Goal: Task Accomplishment & Management: Complete application form

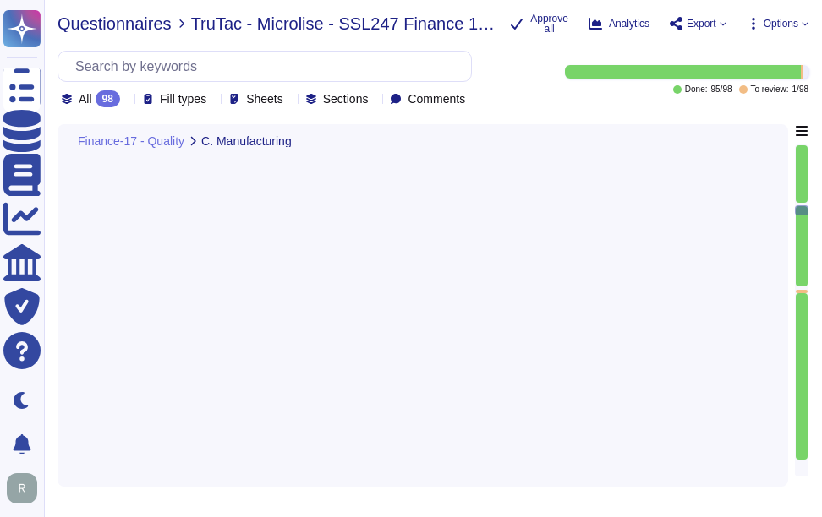
type textarea "Our capacity management process is designed to ensure adequate capacity of our …"
type textarea "Documented operating procedures are planned, developed, authorized, documented,…"
type textarea "Equipment in IT areas and data centres shall be properly maintained according t…"
type textarea "Yes, there is an effective planned maintenance system in place. Scheduled maint…"
type textarea "Sectigo employs the PDCA (Plan-Do-Check-Act) approach for continuous process im…"
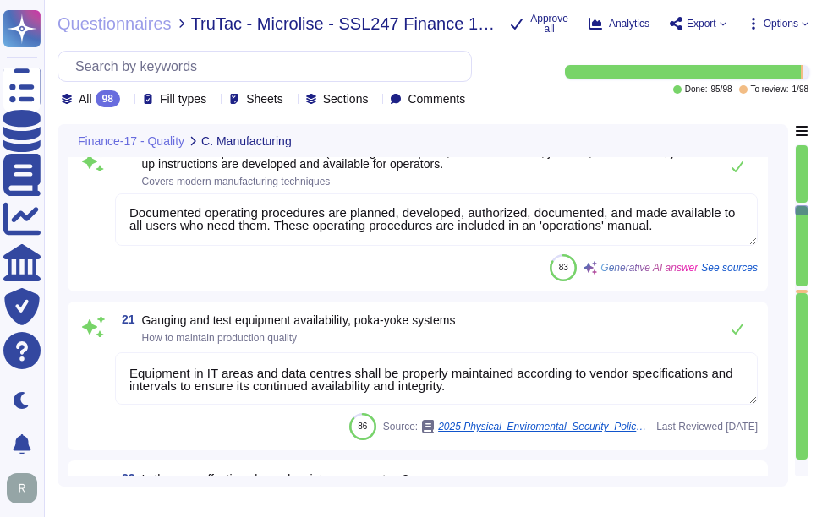
scroll to position [3974, 0]
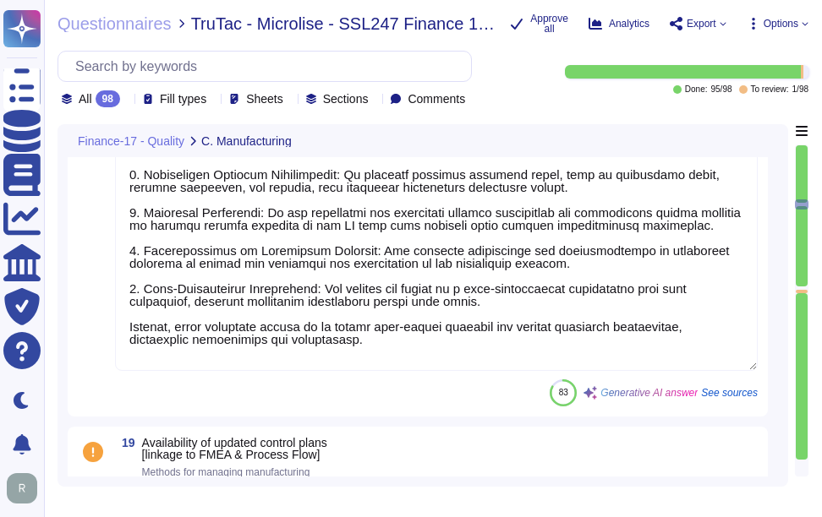
type textarea "ACH"
type textarea "A description of the product or service shall be defined."
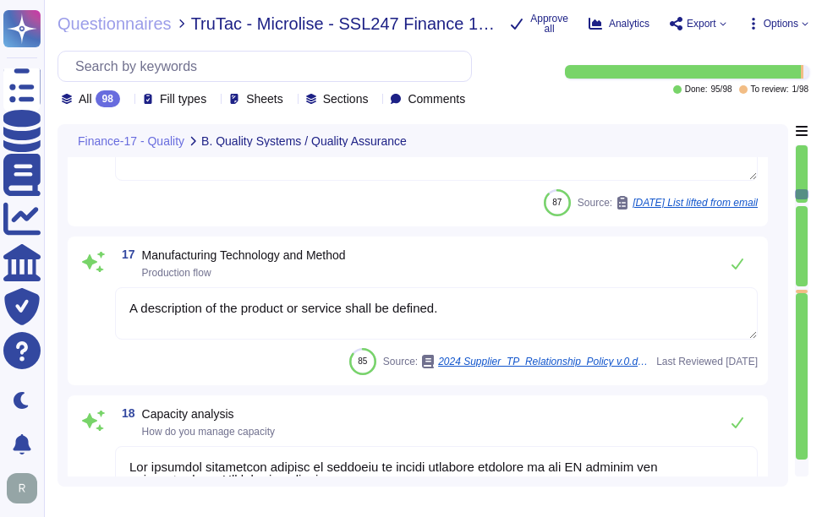
type textarea "Yes, we have a centralized incident management tool in place for logging and tr…"
type textarea "Sectigo maintains comprehensive logging capabilities that ensure all security-r…"
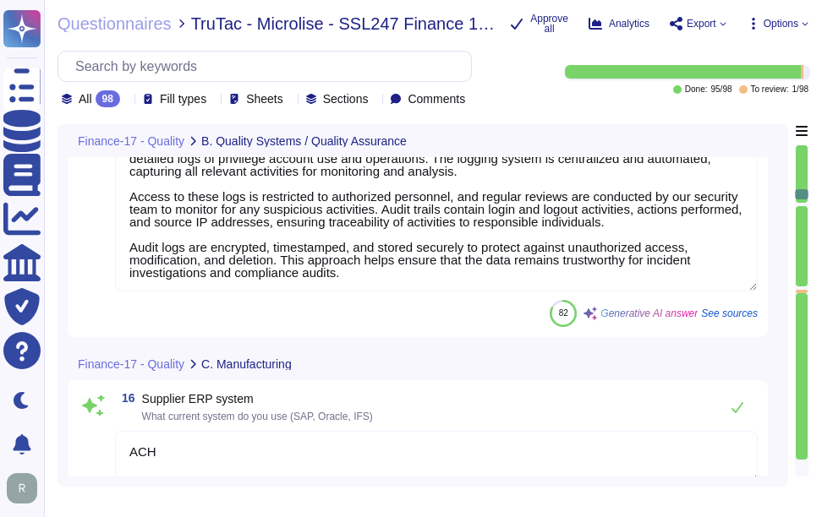
type textarea "CDM applies to both non-domestic and domestic premises"
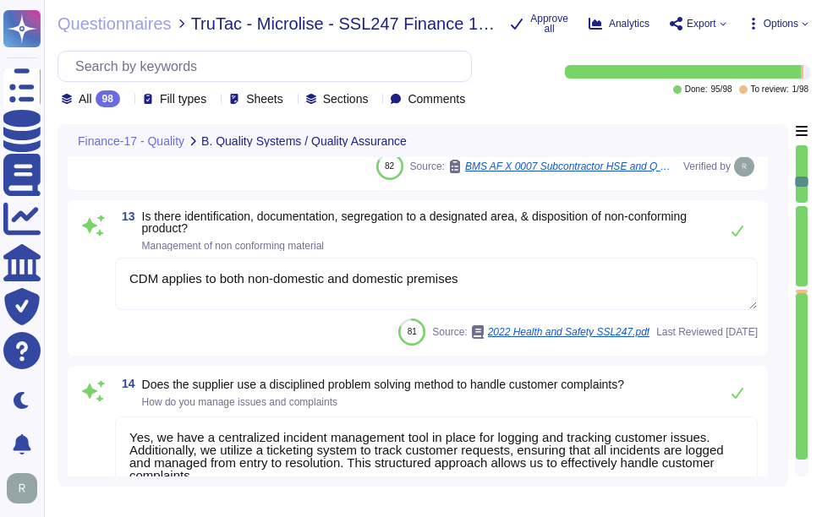
type textarea "Sectigo employs a systematic Quality Assurance (QA) program that integrates bot…"
type textarea "We have systematic process to manage documents and records."
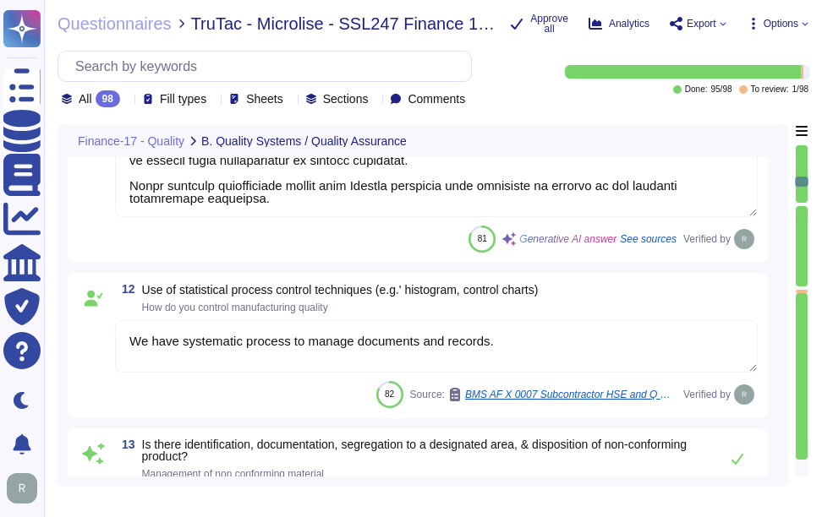
type textarea "Our organization conducts extensive internal audits year-round, utilizing a "cl…"
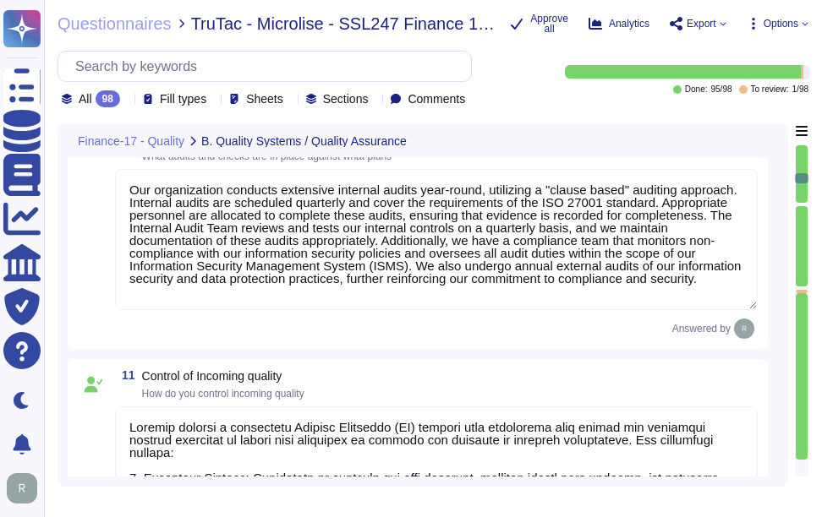
type textarea "We manage customer data in accordance with our ISO 27001 certification, which i…"
type textarea "No. We maintain WebTrust, SOC 2, and ISO 27001 certifications."
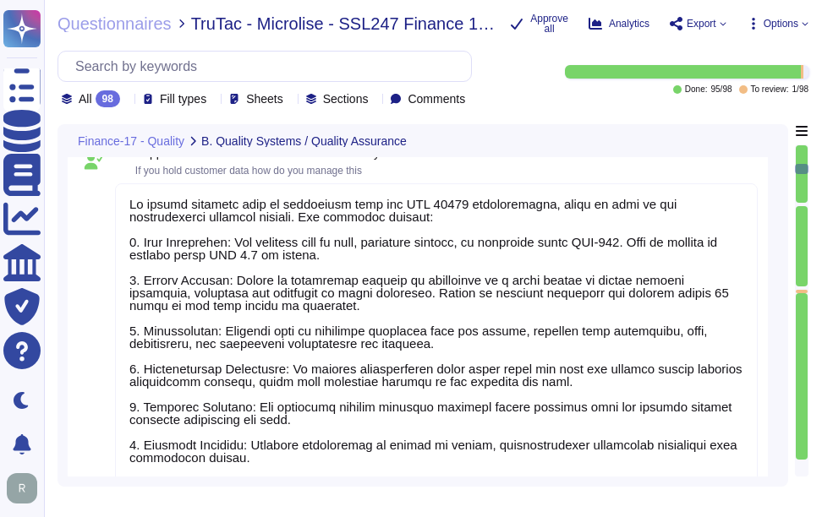
type textarea "No, We maintain WebTrust, SOC 2, and ISO 27001 certifications."
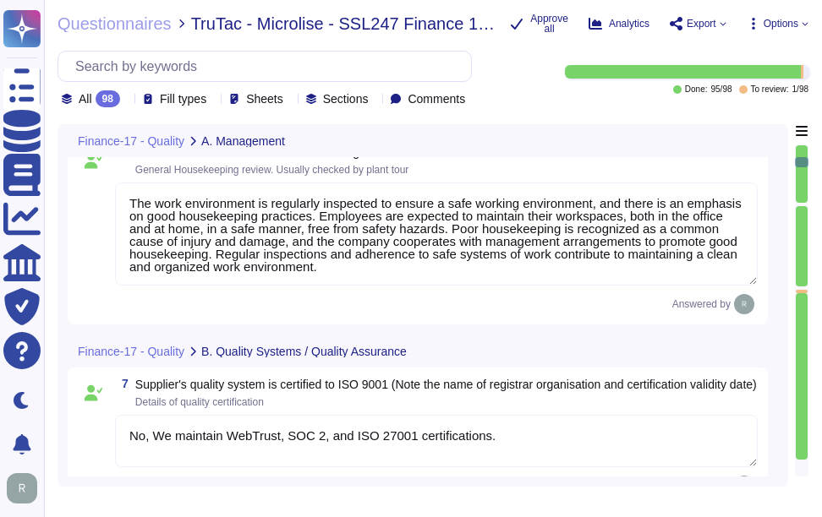
type textarea "Management conducts formal reviews of the Information Security Management Syste…"
type textarea "Sectigo has more than 700,000 customers, including 36% of the Fortune 1000. The…"
type textarea "The work environment is regularly inspected to ensure a safe working environmen…"
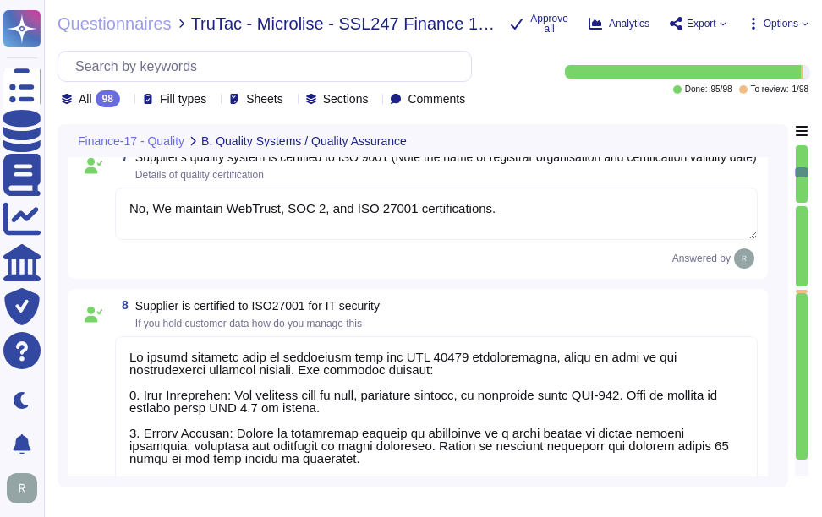
type textarea "Our organization conducts extensive internal audits year-round, utilizing a "cl…"
type textarea "Sectigo employs a systematic Quality Assurance (QA) program that integrates bot…"
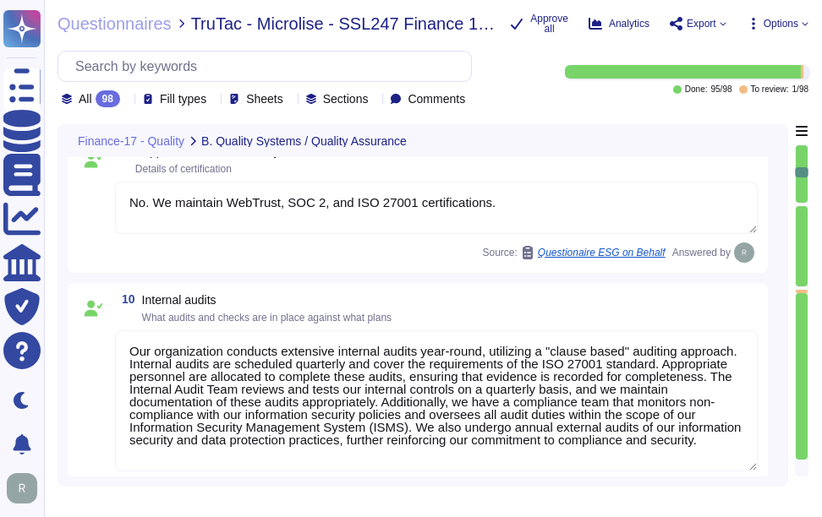
scroll to position [1995, 0]
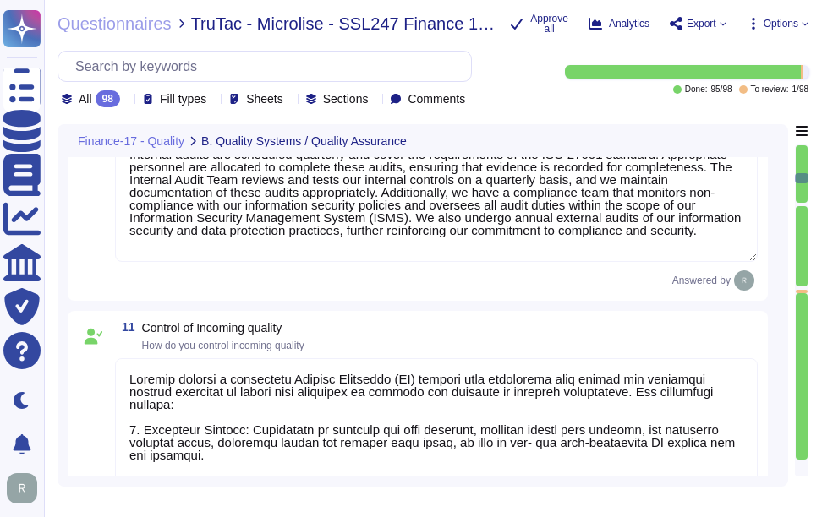
type textarea "We have systematic process to manage documents and records."
type textarea "CDM applies to both non-domestic and domestic premises"
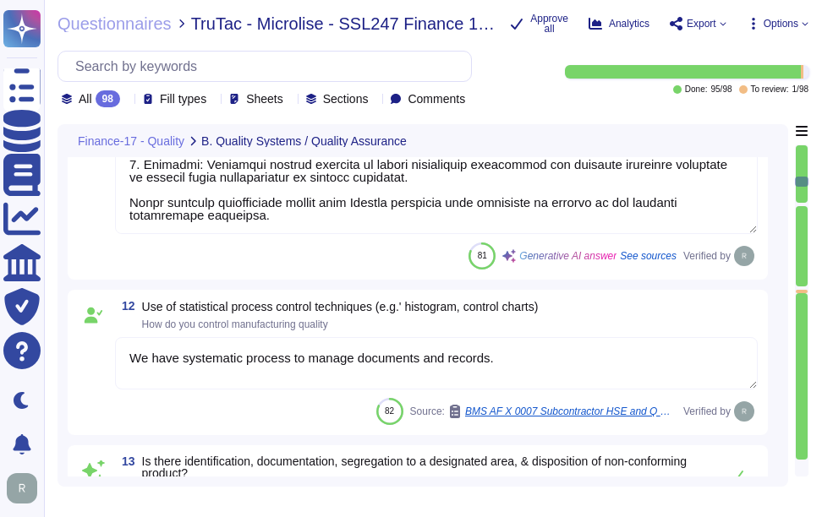
type textarea "Yes, we have a centralized incident management tool in place for logging and tr…"
type textarea "Sectigo maintains comprehensive logging capabilities that ensure all security-r…"
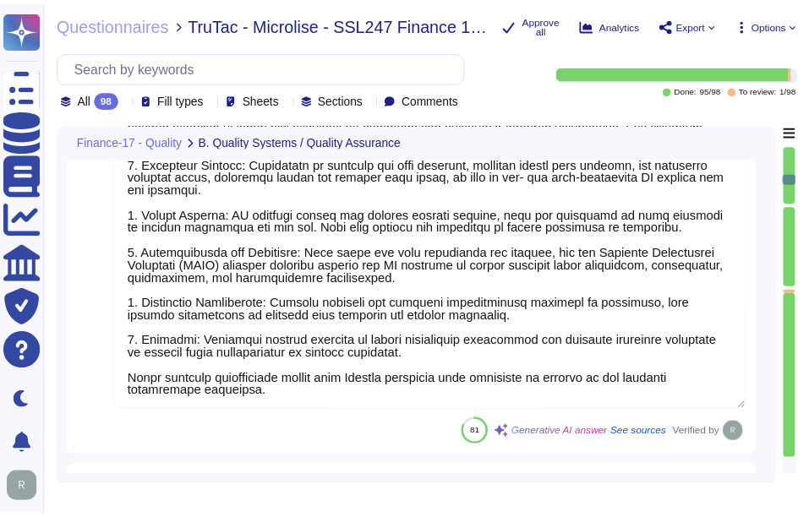
scroll to position [2080, 0]
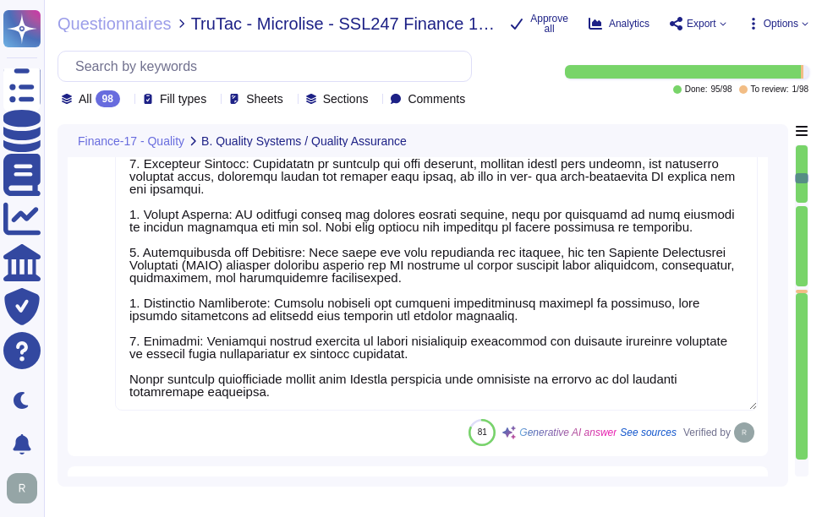
type textarea "We manage customer data in accordance with our ISO 27001 certification, which i…"
type textarea "No. We maintain WebTrust, SOC 2, and ISO 27001 certifications."
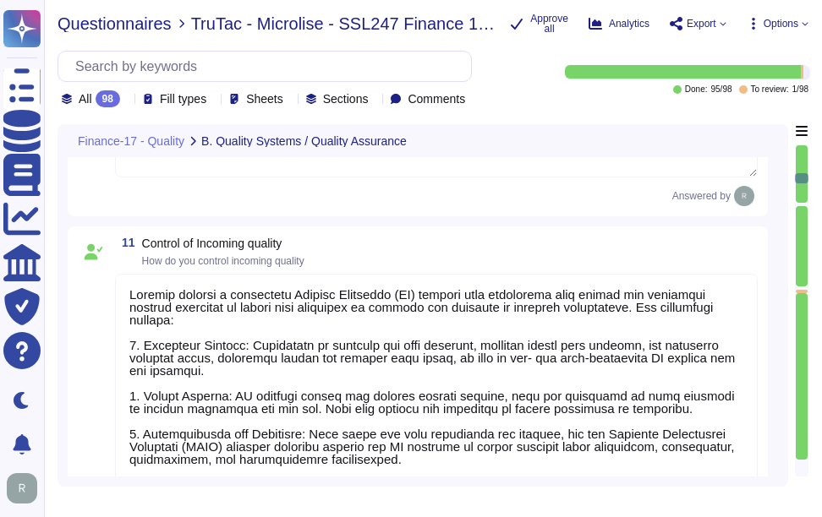
click at [112, 30] on span "Questionnaires" at bounding box center [114, 23] width 114 height 17
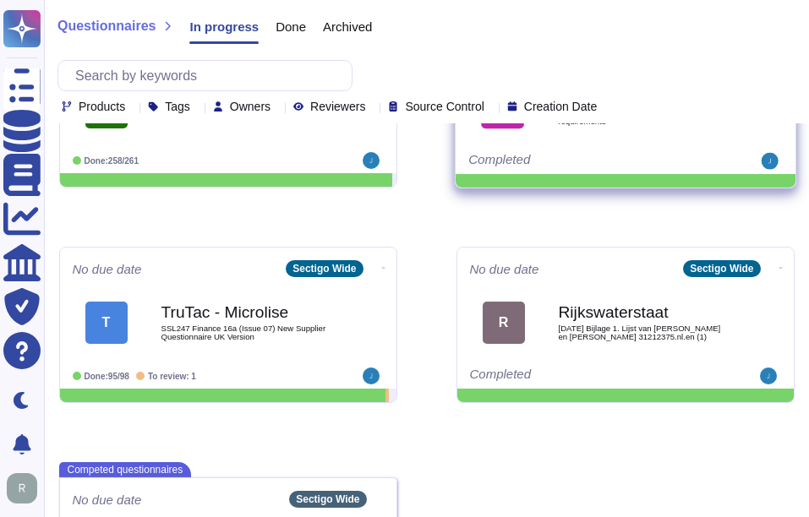
scroll to position [338, 0]
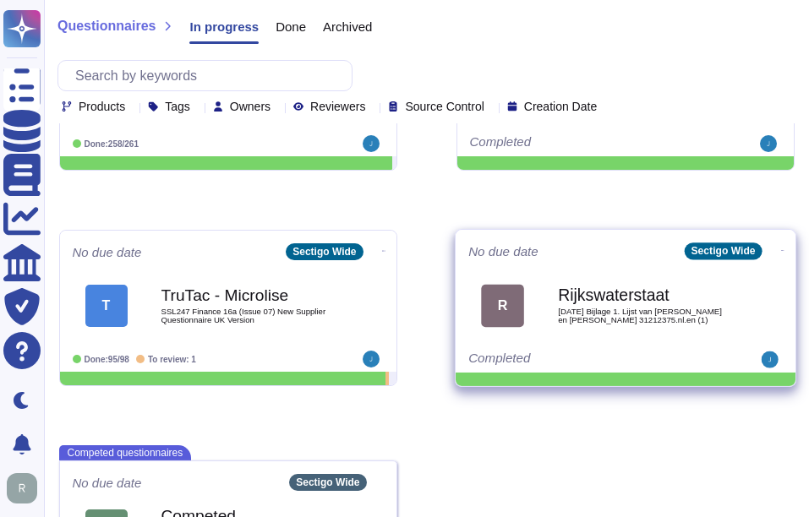
click at [606, 314] on span "[DATE] Bijlage 1. Lijst van [PERSON_NAME] en [PERSON_NAME] 31212375.nl.en (1)" at bounding box center [643, 316] width 171 height 16
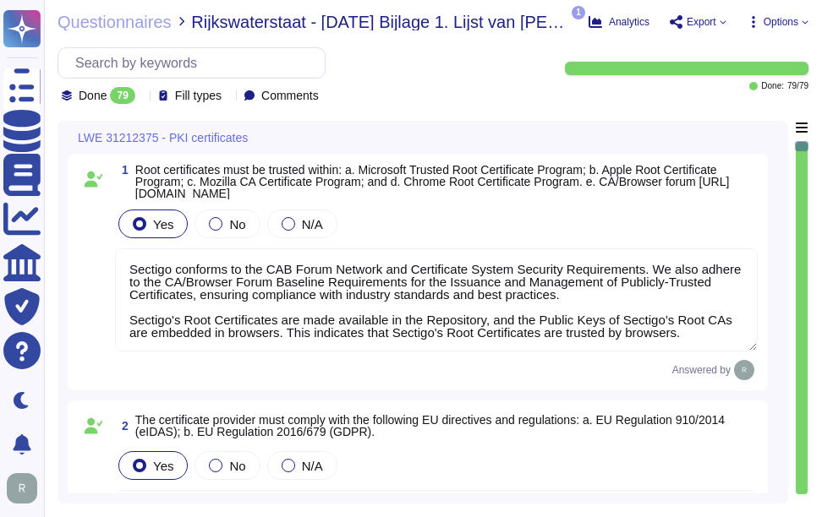
type textarea "Sectigo conforms to the CAB Forum Network and Certificate System Security Requi…"
type textarea "Sectigo complies fully with EU Regulation 910/2014 (eIDAS), which pertains to e…"
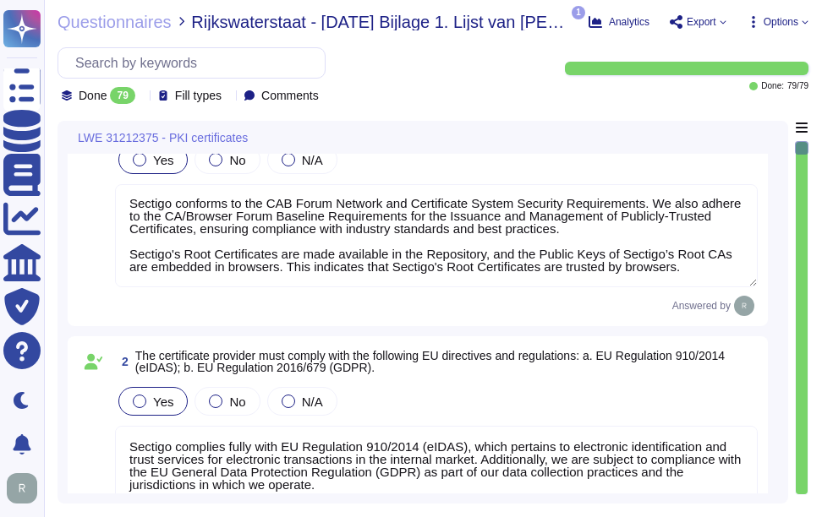
scroll to position [169, 0]
type textarea "We utilize TLS 1.2 or higher for all data in transit, ensuring compliance with …"
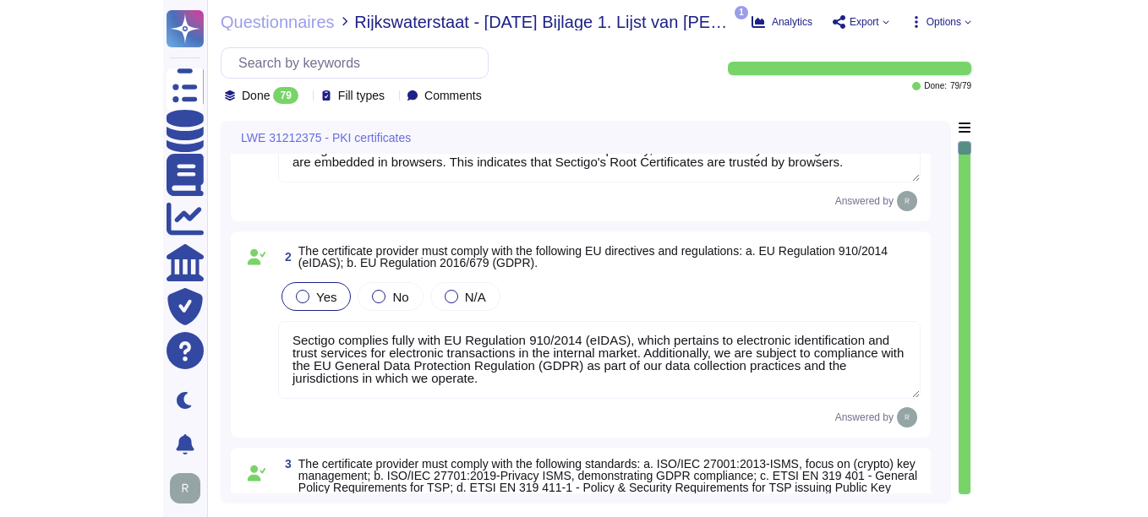
scroll to position [0, 0]
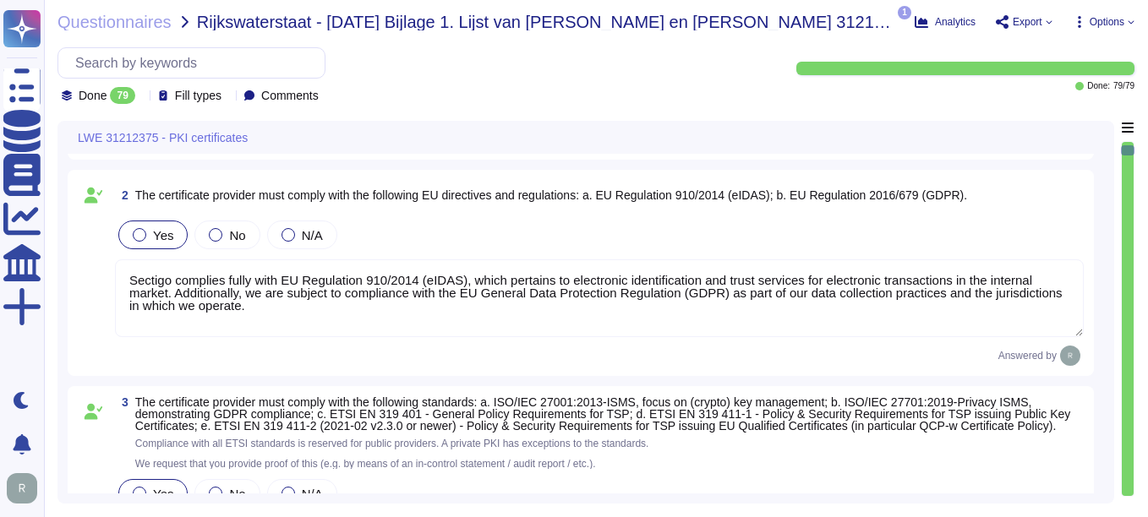
type textarea "We maintain ISO 27001 certification, along with other certifications such as SO…"
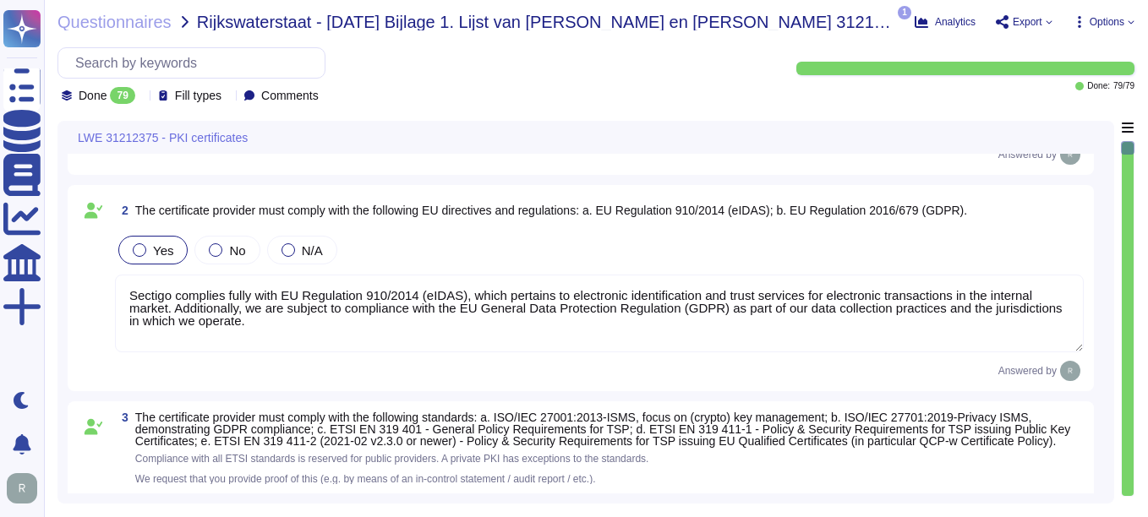
scroll to position [169, 0]
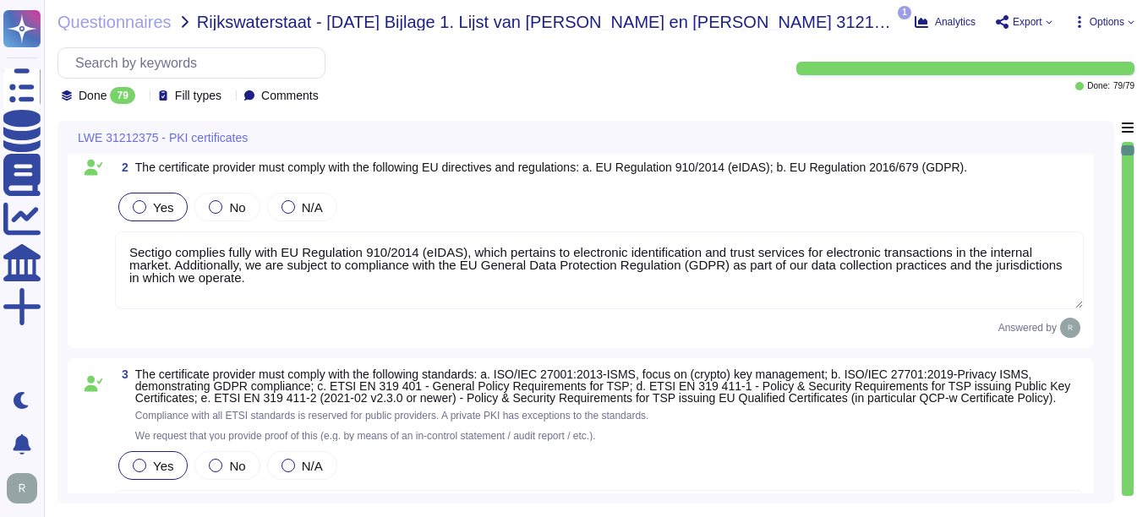
type textarea "We maintain ISO 27001 certification, along with other certifications such as SO…"
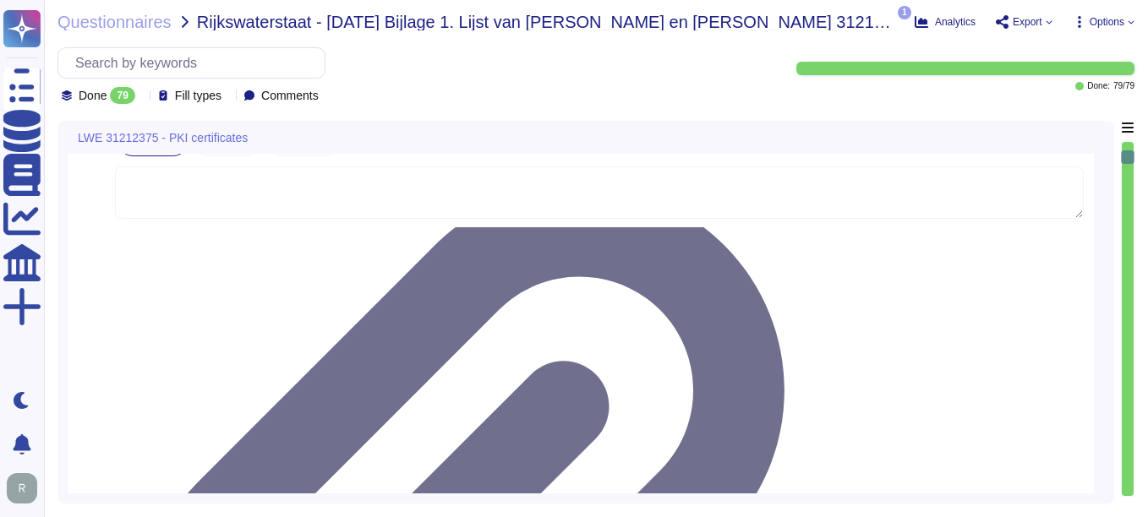
scroll to position [676, 0]
type textarea "Your enterprise sales representative will share the details."
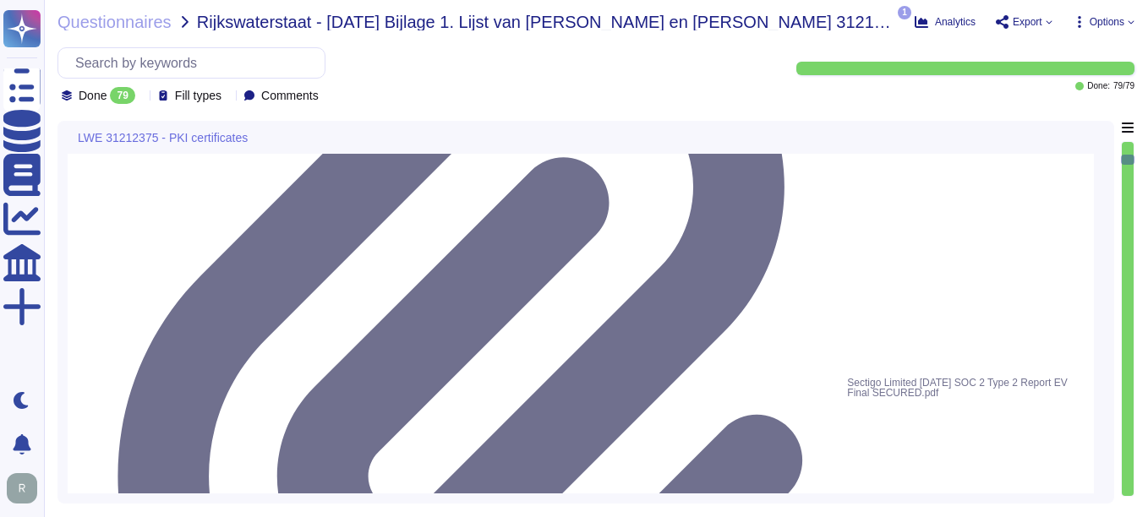
type textarea "Sectigo operates in the following locations: - Secaucus, New Jersey, United Sta…"
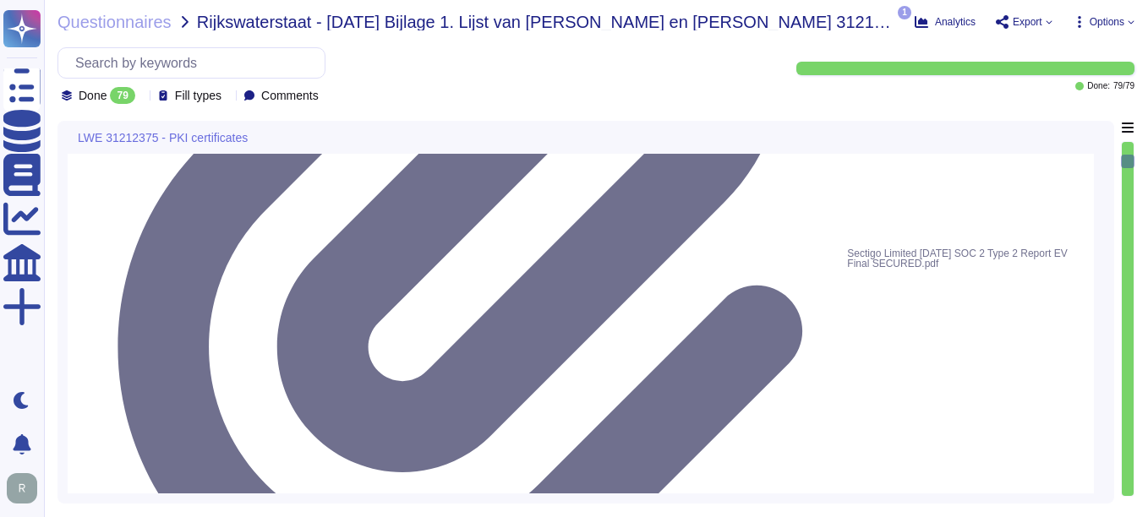
scroll to position [930, 0]
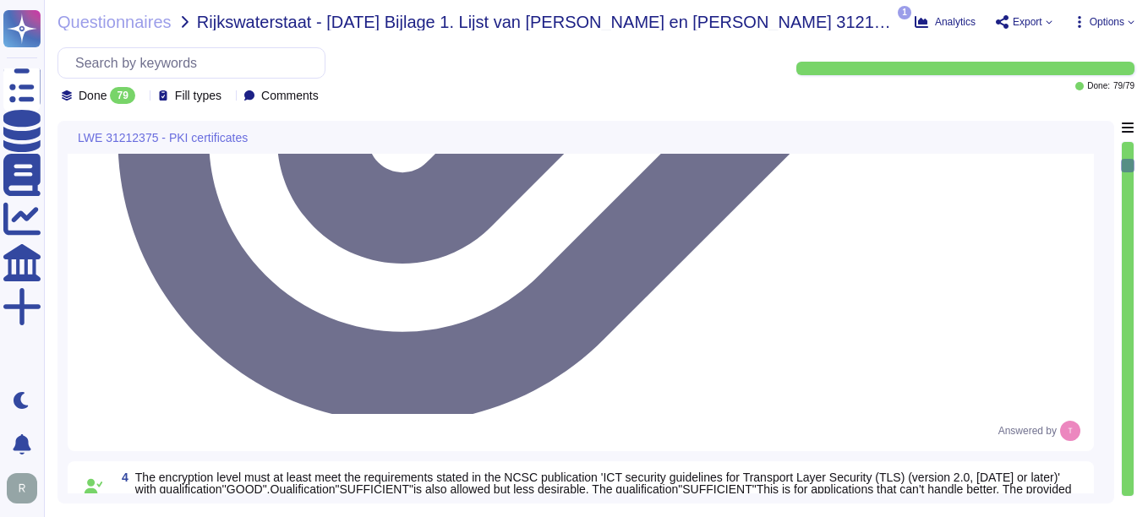
type textarea "Depending on the circumstances and the type of Certificate, a Private Key can b…"
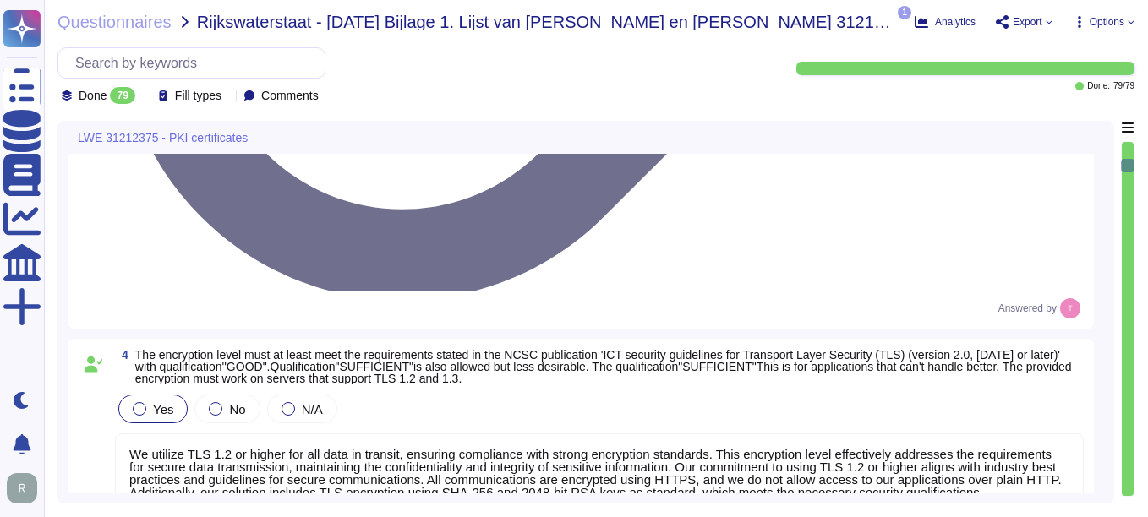
scroll to position [1268, 0]
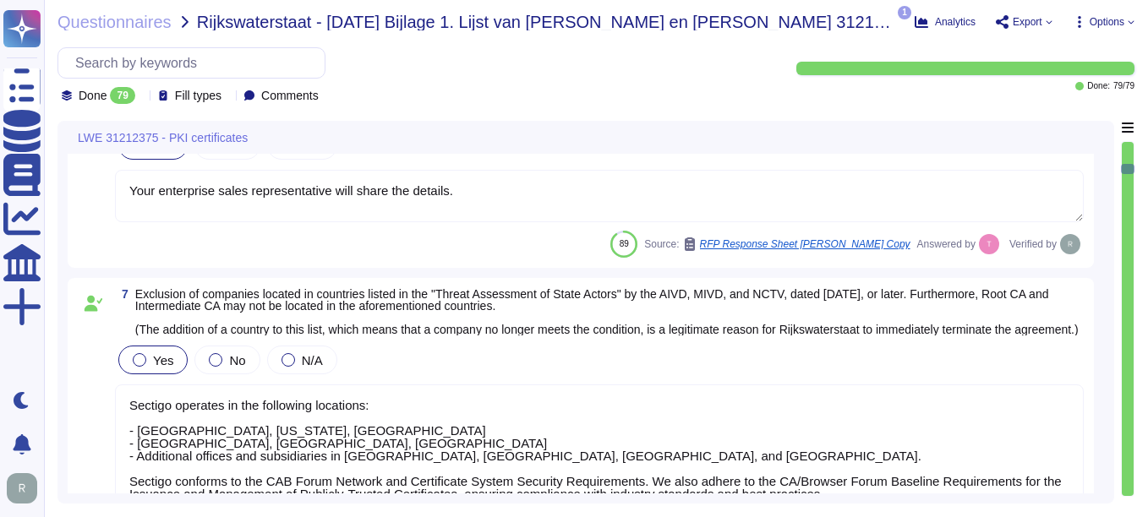
type textarea "Yes, Sectigo uses version 3 of the X.509 standard to construct digital certific…"
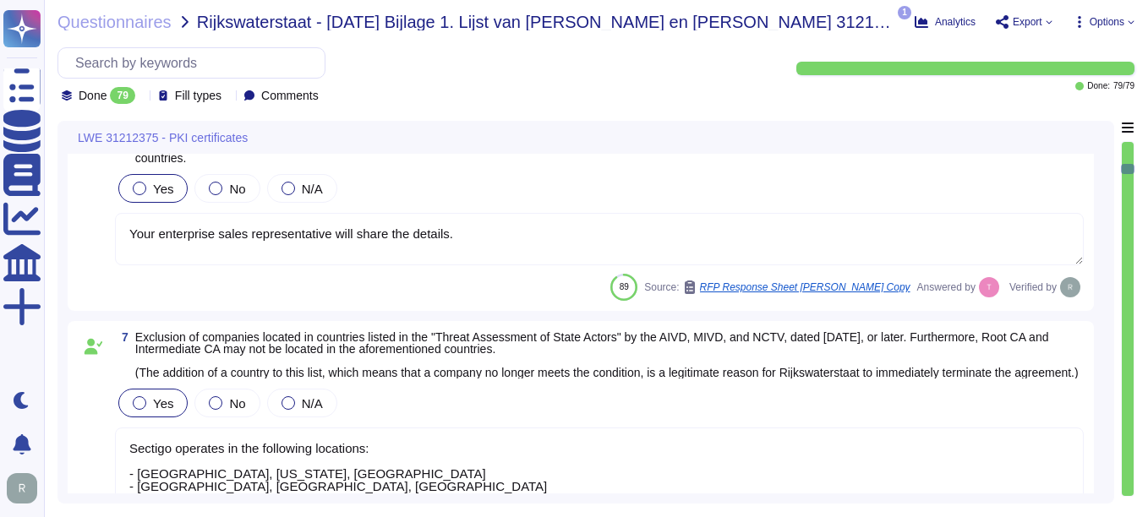
scroll to position [1184, 0]
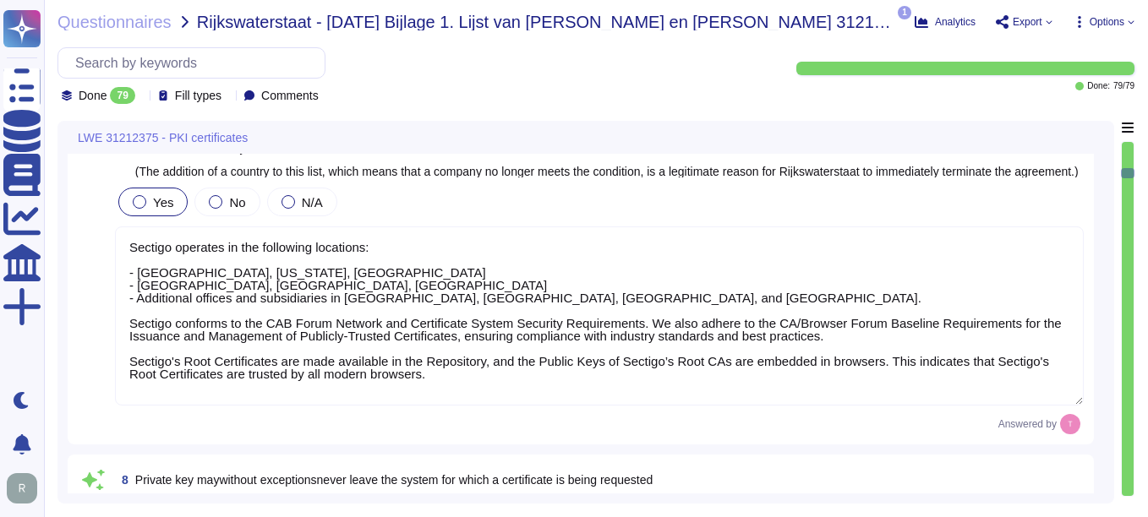
type textarea "We provide Publicly Trusted Organization Validated (OV) Certificates, which are…"
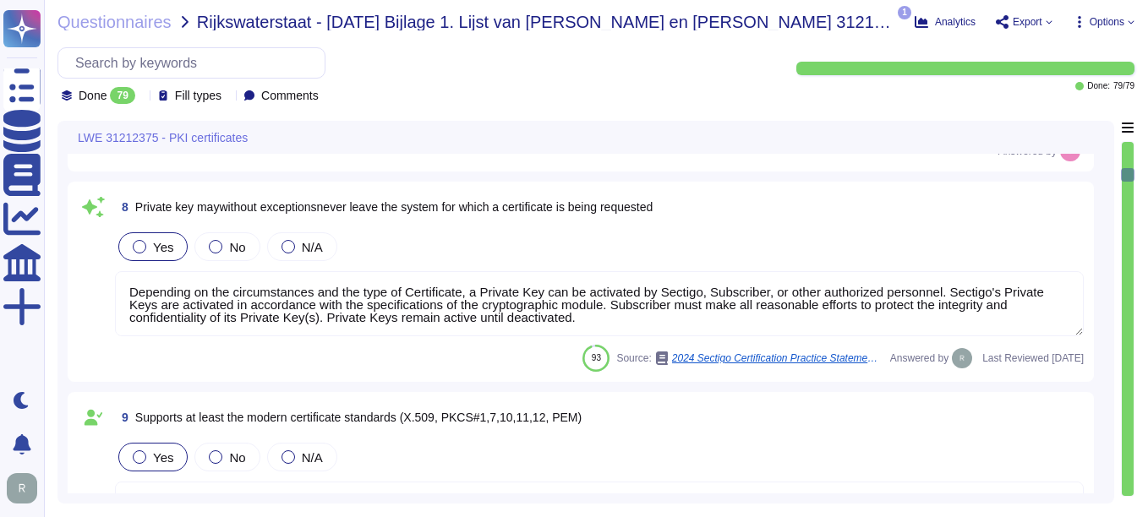
type textarea "Our solution provides a comprehensive and documented RESTful API that supports …"
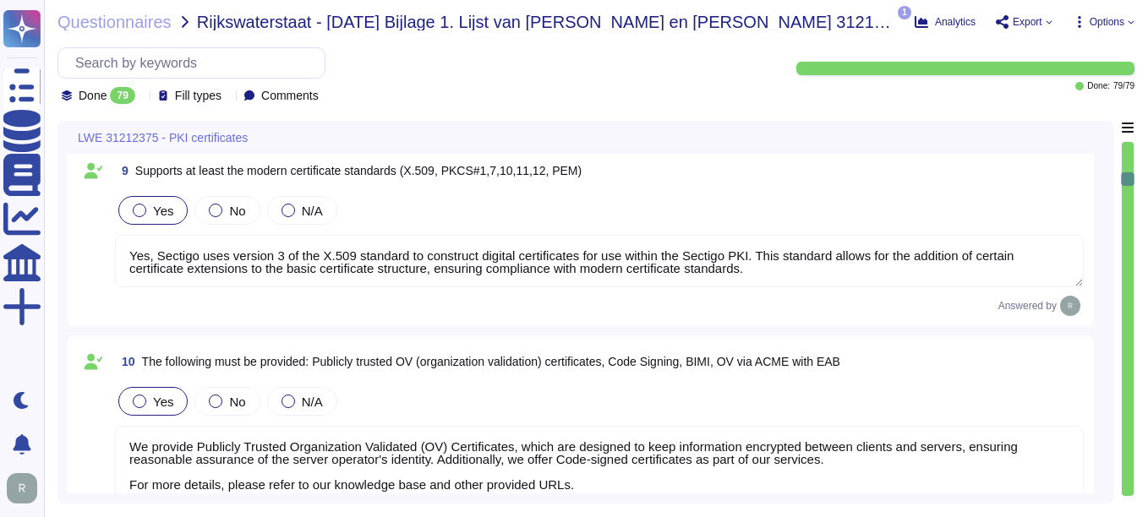
scroll to position [1945, 0]
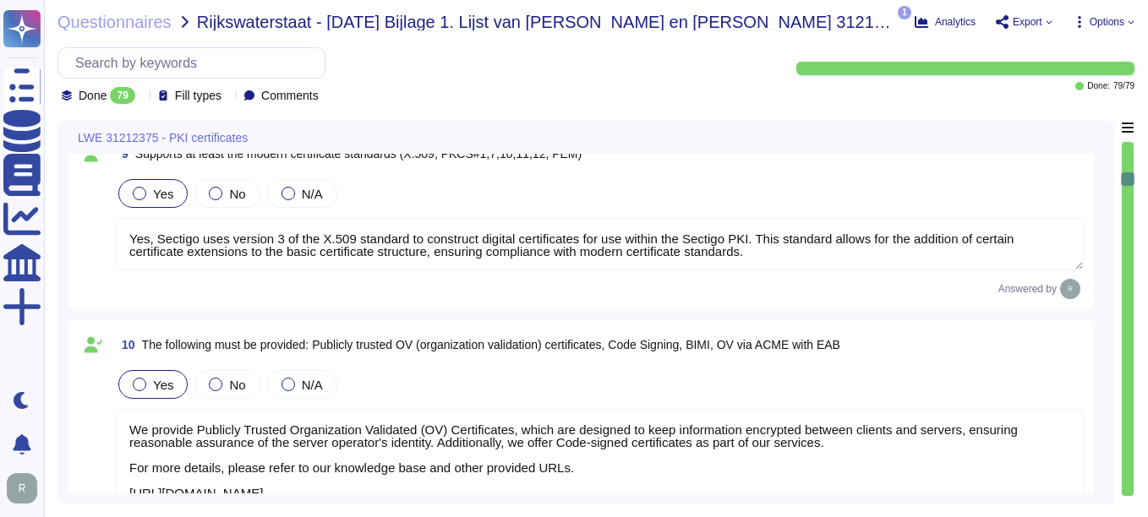
type textarea "Your enterprise sales representative will share the details."
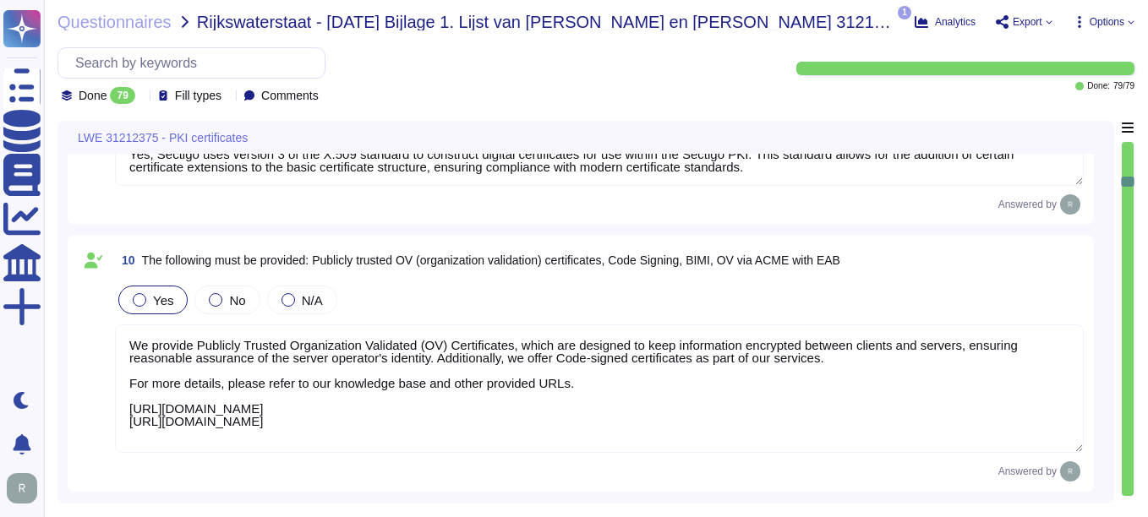
scroll to position [2, 0]
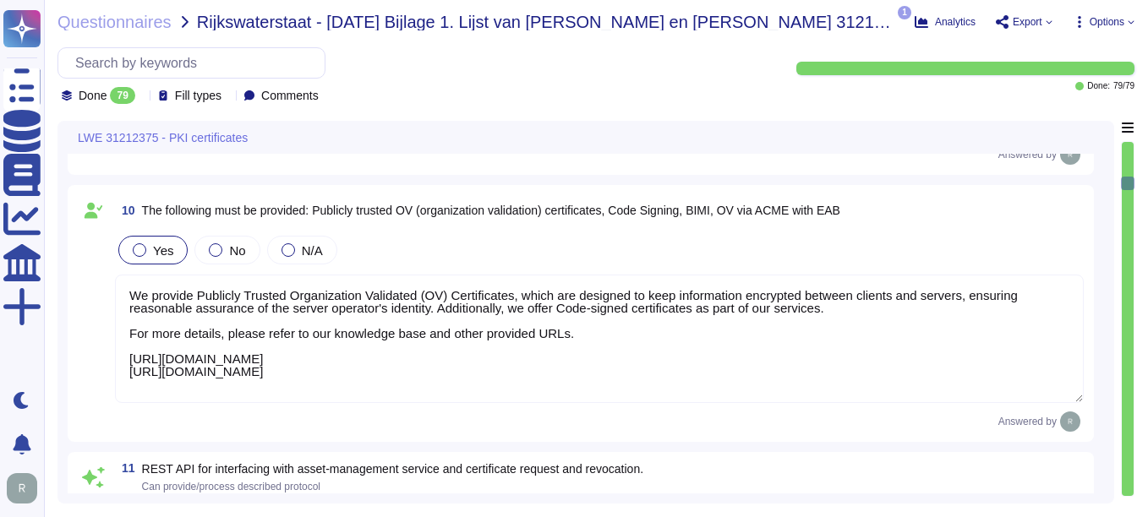
type textarea "Sectigo issues X.509v2 CRLs, as profiled in RFC5280, and updates them at least …"
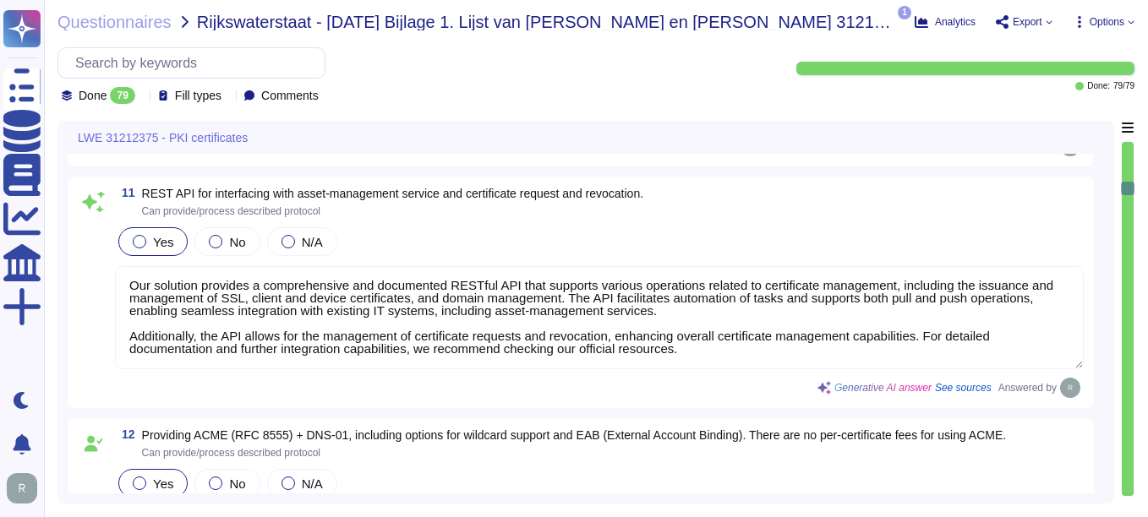
type textarea "Sectigo Certificates allow for manual editing of fields after they are pre-fill…"
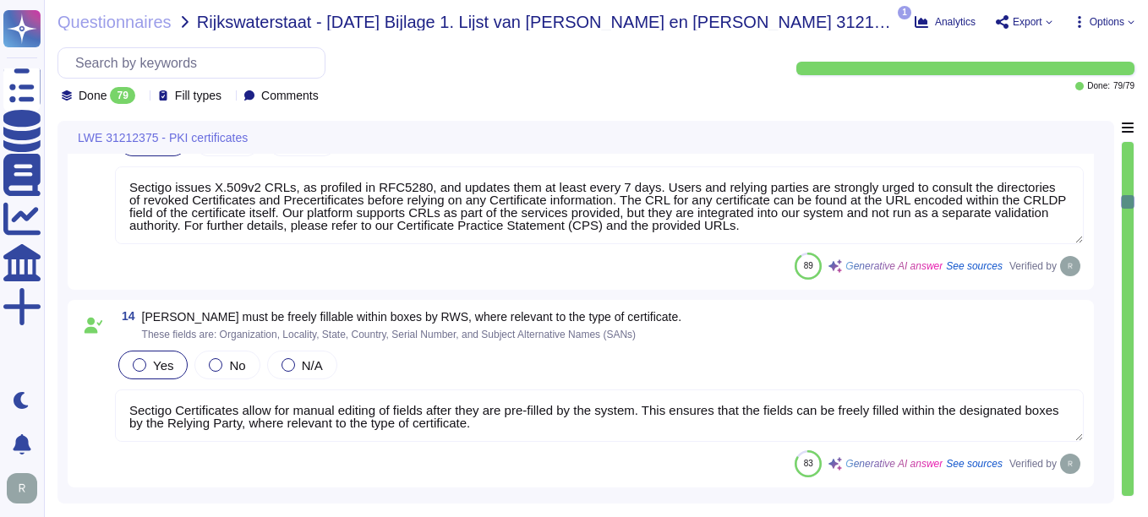
type textarea "Your enterprise sales representative will help you on this."
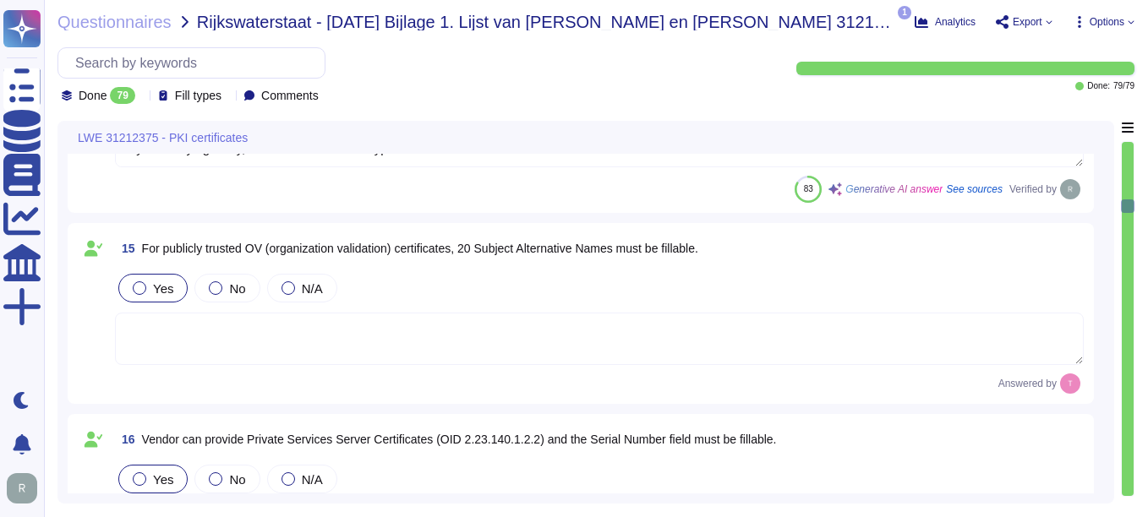
type textarea "All components of the service are hosted in colocation centers operated by Equi…"
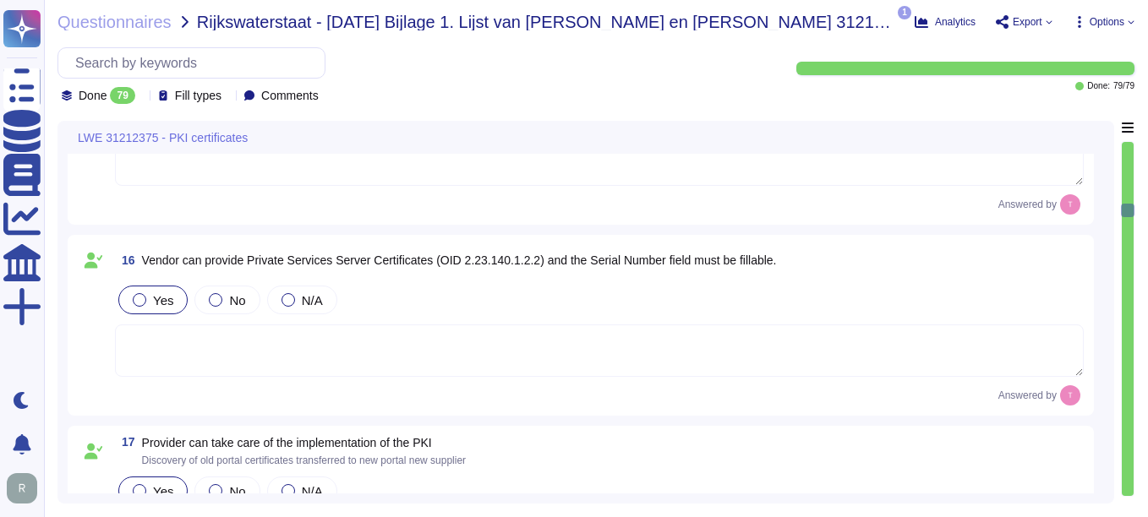
type textarea "Our solution offers a comprehensive and documented RESTful API that supports va…"
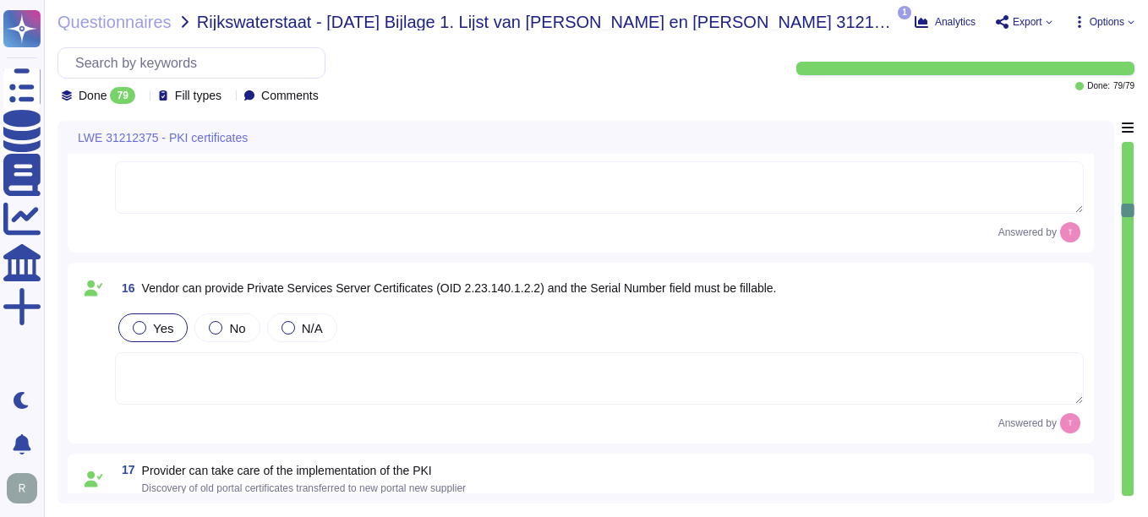
scroll to position [3297, 0]
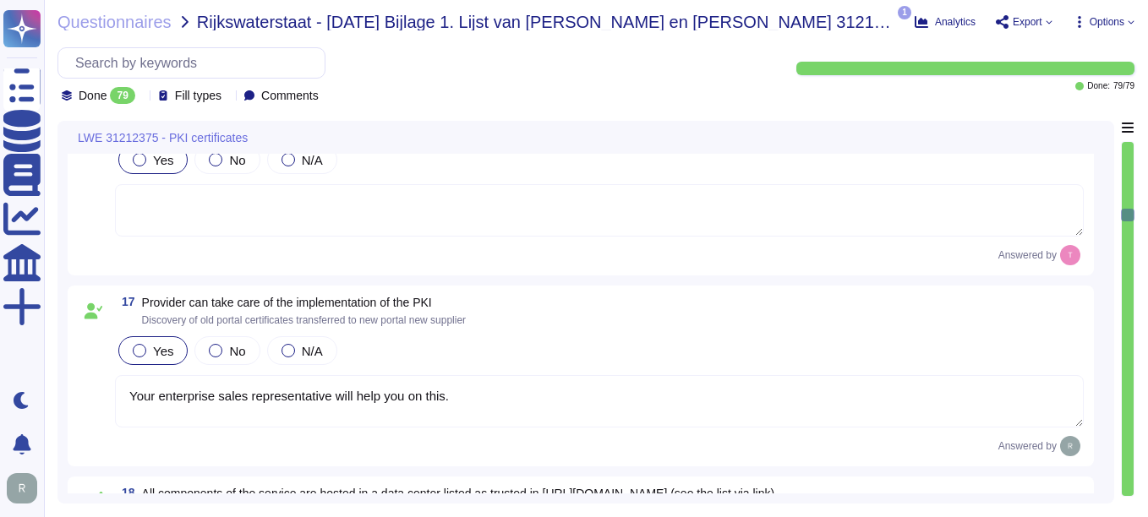
type textarea "Sectigo Certificate Manager (SCM) offers robust reporting capabilities through …"
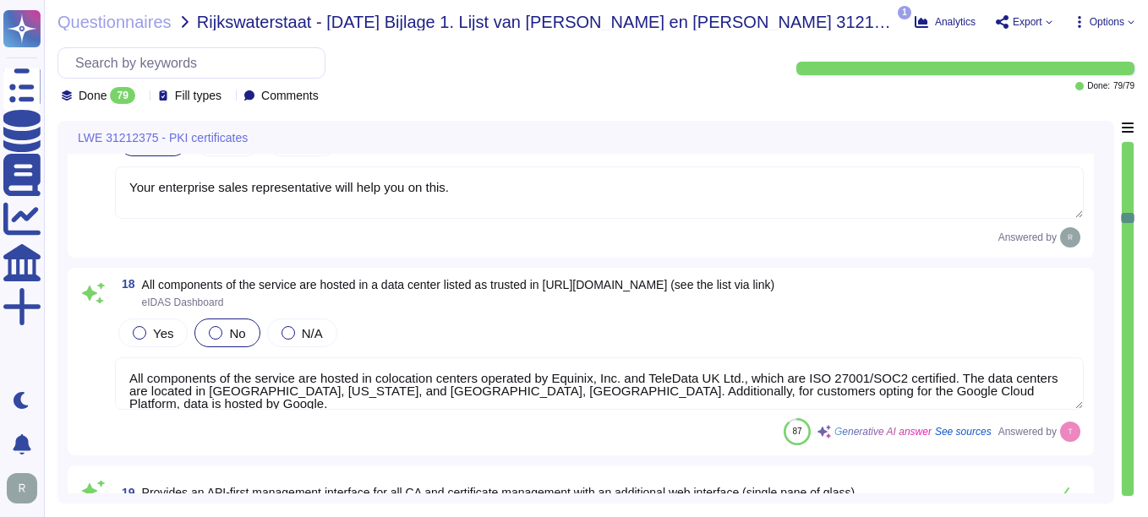
scroll to position [3636, 0]
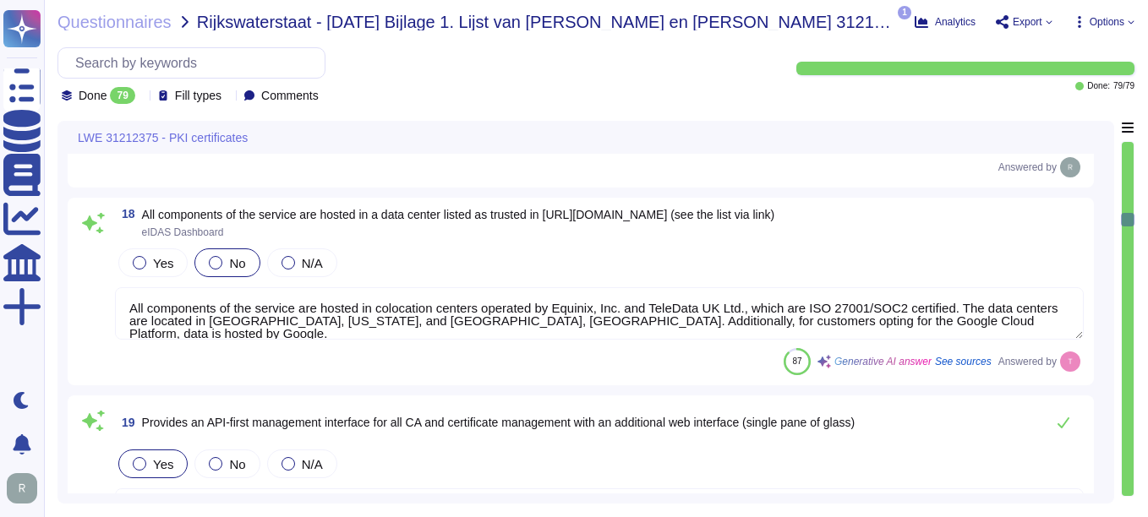
type textarea "You can discuss this with your enterprise sales representative."
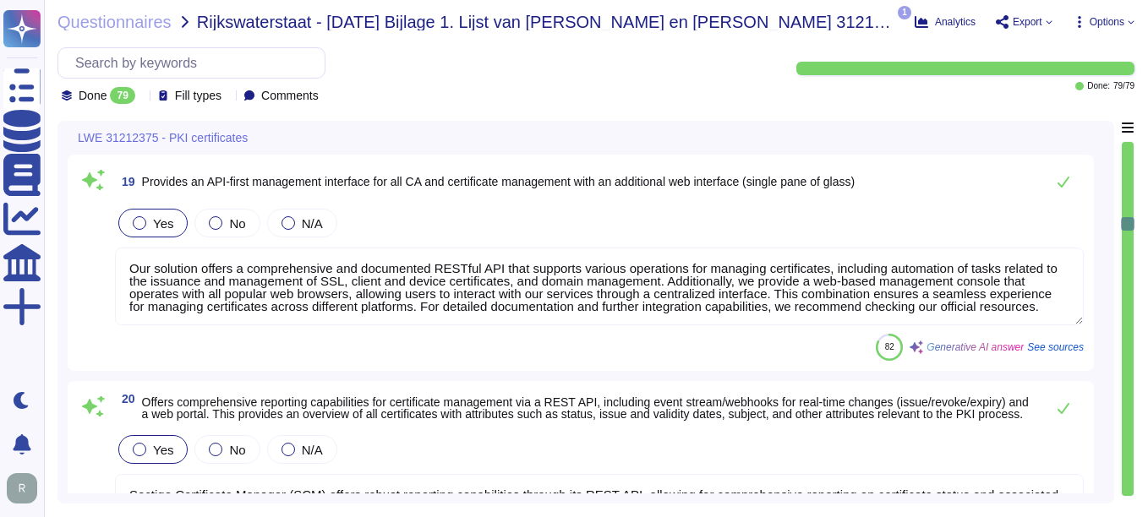
type textarea "Sectigo provides a self-service ticketing system as part of our support portal,…"
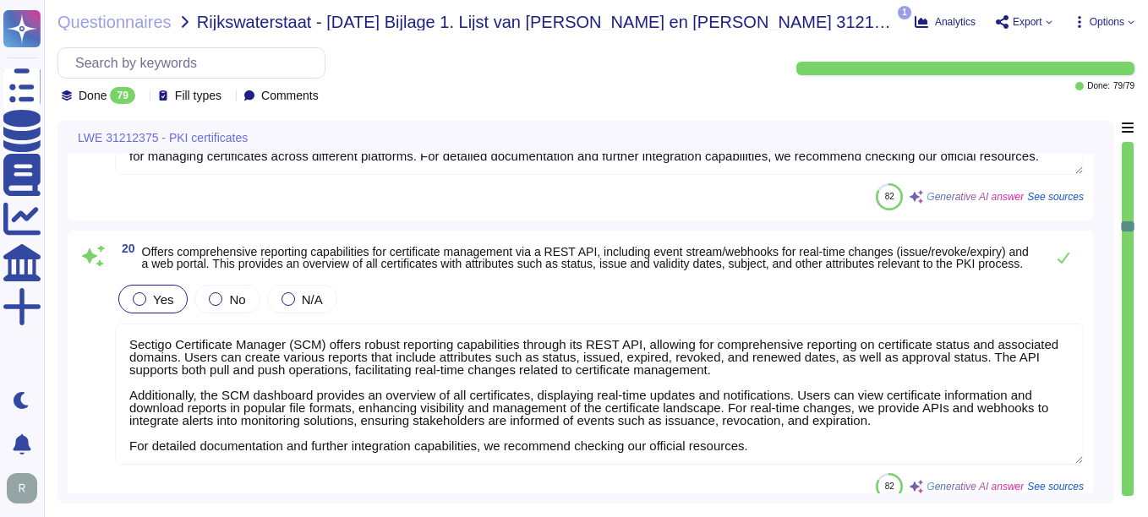
scroll to position [4143, 0]
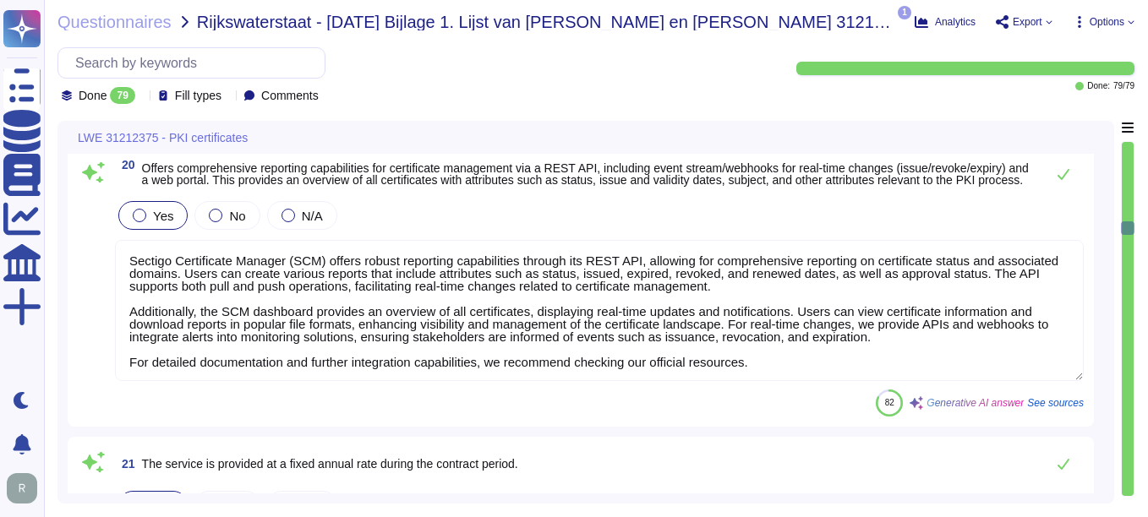
type textarea "Sectigo provides a self-service ticketing system as part of our support portal,…"
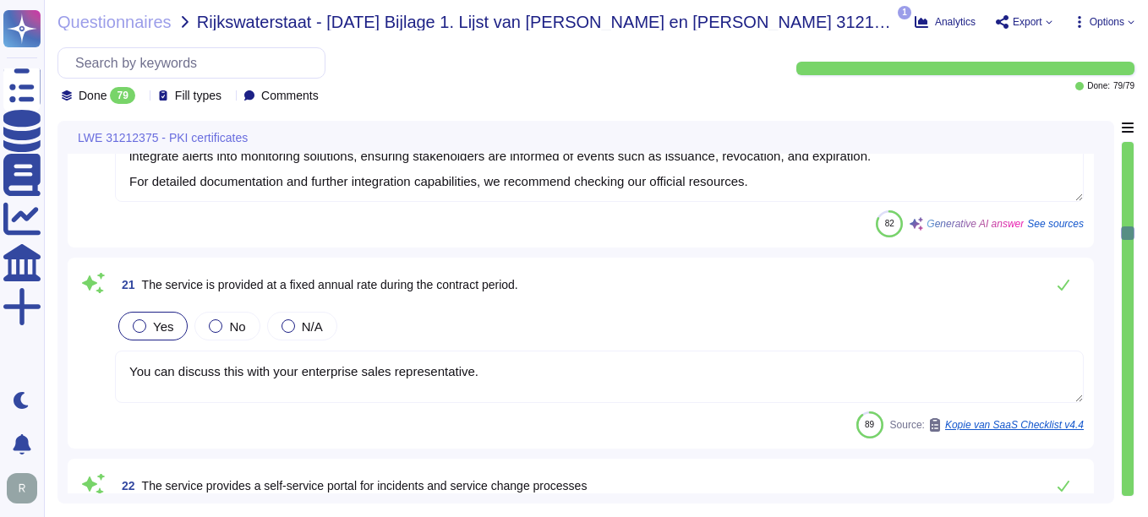
type textarea "Yes, our solution includes a self-service enrollment form that allows users to …"
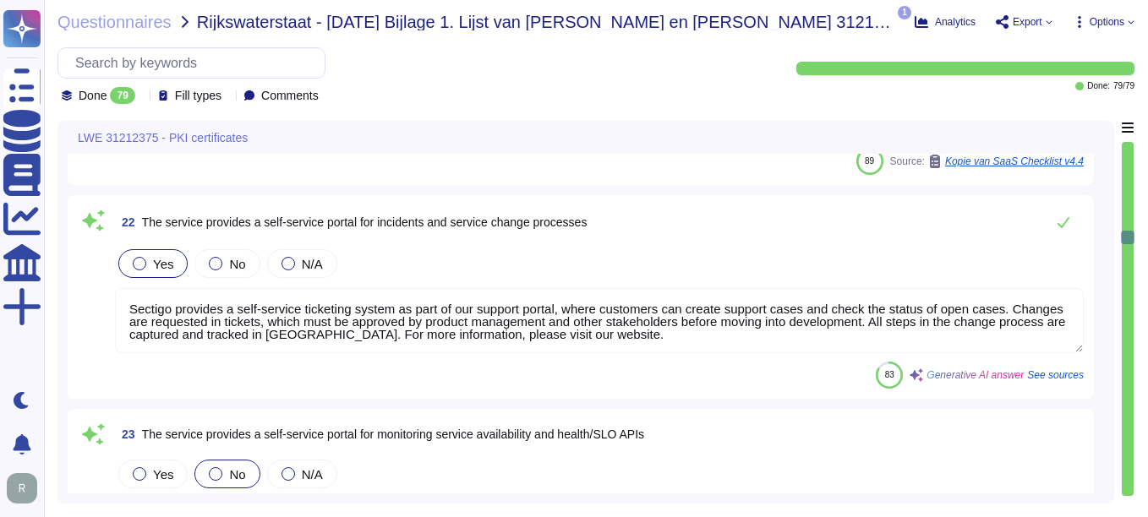
type textarea "Sectigo provides REST APIs to integrate logging information into your monitorin…"
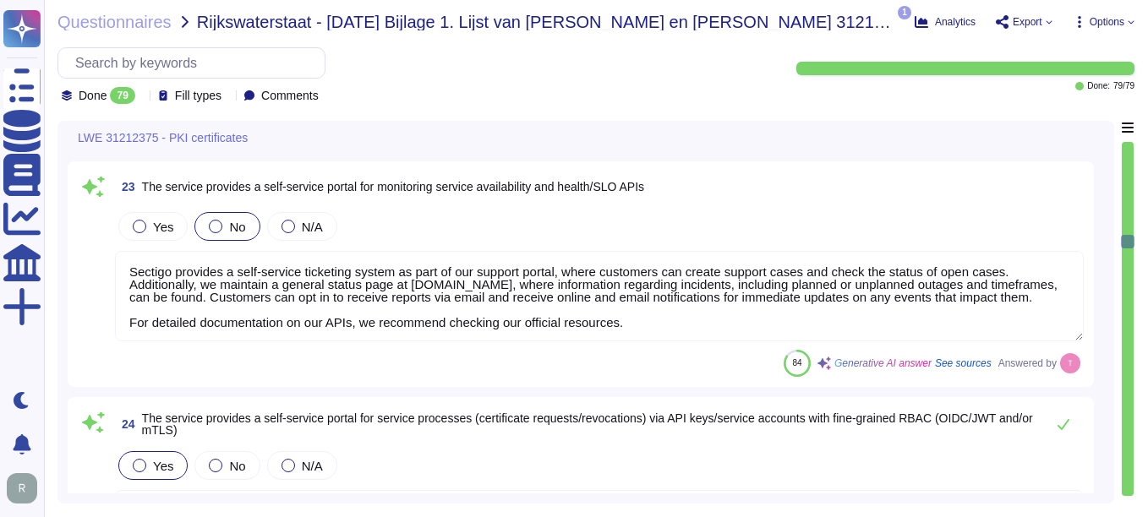
type textarea "Private certificate term is customer configurable. Public certificate term is c…"
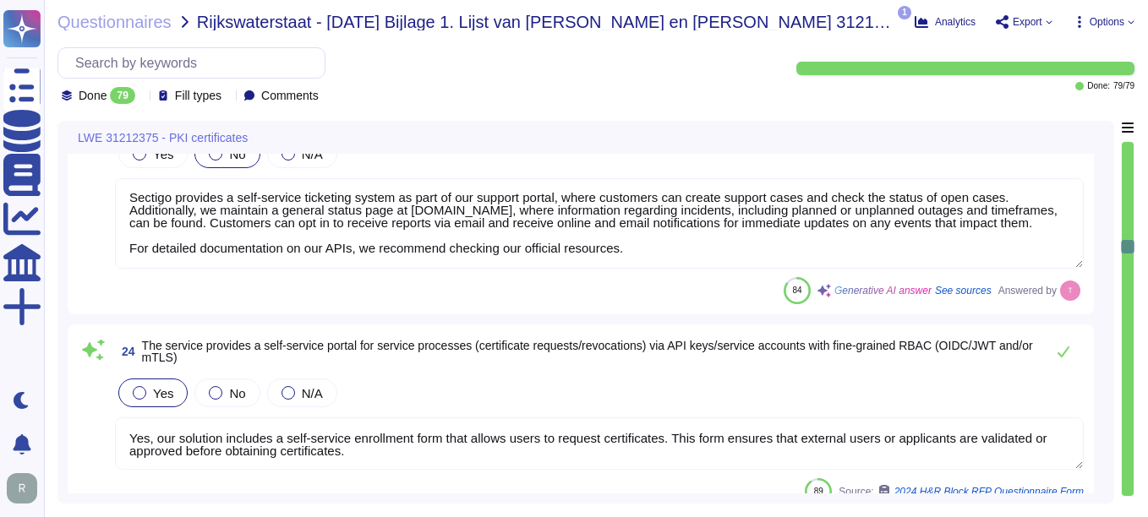
type textarea "You can discuss all deal terms directly with your enterprise sales representati…"
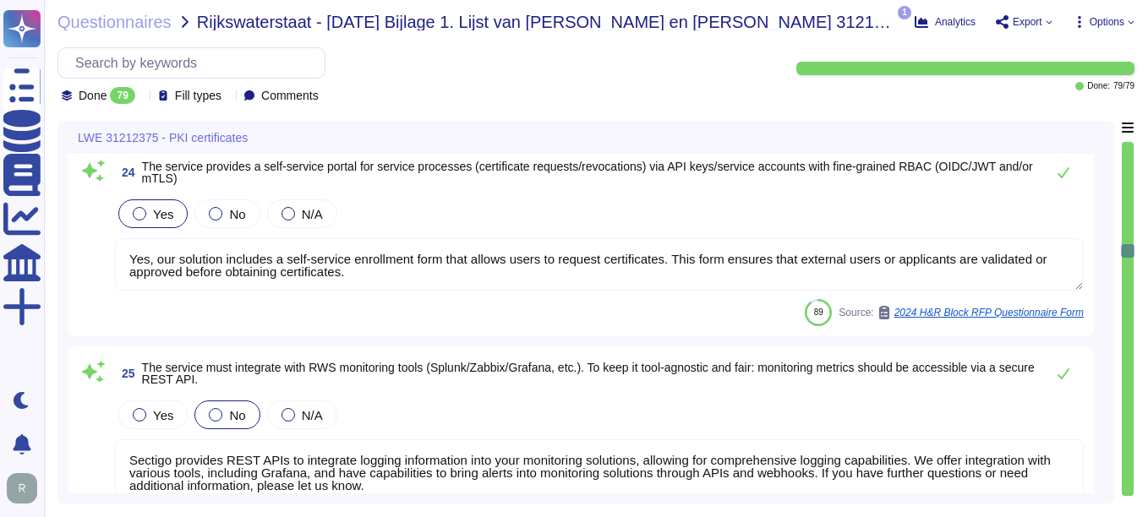
type textarea "Our customers manage user provisioning. Please refer the URL -https://docs.sect…"
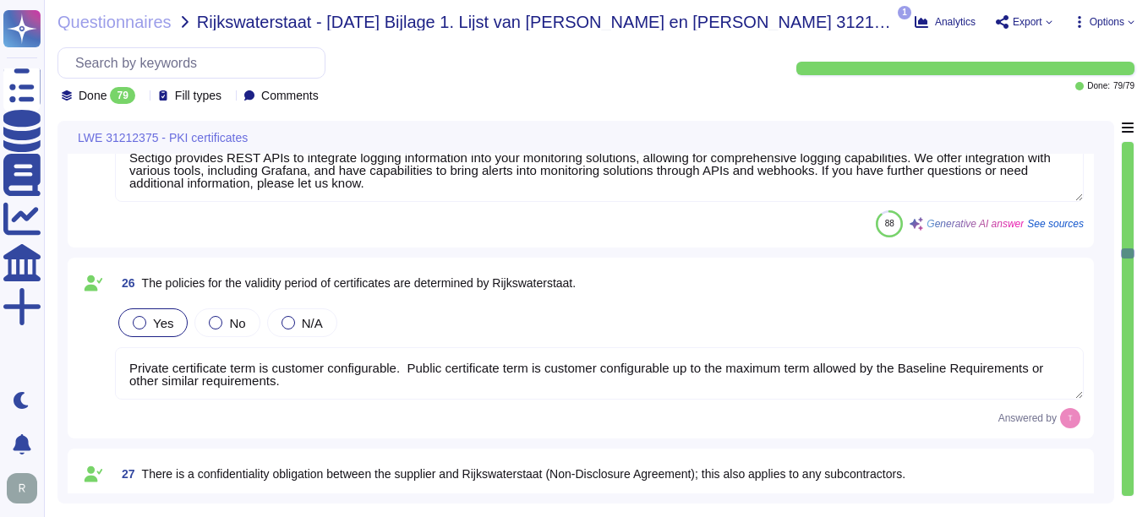
scroll to position [5411, 0]
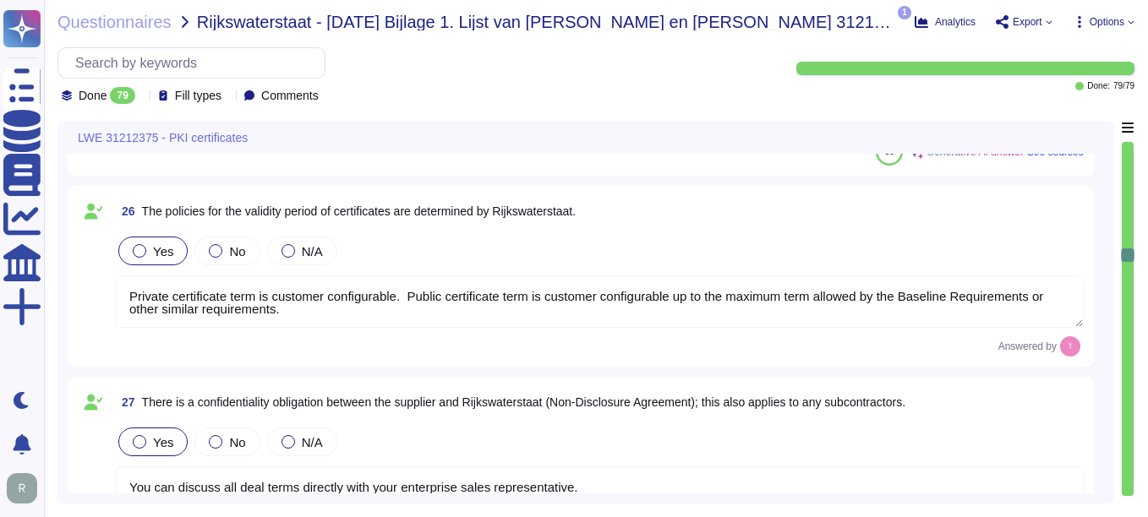
type textarea "You can discuss all deal terms directly with your enterprise sales representati…"
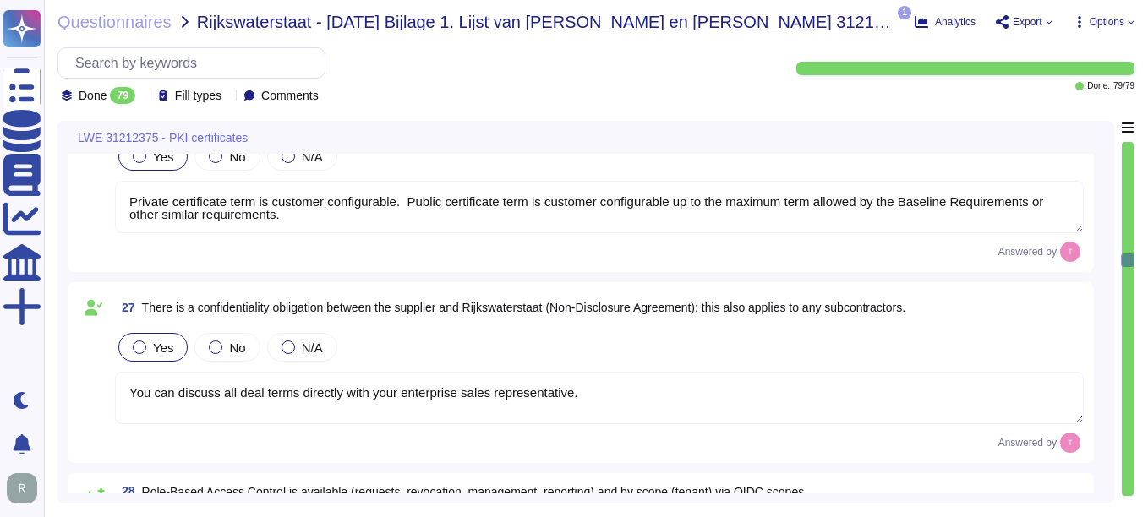
type textarea "Integration with Active Directory is supported, and Azure AD SSO can be impleme…"
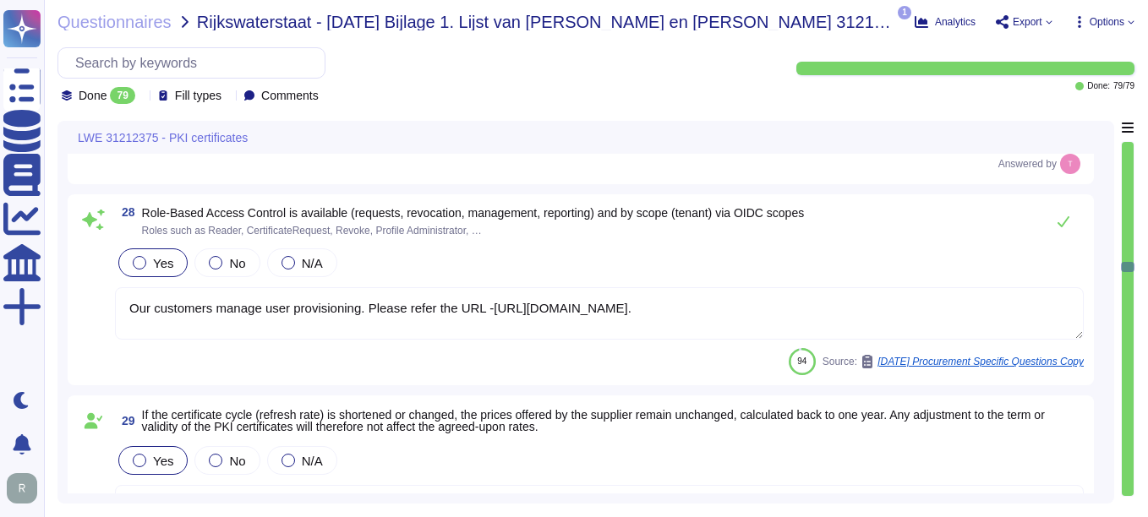
type textarea "Backup of critical business information is performed daily and is stored offsit…"
type textarea "The Recovery Time Objective (RTO) timeframe is 12 hours. RPO is 0 hours."
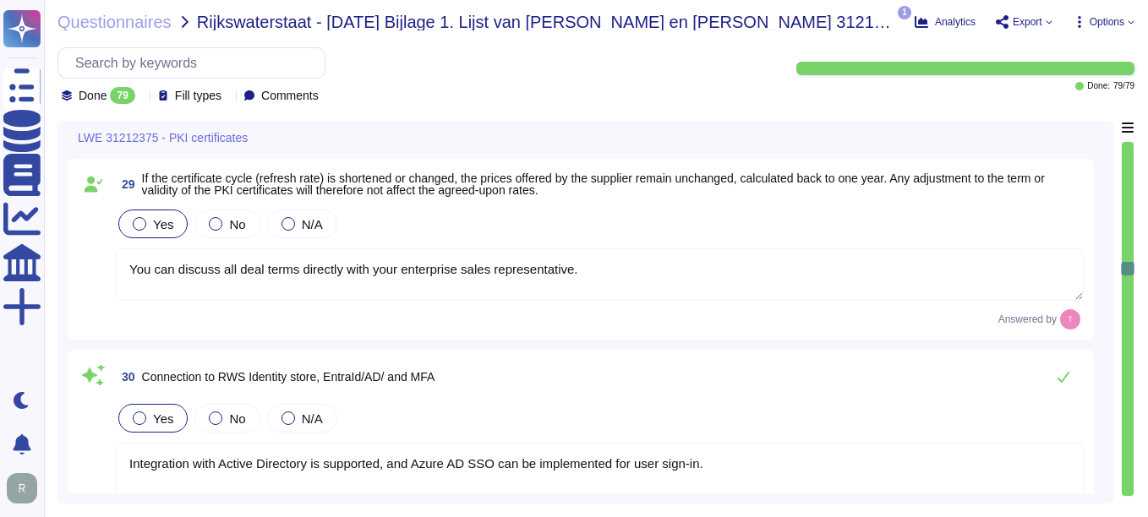
scroll to position [6087, 0]
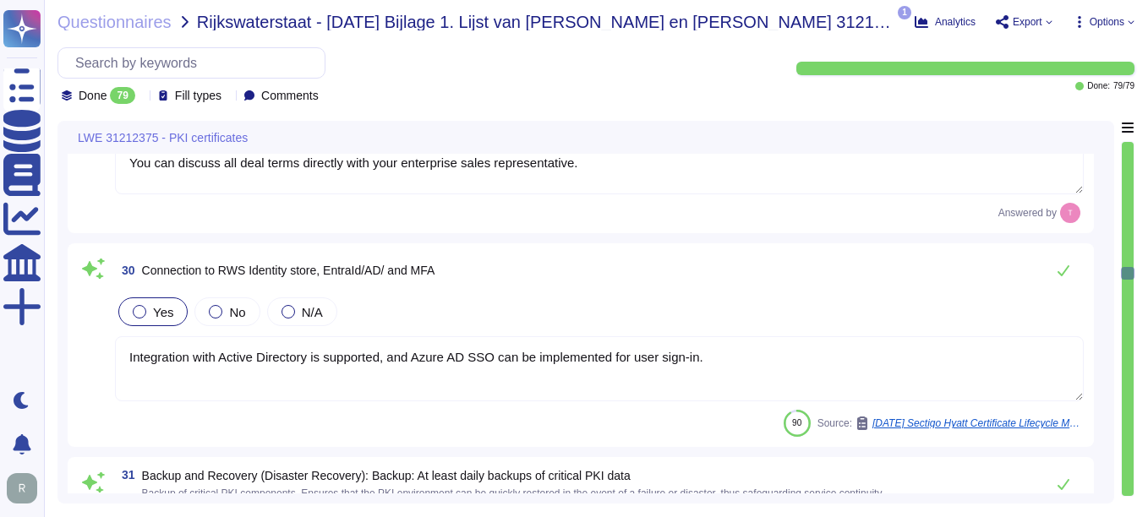
type textarea "You can discuss all deal terms directly with your enterprise sales representati…"
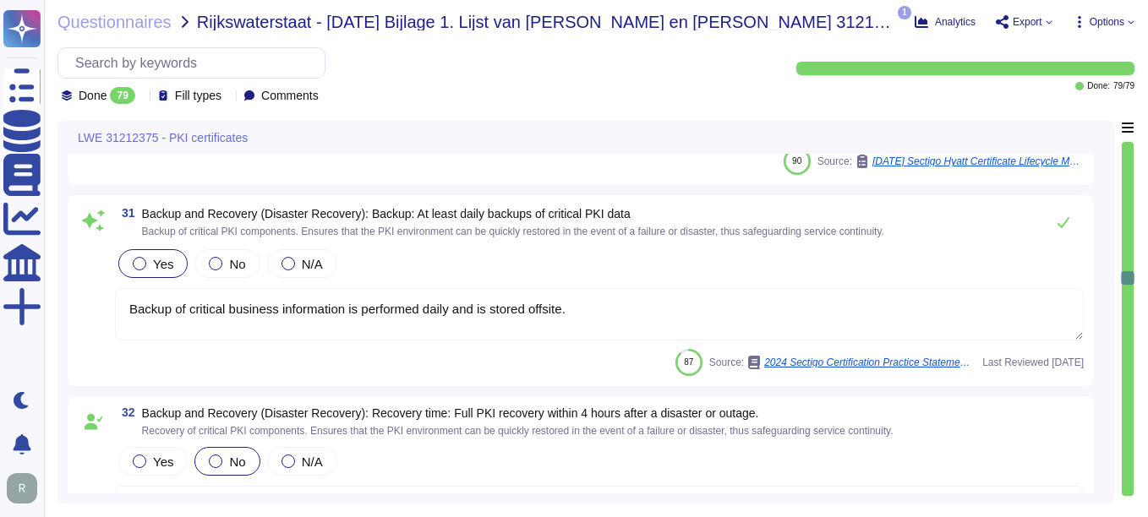
type textarea "Our organization operates a 24x7x365 security operations center that oversees t…"
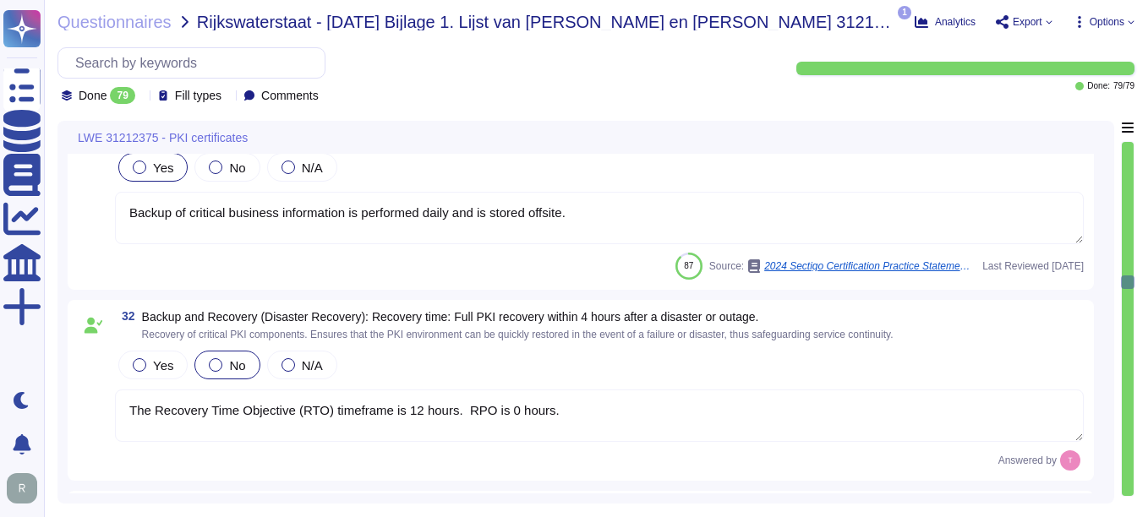
scroll to position [6510, 0]
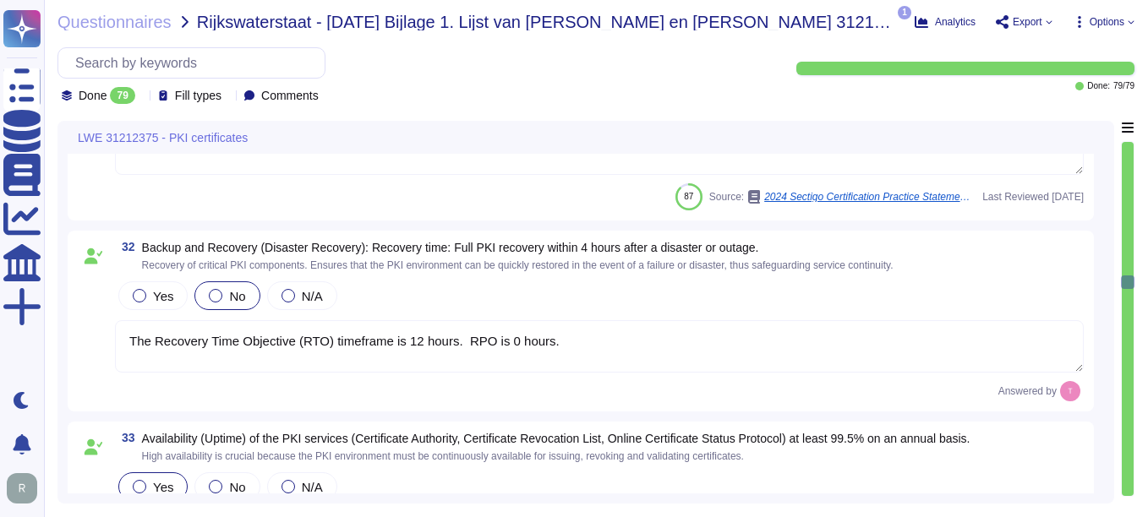
type textarea "Sectigo has a formal Incident Response Plan in place, which includes documented…"
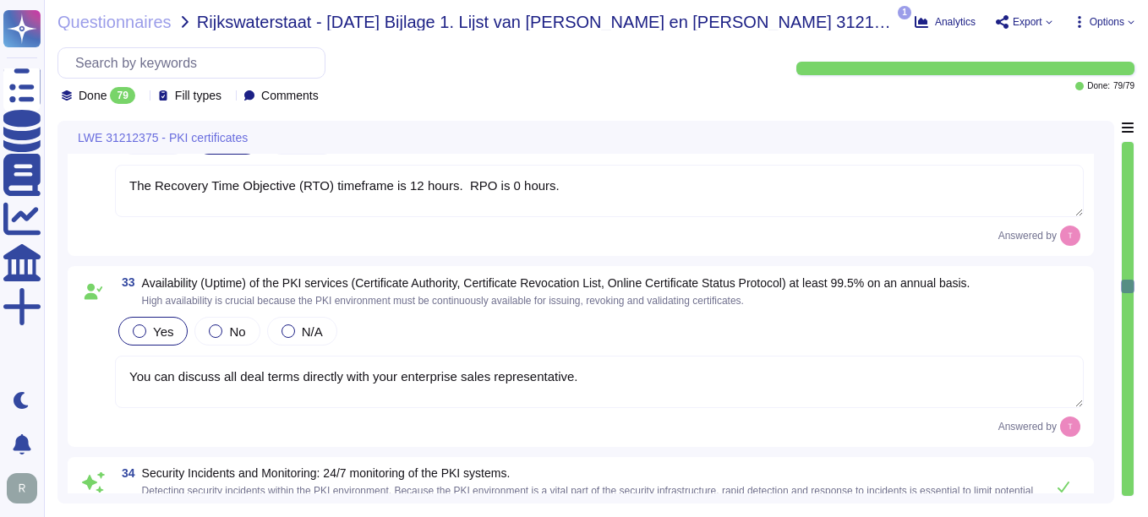
scroll to position [6679, 0]
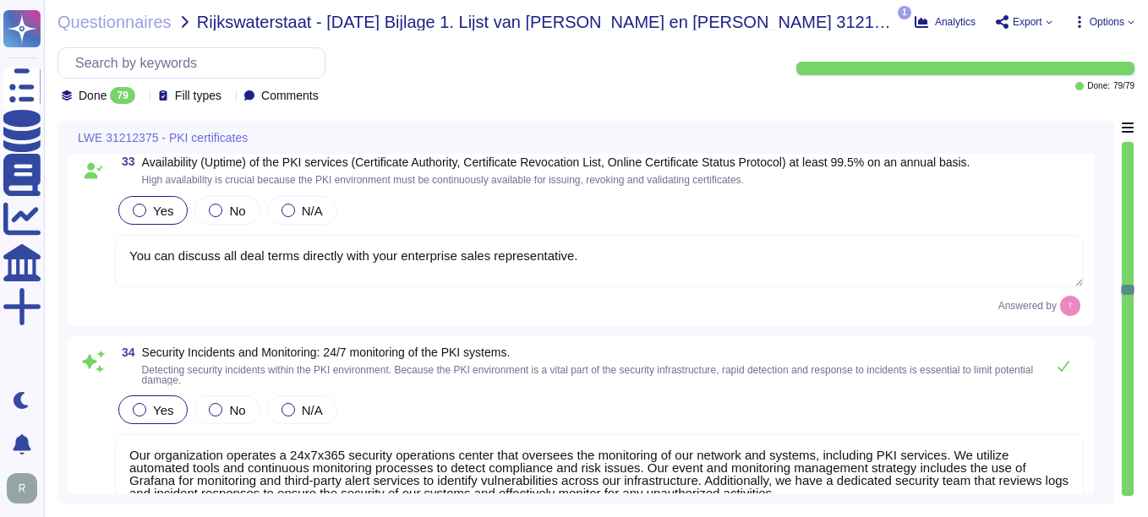
type textarea "Sectigo makes reasonable efforts to notify Subscribers via e-mail of the immine…"
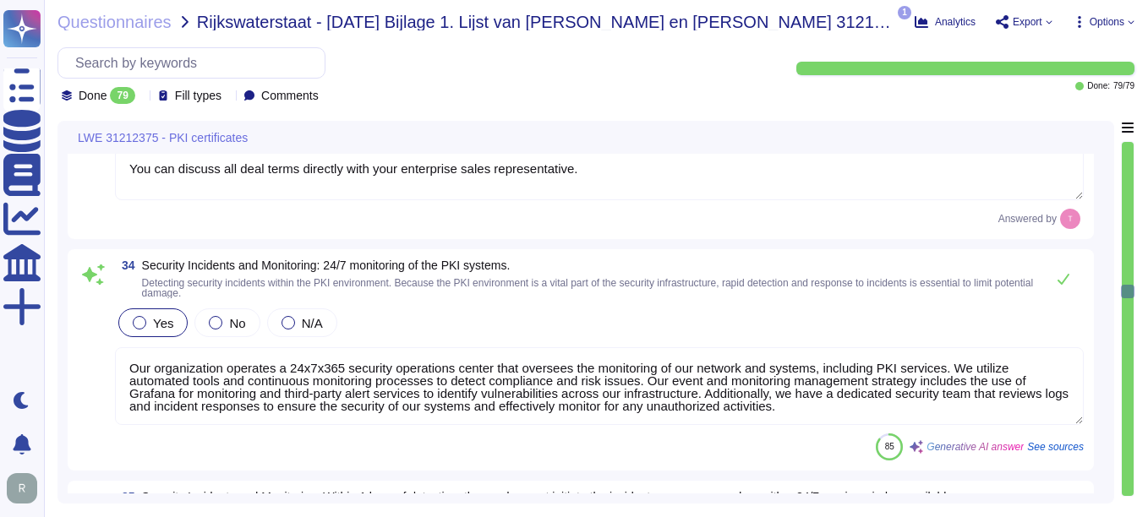
scroll to position [2, 0]
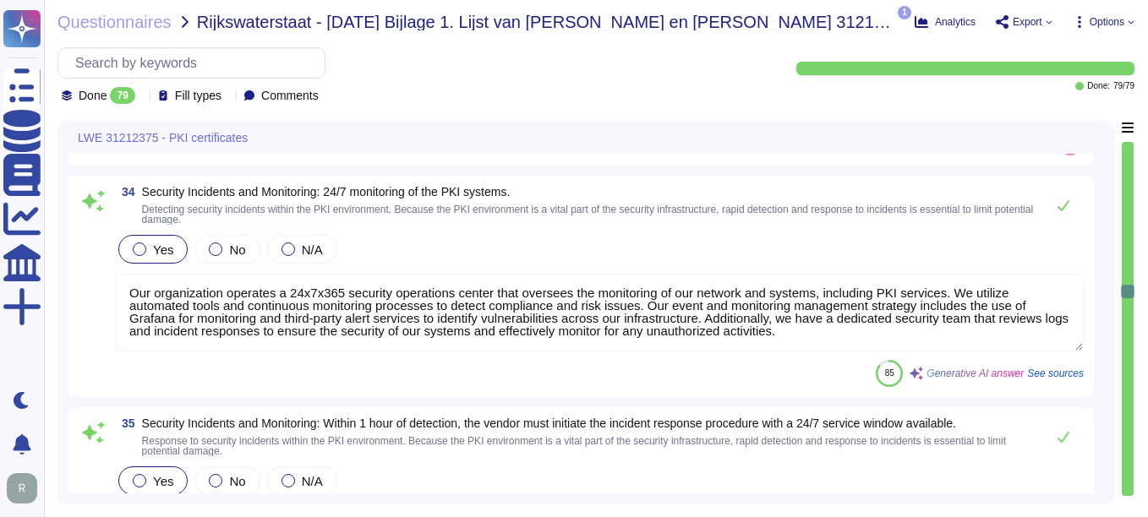
type textarea "Our Sectigo Certificate Manager (SCM) supports the issuance of certificates, en…"
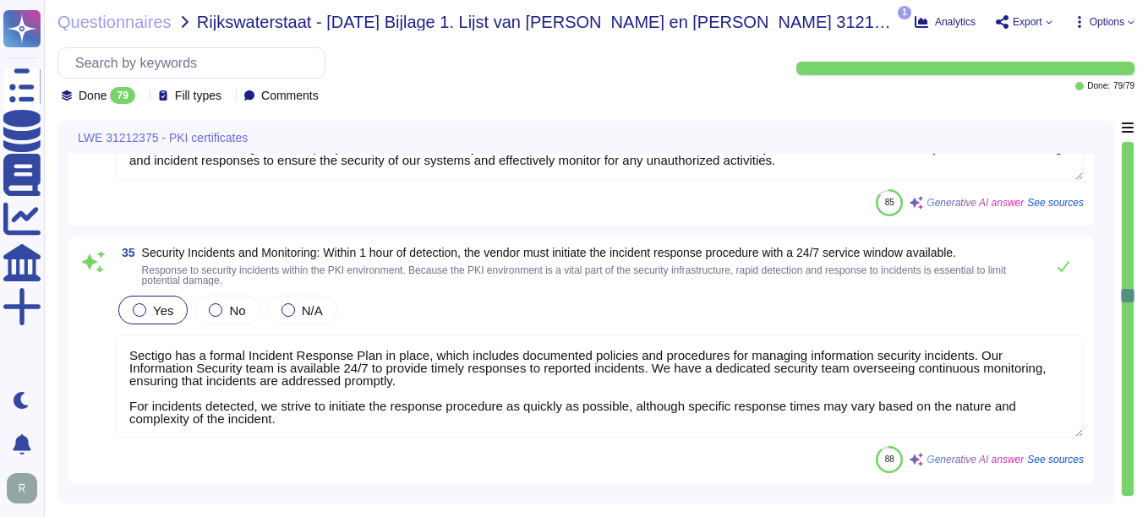
type textarea "Sectigo allows Subscribers to request a reissue of their Certificate within a 3…"
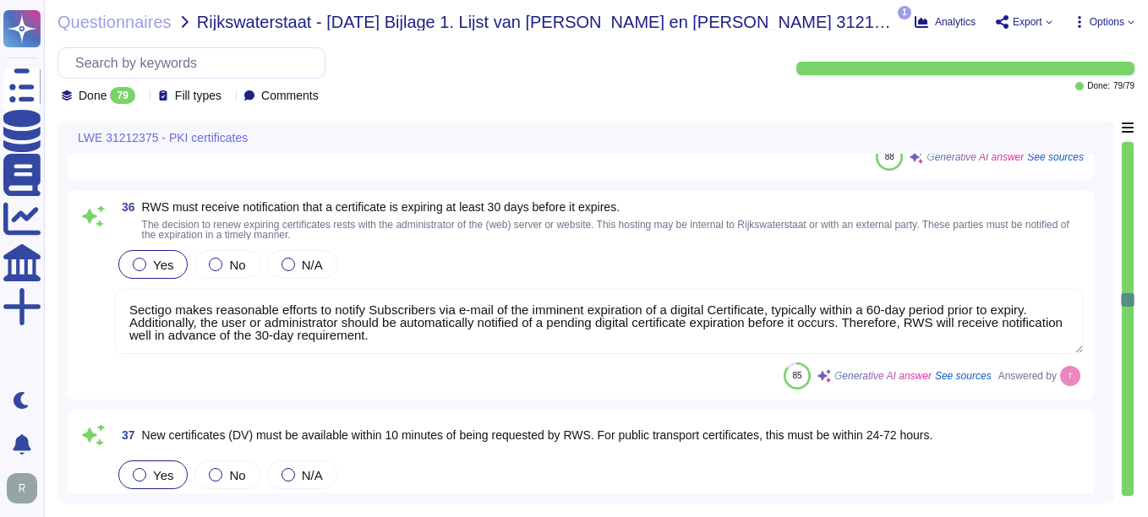
scroll to position [7356, 0]
type textarea "Sectigo provides certificate status services that are available 24/7. The Secti…"
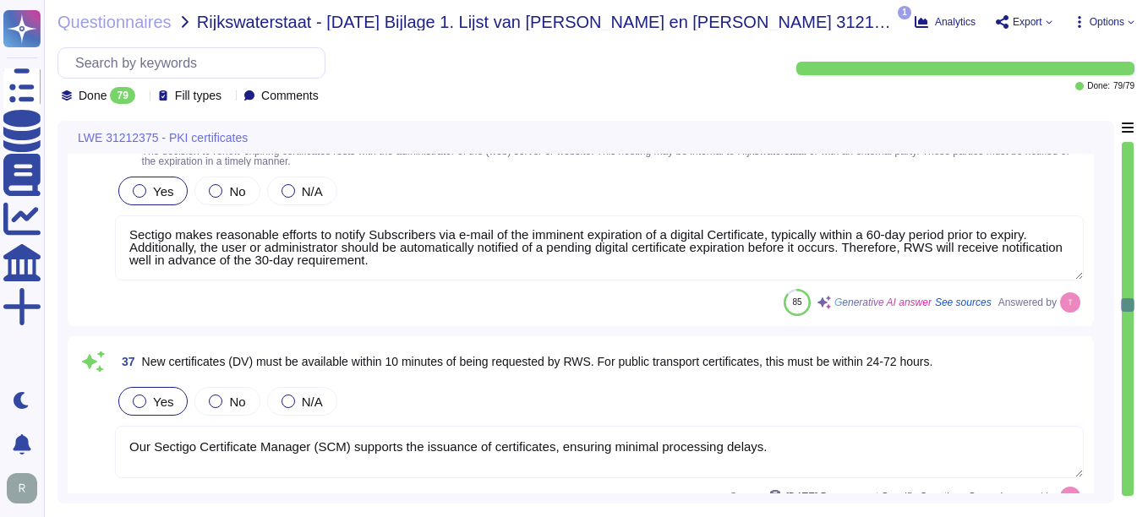
type textarea "If the publisher responds within 72 hours, Sectigo and the publisher will deter…"
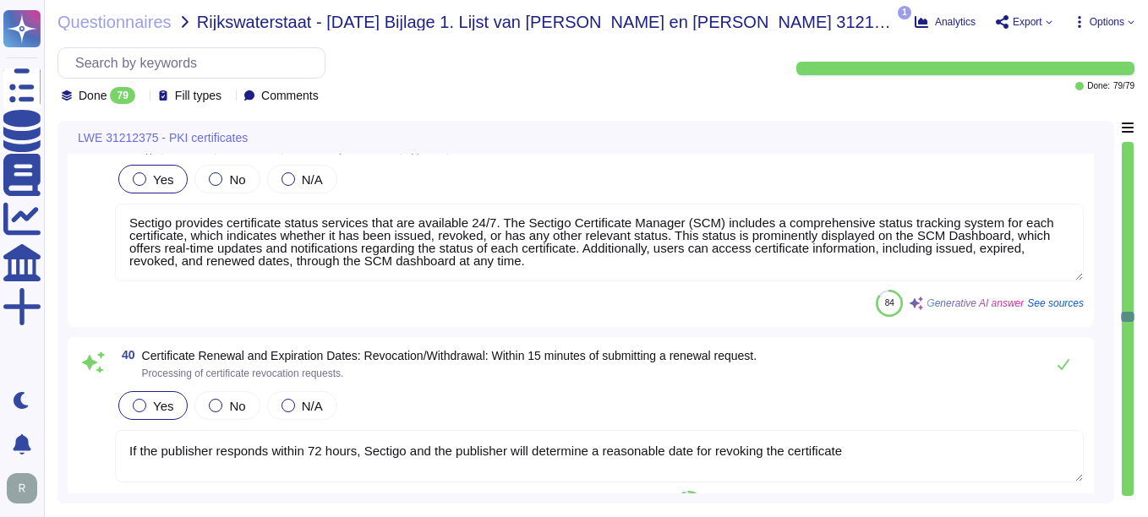
type textarea "Once a certificate has been revoked the revocation will be reflected in the OCS…"
type textarea "The self-service ticketing system is part of our support portal, where customer…"
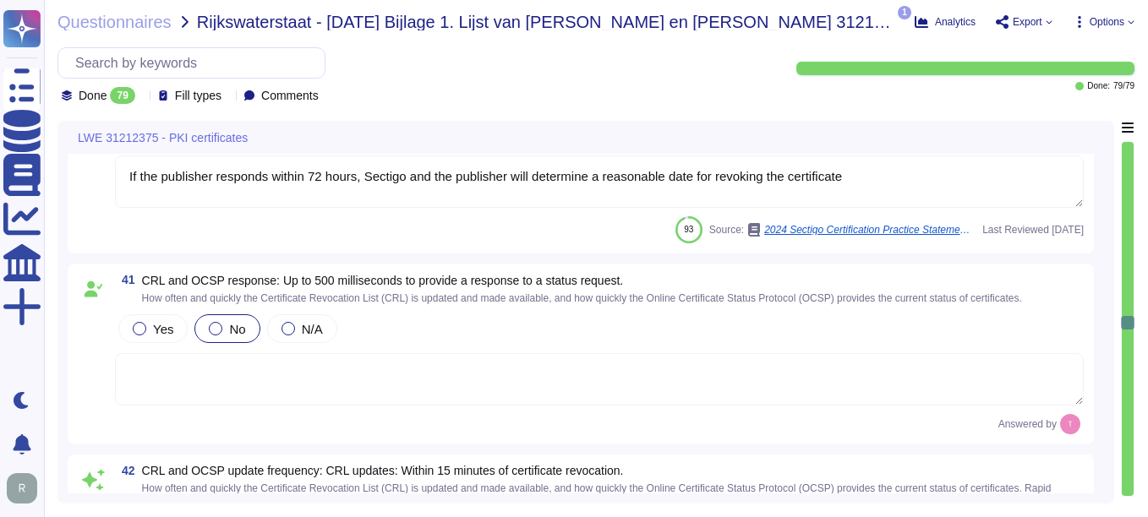
type textarea "Sectigo offers a comprehensive helpdesk support system that includes a dedicate…"
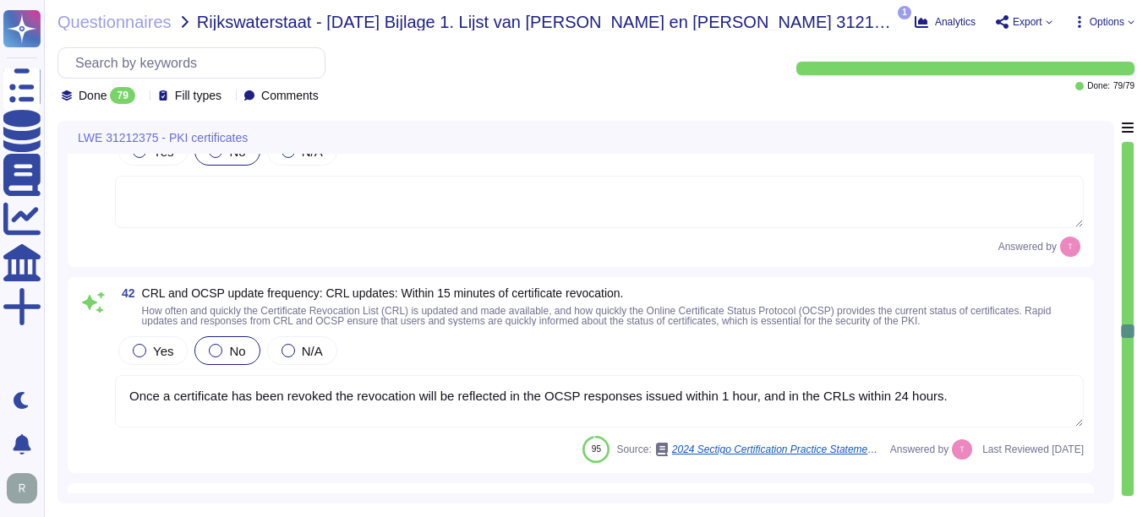
type textarea "The audit log can be downloaded from Sectigo SCM. There is an Audit API to inte…"
type textarea "Logs are retained for a minimum of 90 days and typically for 3 years. The reten…"
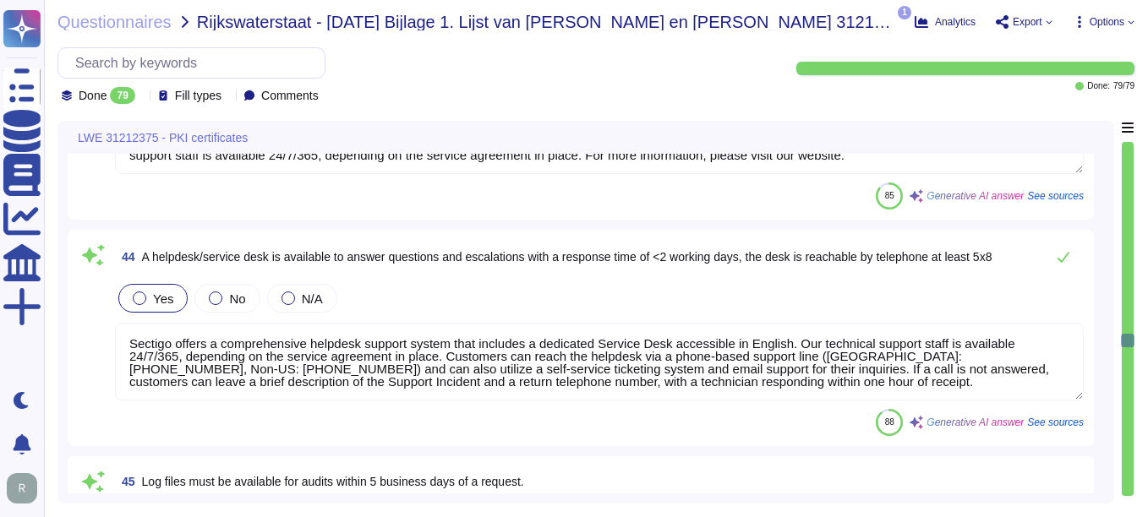
type textarea "We provide 24/7/365 technical support, depending on the service agreement in pl…"
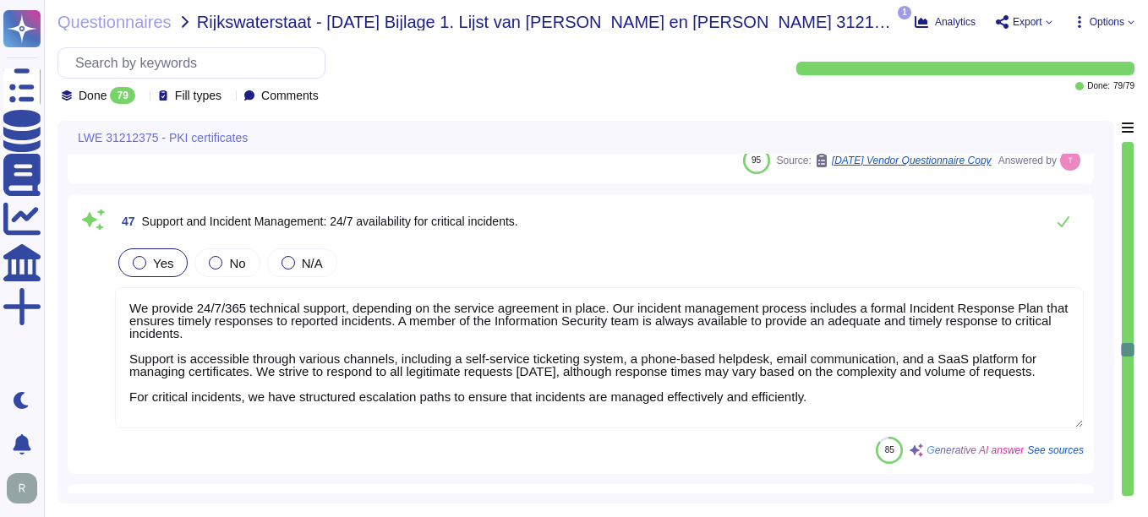
scroll to position [9554, 0]
type textarea "We provide REST APIs to integrate logging information into your SIEM or log col…"
type textarea "Yes, we can advise on process and protocol setup if requested. This can be work…"
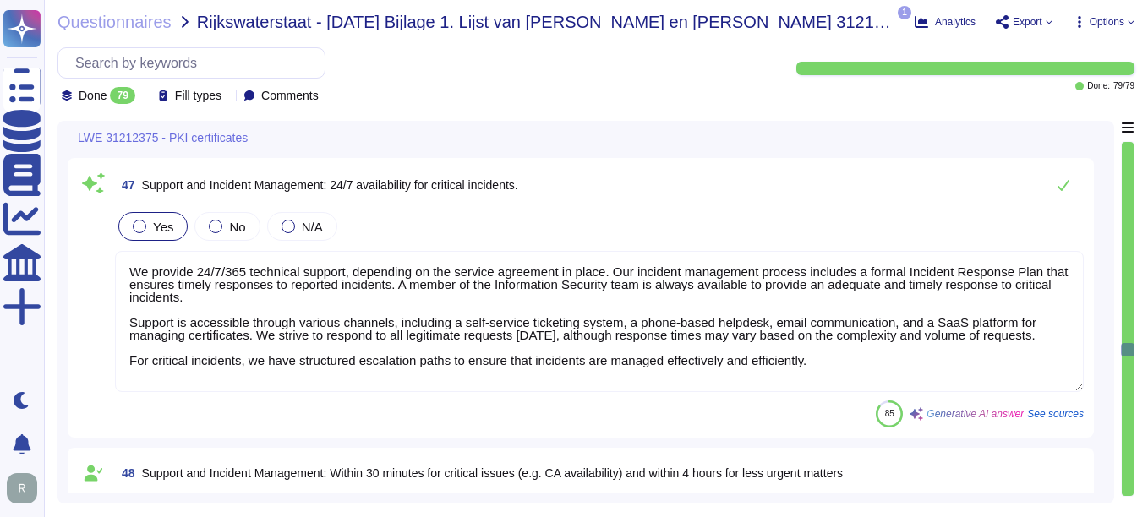
scroll to position [2, 0]
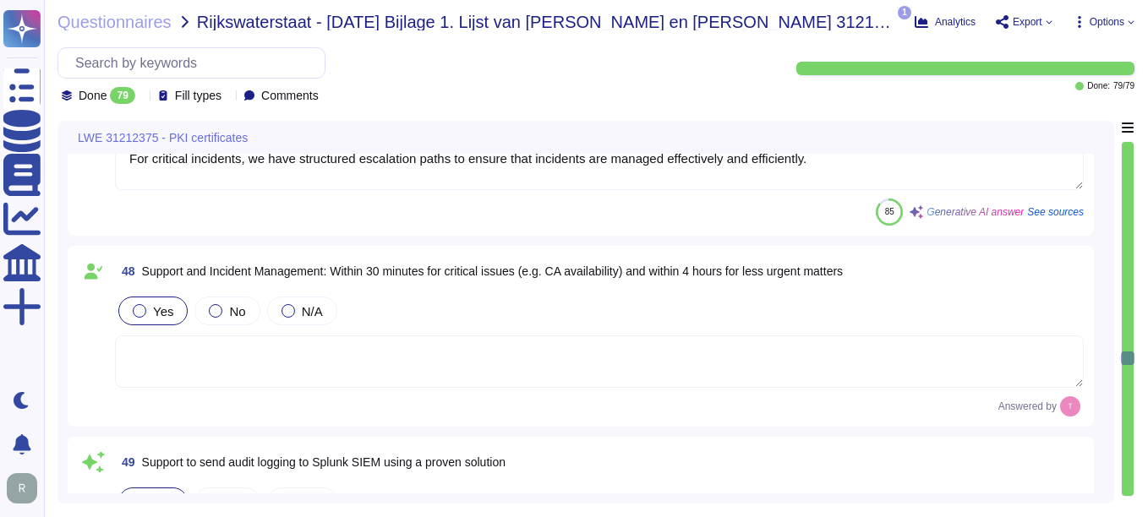
type textarea "Our SCM solution includes domain validation options as part of its features. Fo…"
type textarea "Sectigo provides TLS functionality by using TLS 1.2 or higher to secure all net…"
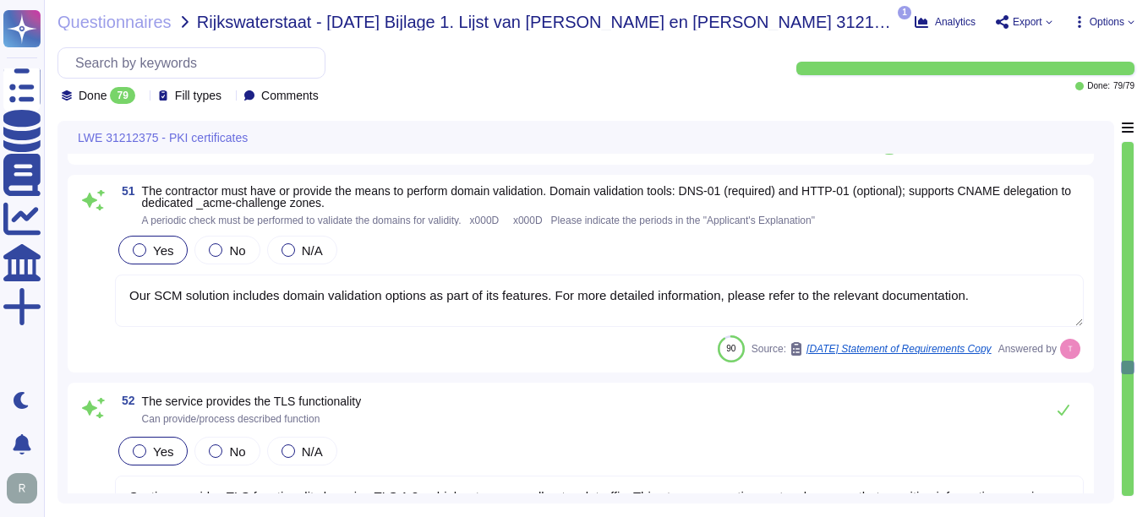
type textarea "Sectigo Certificate Manager can discover certificates from appliances so long a…"
type textarea "Our solution supports the provisioning of Device Certificates via MDM Solution …"
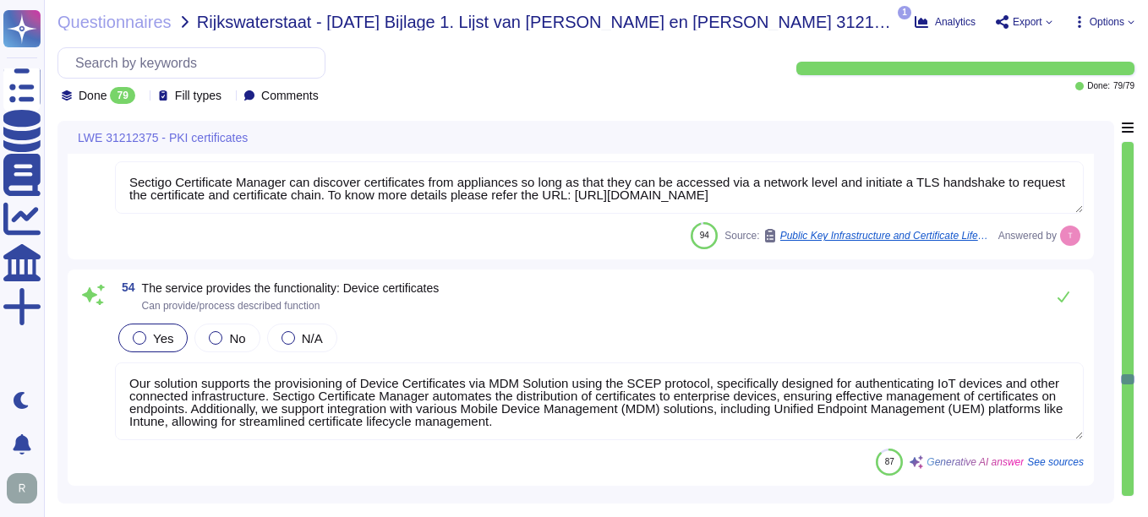
type textarea "We offer a comprehensive and documented RESTful API that supports various opera…"
type textarea "Yes, our CLM solution supports multi-tenancy, ensuring logical separation of te…"
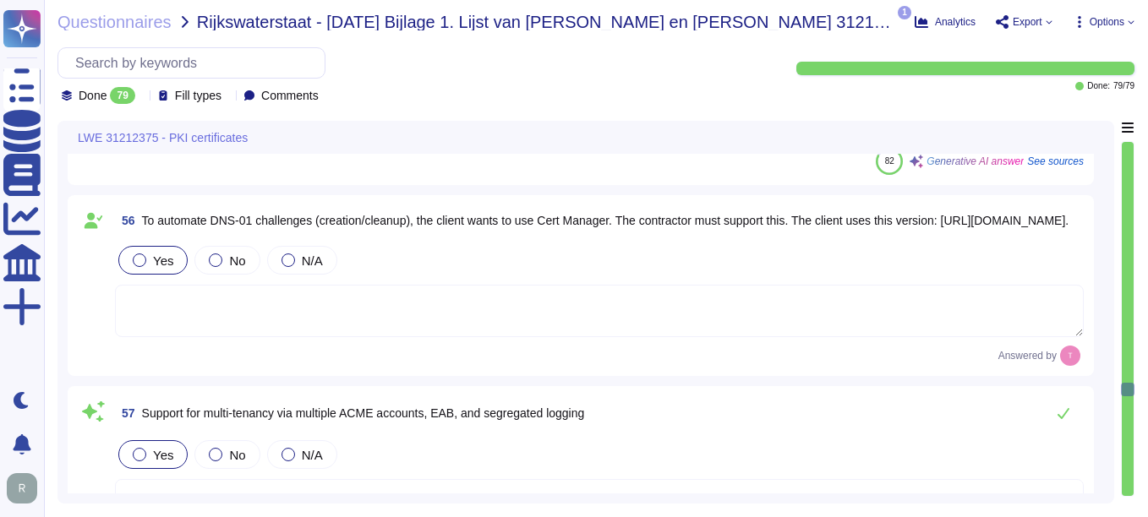
type textarea "All information contained in the Certificate is accurate and true to the best o…"
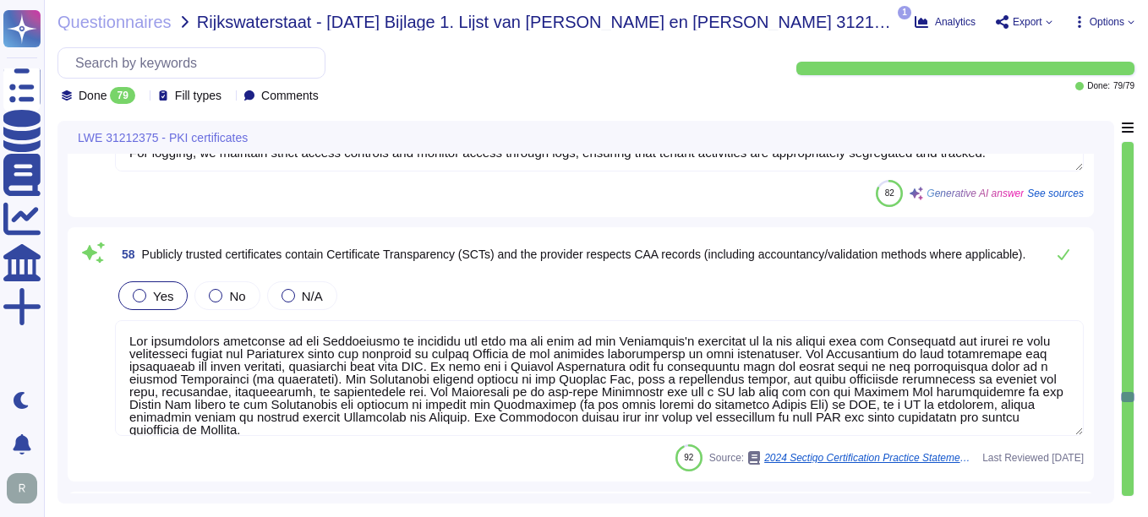
type textarea "It can be achieved through API."
type textarea "You can discuss all deal terms directly with your enterprise sales representati…"
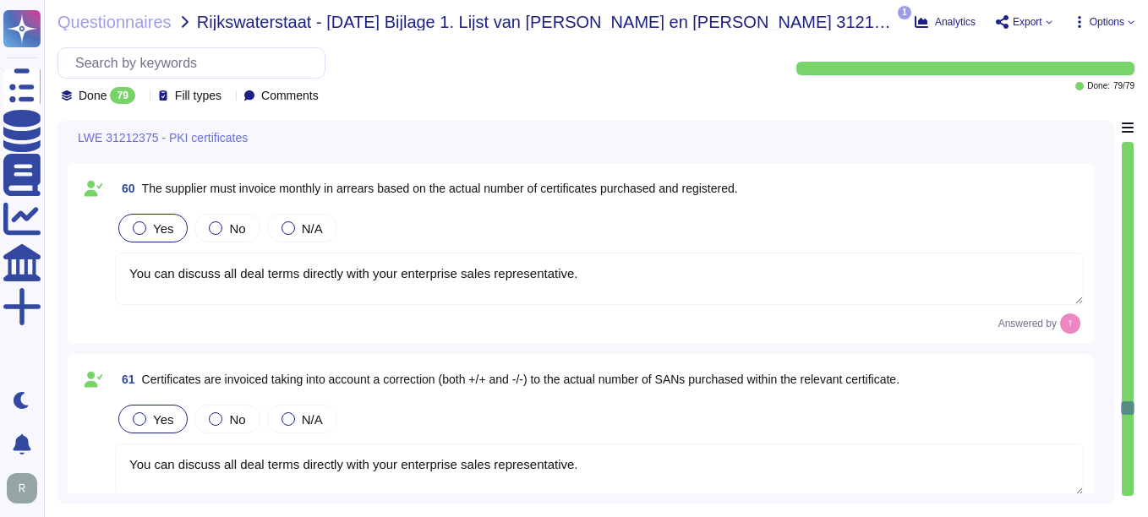
type textarea "Yes."
type textarea "You can discuss all deal terms directly with your enterprise sales representati…"
type textarea "Sectigo communicates material changes affecting customer products via the compa…"
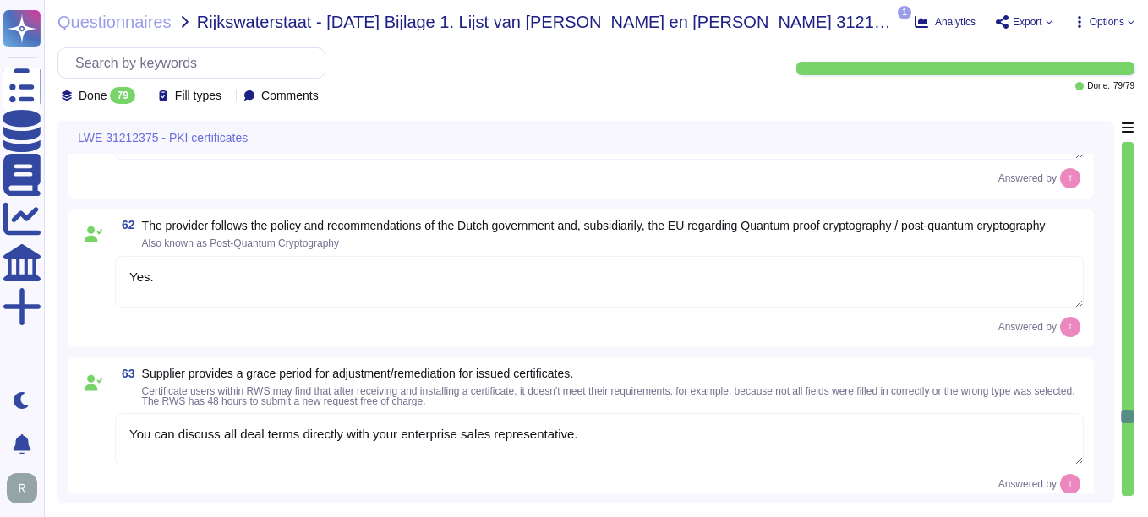
type textarea "We maintain ISO 27001 certification."
type textarea "Yes."
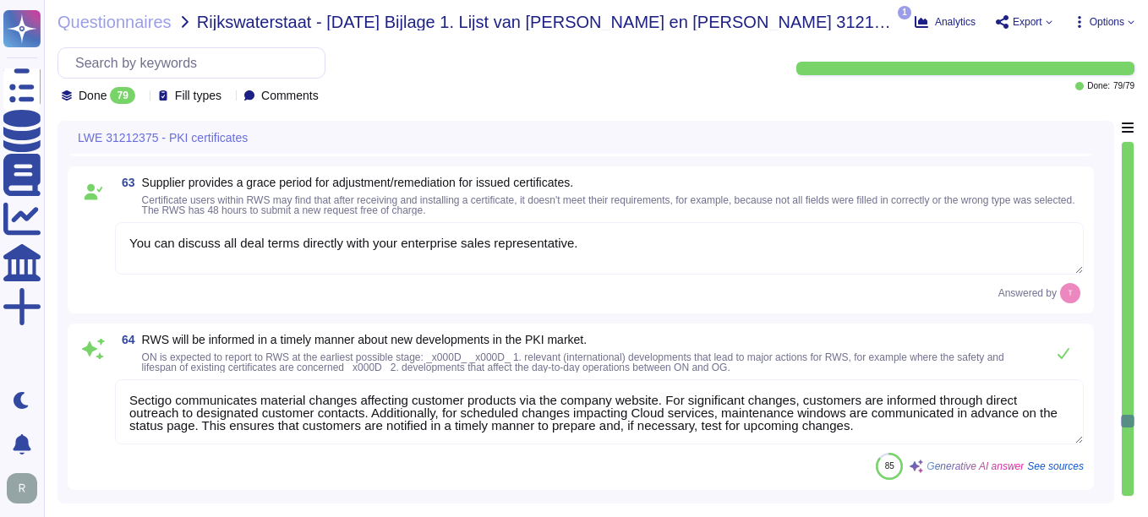
type textarea "Yes"
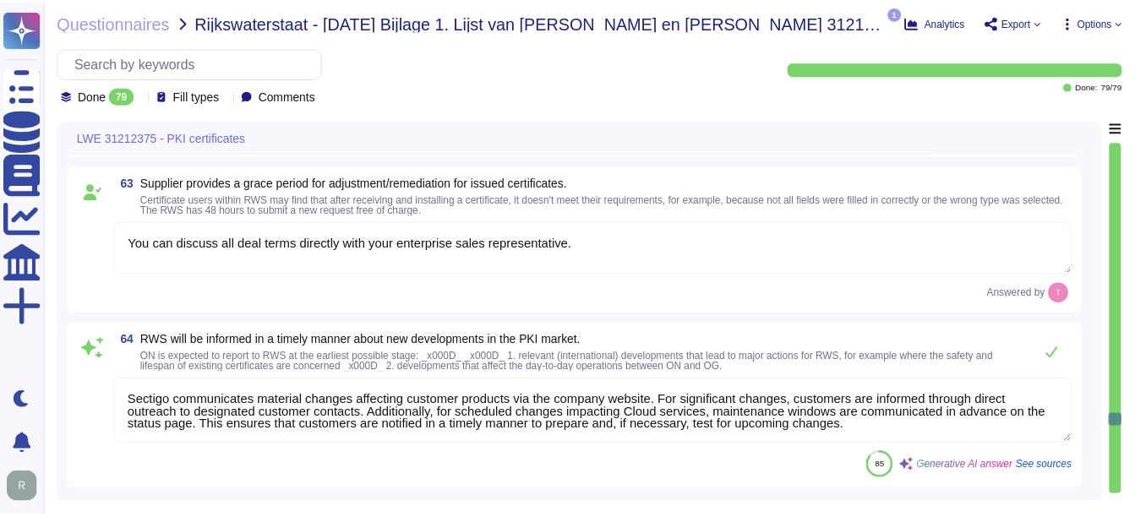
scroll to position [2, 0]
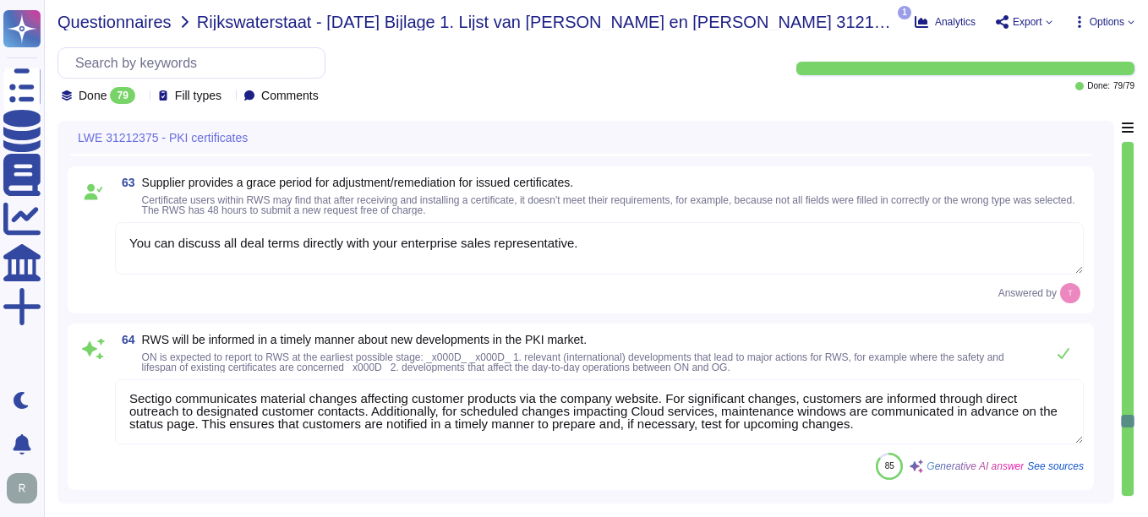
click at [156, 21] on span "Questionnaires" at bounding box center [114, 22] width 114 height 17
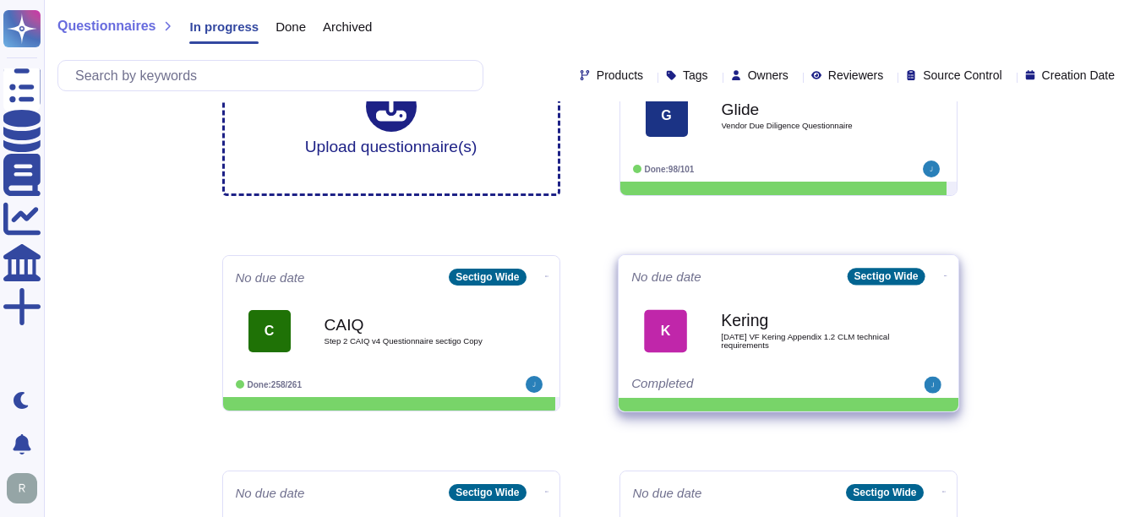
scroll to position [169, 0]
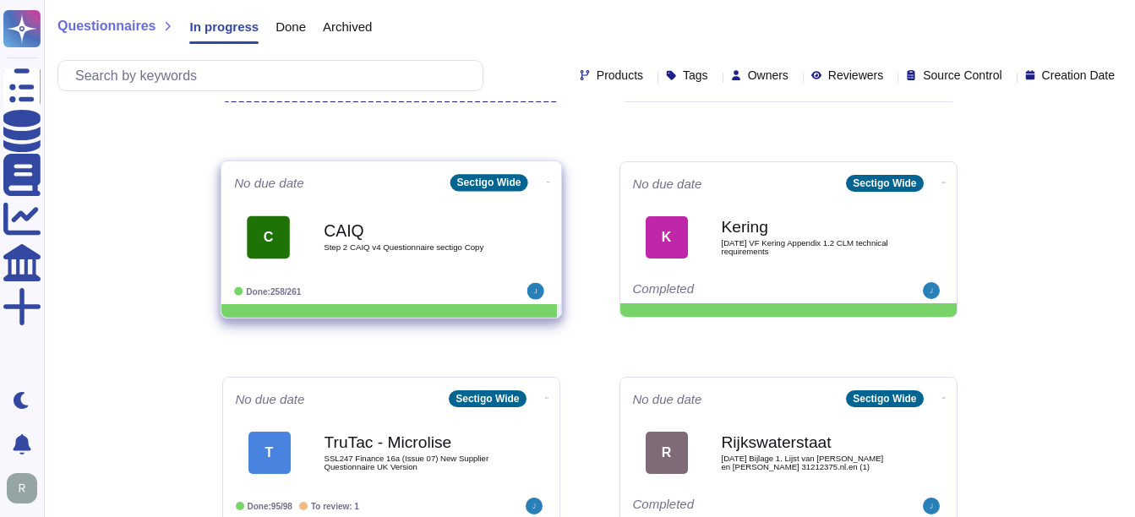
click at [392, 235] on b "CAIQ" at bounding box center [409, 230] width 171 height 16
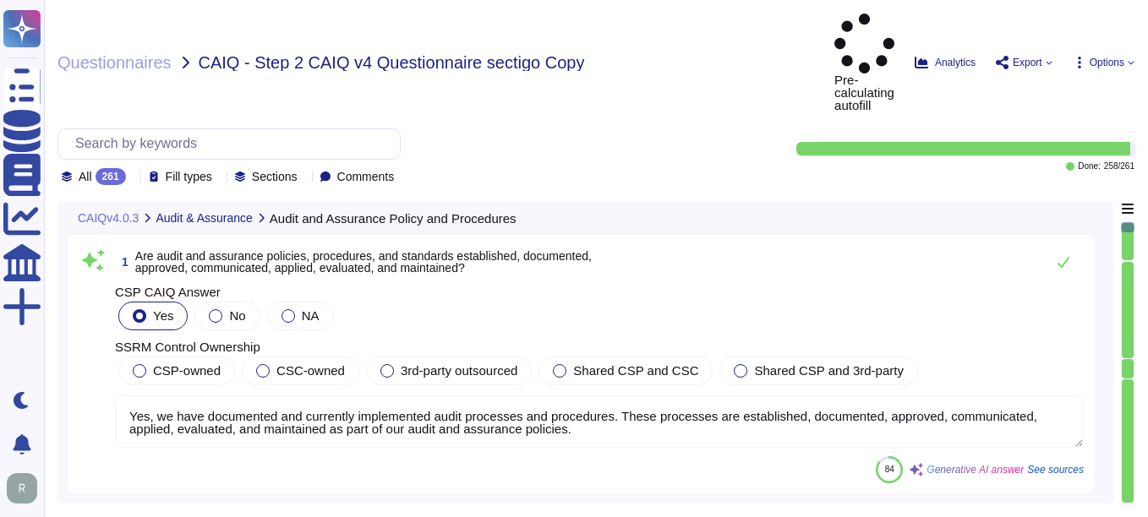
type textarea "Yes, we have documented and currently implemented audit processes and procedure…"
type textarea "Yes, all audit and assurance policies, procedures, and standards are reviewed a…"
type textarea "Yes, independent audit and assurance assessments are conducted according to rel…"
click at [119, 54] on span "Questionnaires" at bounding box center [114, 62] width 114 height 17
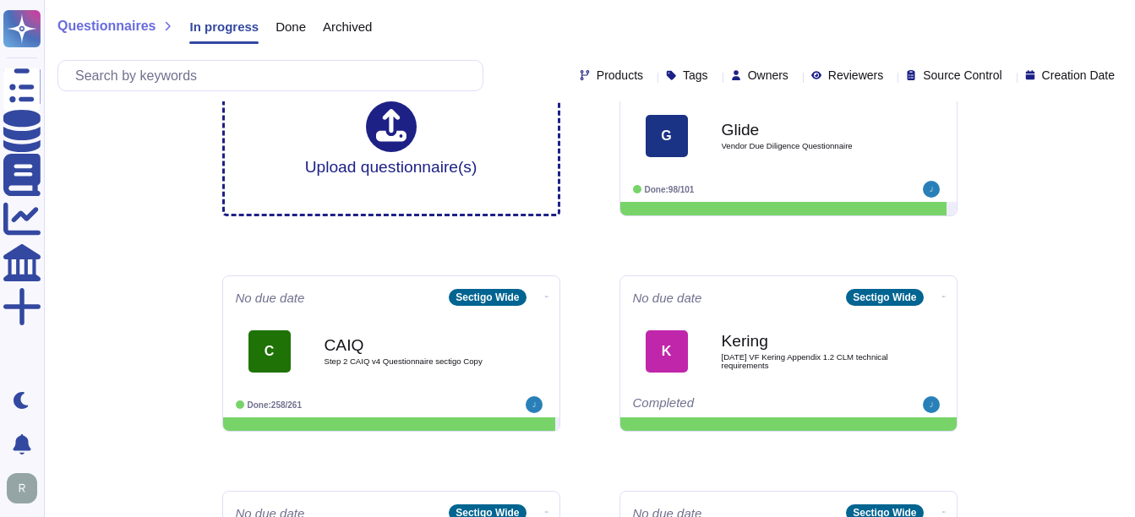
scroll to position [85, 0]
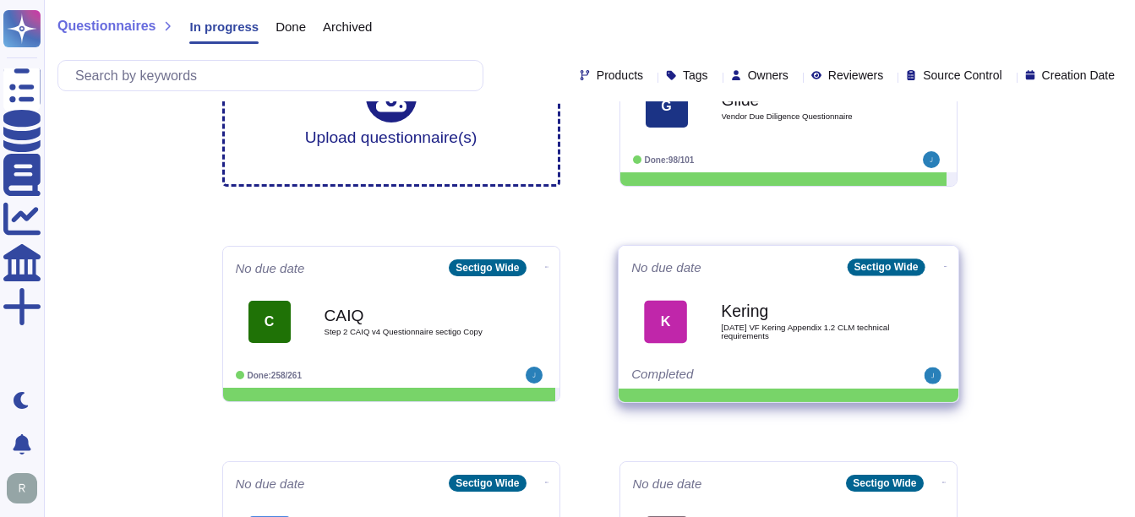
click at [821, 335] on span "[DATE] VF Kering Appendix 1.2 CLM technical requirements" at bounding box center [806, 332] width 171 height 16
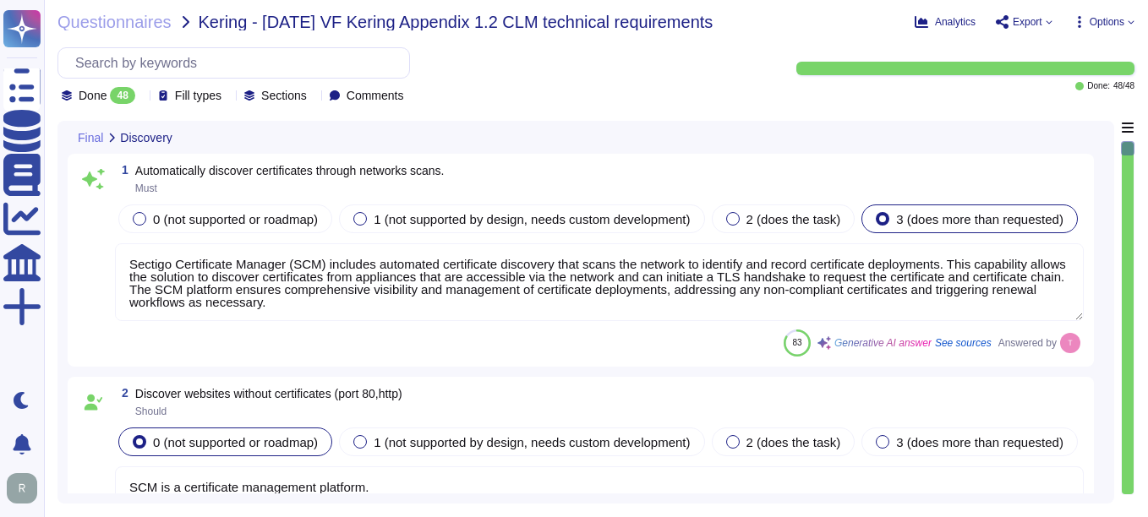
type textarea "Sectigo Certificate Manager (SCM) includes automated certificate discovery that…"
type textarea "SCM is a certificate management platform."
type textarea "Sectigo Certificate Manager has the ability to discover and manage certificates…"
type textarea "Full-disk encryption is enabled for all systems storing or processing scoped da…"
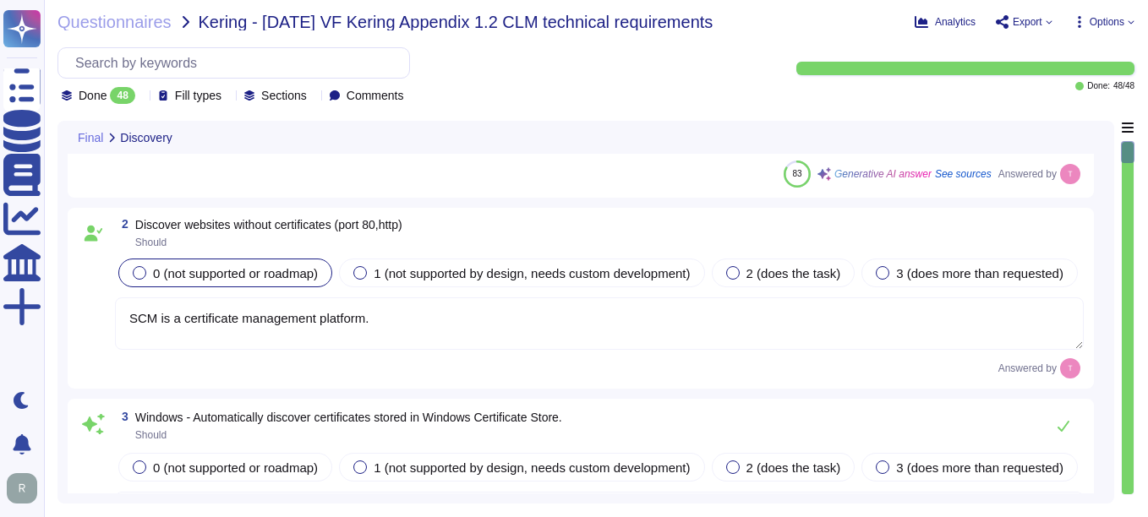
type textarea "Yes, Sectigo Certificate Manager has the ability to discover and manage certifi…"
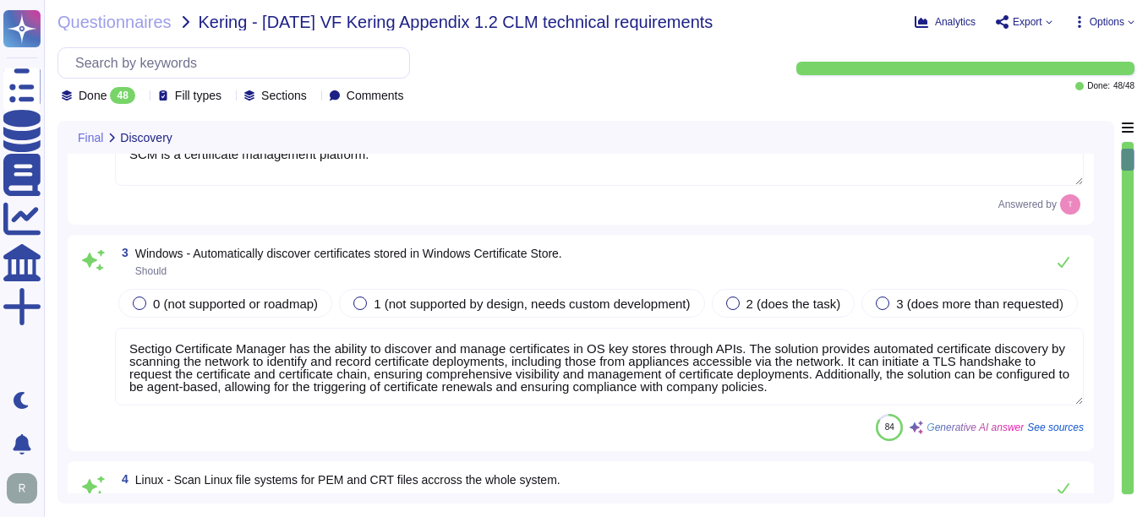
type textarea "Sectigo Certificate Manager can discover certificates from appliances, includin…"
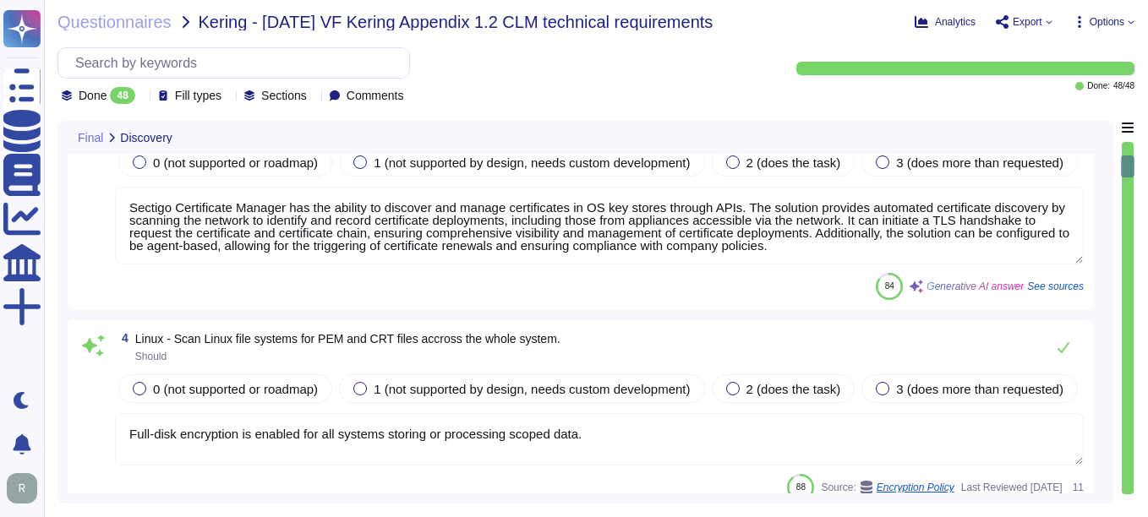
type textarea "We integrate with AWS and Google Cloud Platform (GCP) to discover certificates.…"
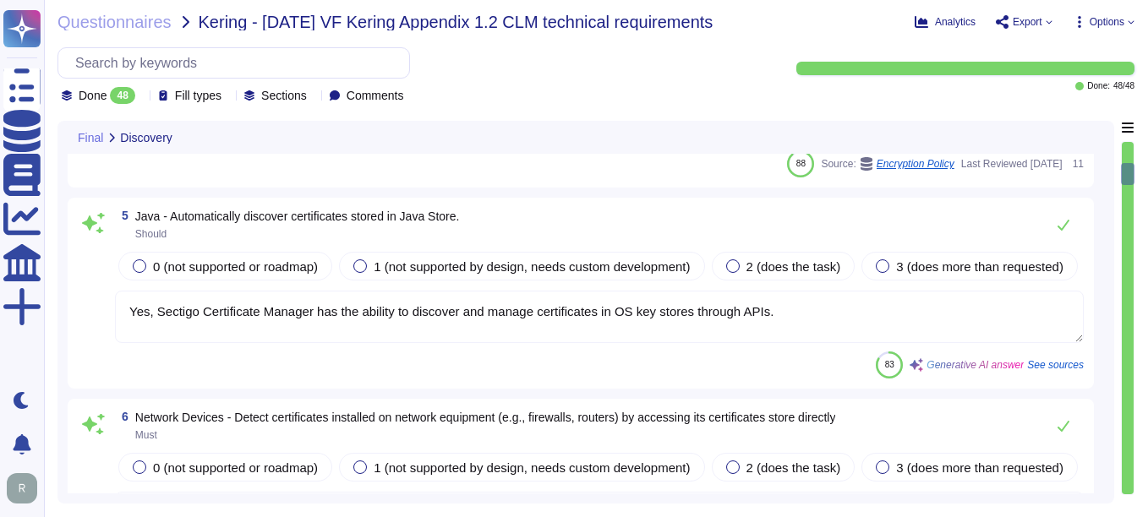
type textarea "Sectigo Certificate Manager provides the capability to perform automated certif…"
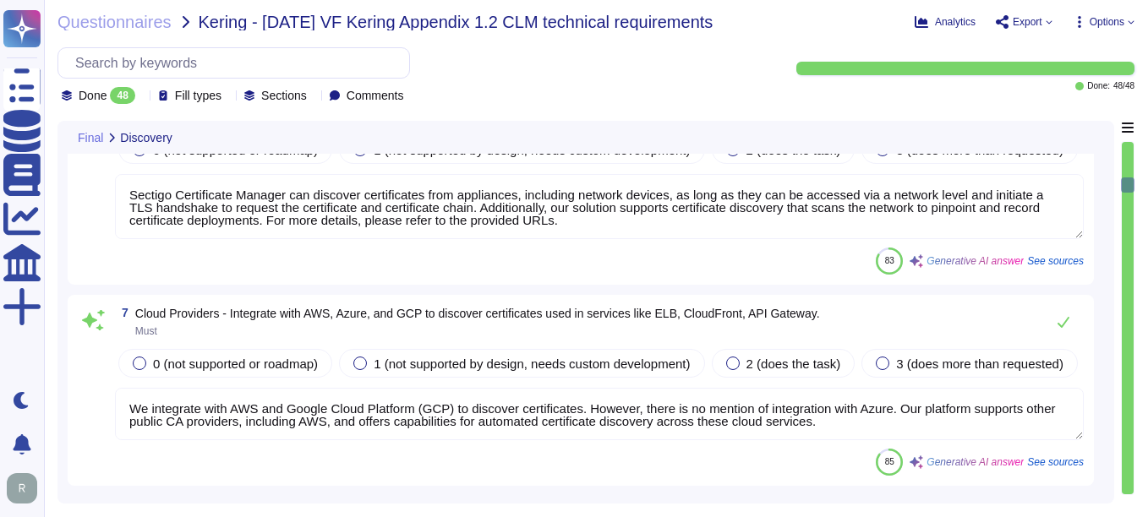
type textarea "Sectigo manages an inventory of certificates issued by both internal and public…"
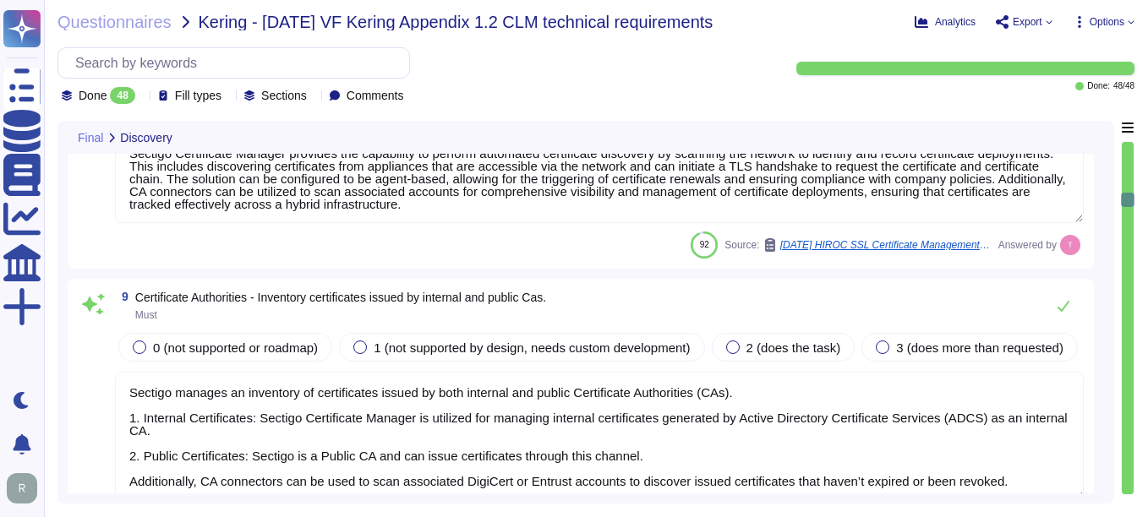
type textarea "Sectigo Certificate Manager provides a real-time inventory of all discovered ce…"
type textarea "Sectigo's networks and business-critical servers are monitored for capacity and…"
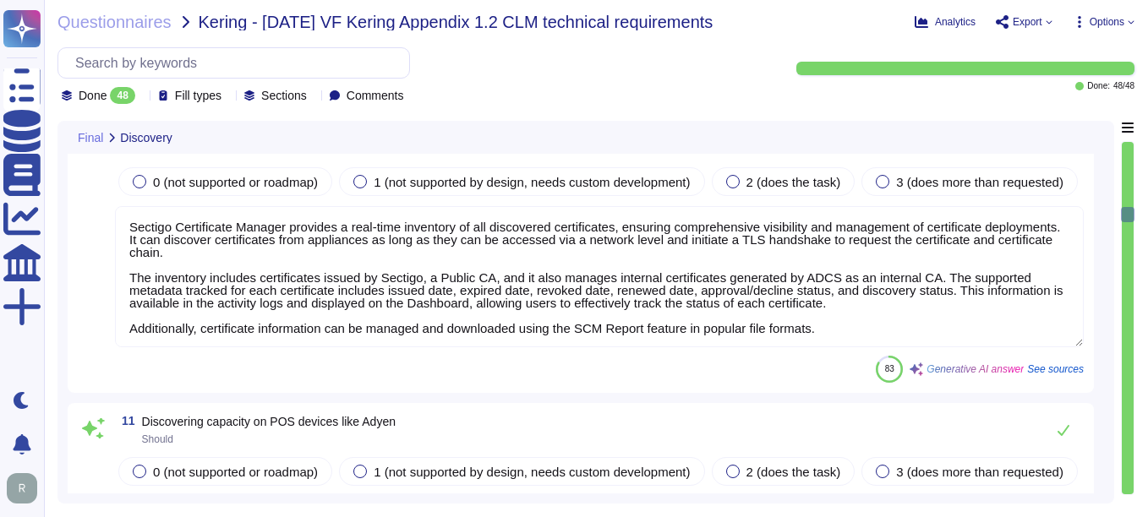
type textarea "Sectigo employs automated code scanning to identify vulnerabilities, which incl…"
type textarea "Sectigo Certificate Manager provides robust customization options that allow ad…"
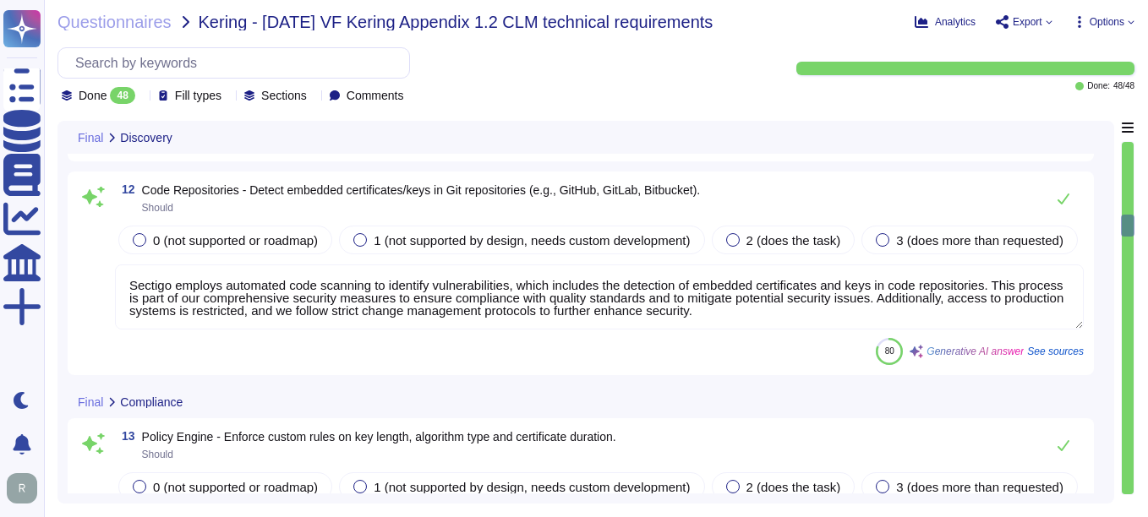
type textarea "Sectigo Certificate Manager (SCM) provides compliance checks to ensure that you…"
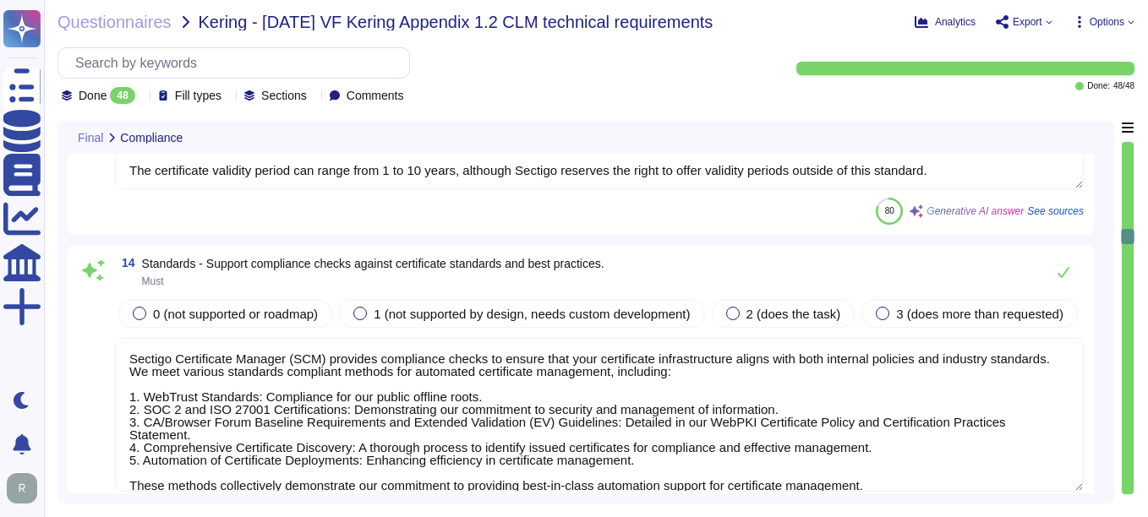
type textarea "Sectigo Certificate Manager can manage various types of certificate extensions,…"
type textarea "To process Certificate renewal requests, Sectigo gets the Subscriber to reauthe…"
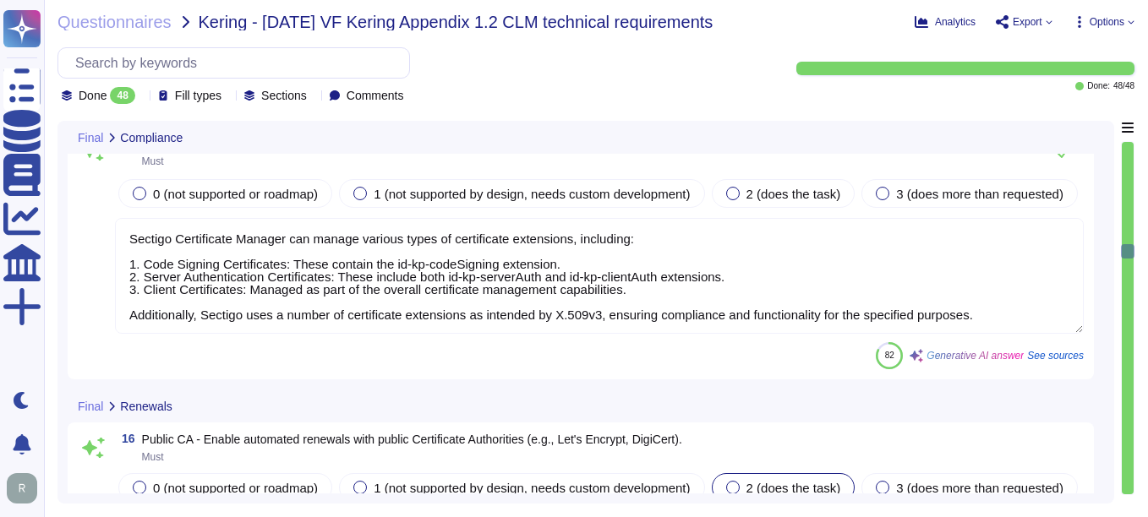
type textarea "Sectigo's Certificate Manager (SCM) integrates with Microsoft CA - ADCS for pri…"
type textarea "Sectigo's Certificate Manager (SCM) allows for the issuance of digital certific…"
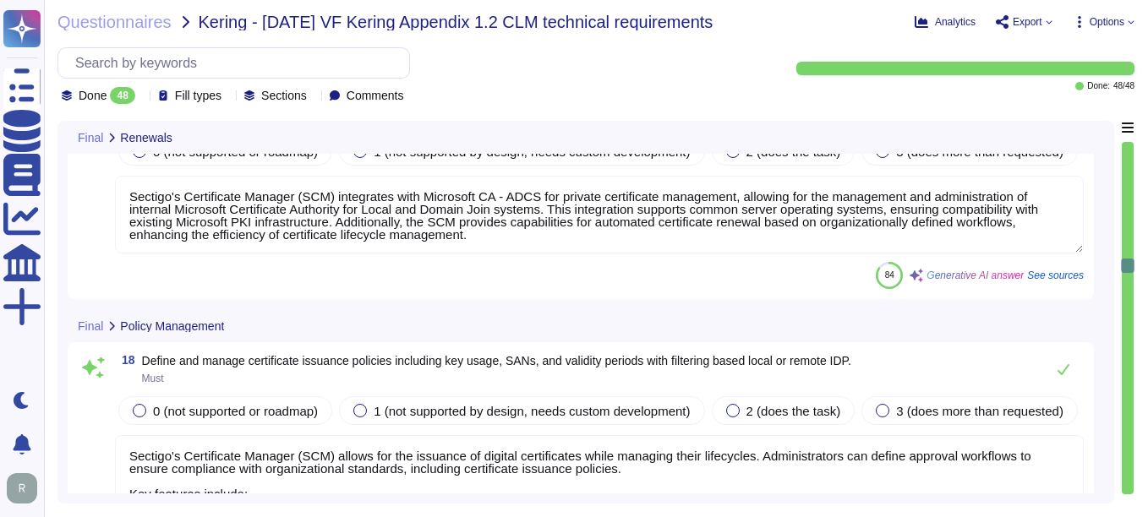
type textarea "Sectigo Certificate Manager (SCM) offers robust reporting capabilities and real…"
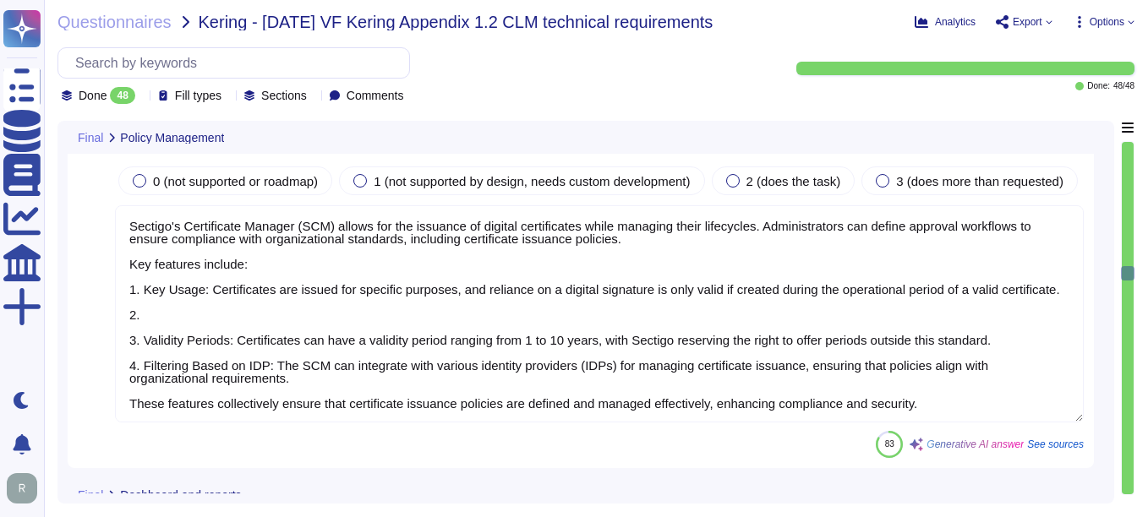
type textarea "Sectigo provides comprehensive custom reporting capabilities through its SCM. C…"
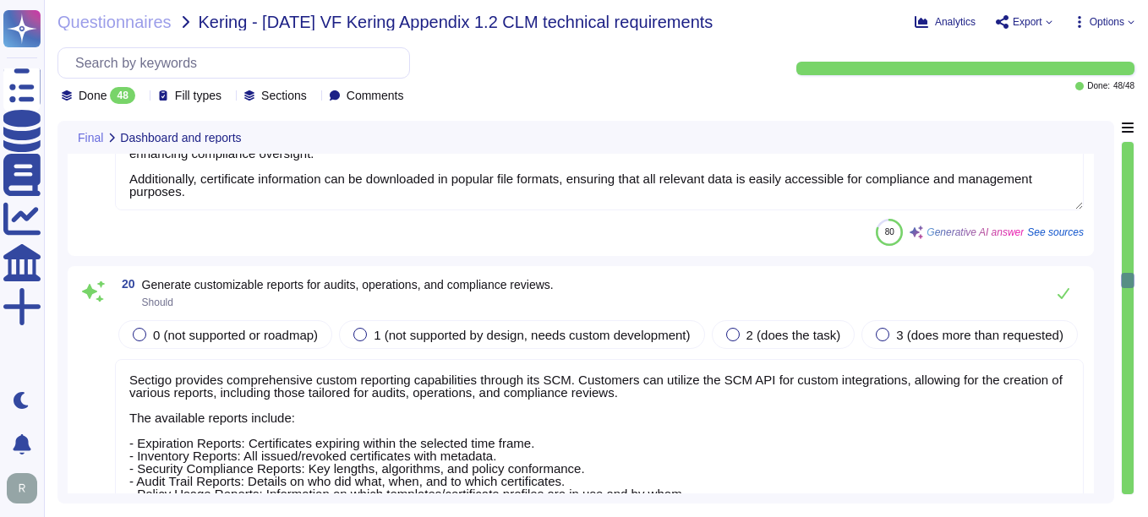
type textarea "Sectigo maintains comprehensive logging capabilities that ensure all security-r…"
type textarea "Sectigo supports various alerting methods through its robust notification capab…"
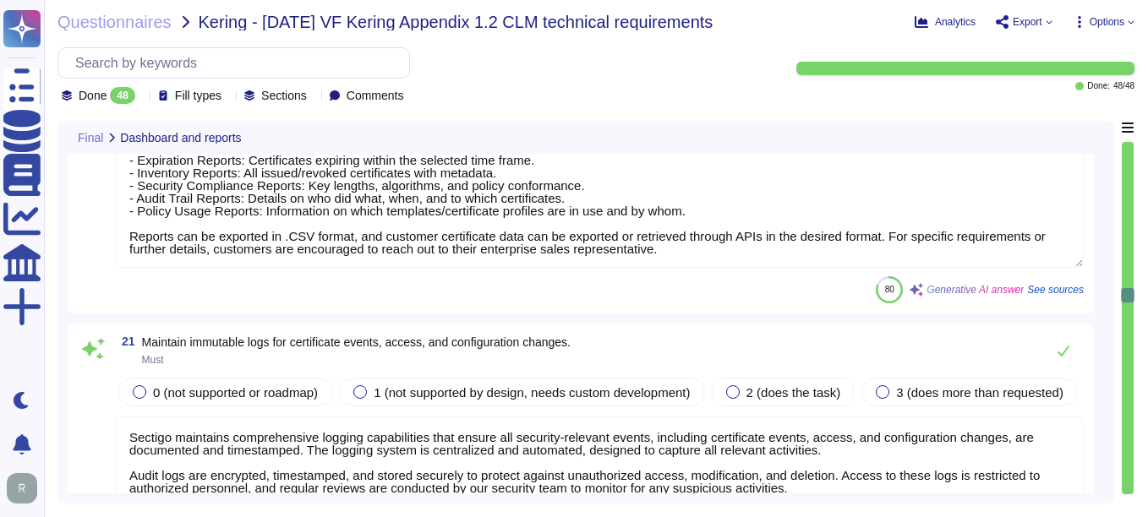
type textarea "Sectigo provides the ability to create automation profiles that serve as templa…"
type textarea "Sectigo provides custom notifications that can specify terms prior to expiring …"
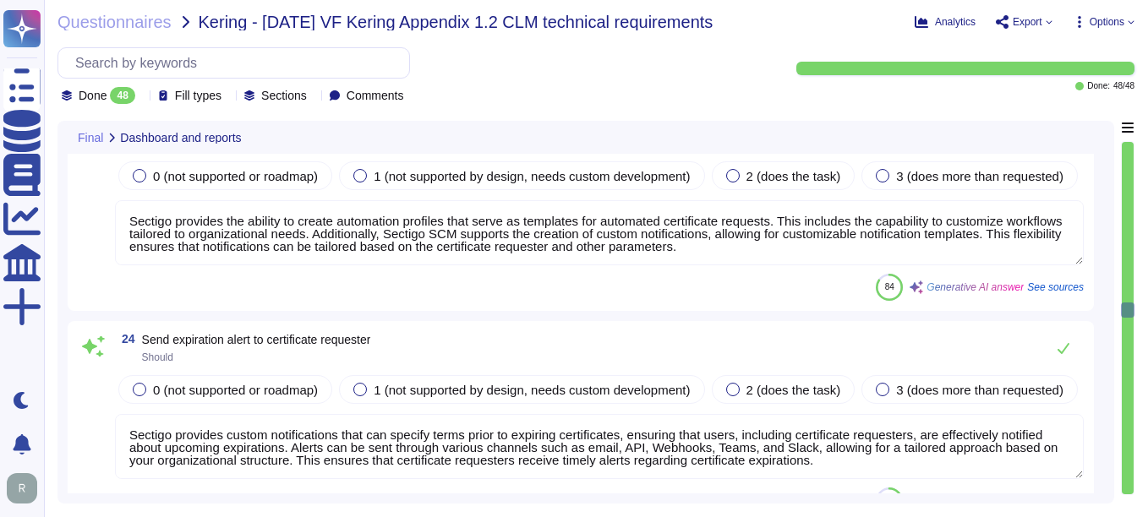
type textarea "Sectigo's Certificate Manager (SCM) supports revocation automation for certific…"
type textarea "We have OSCP mechanisms in place that support revocation information about issu…"
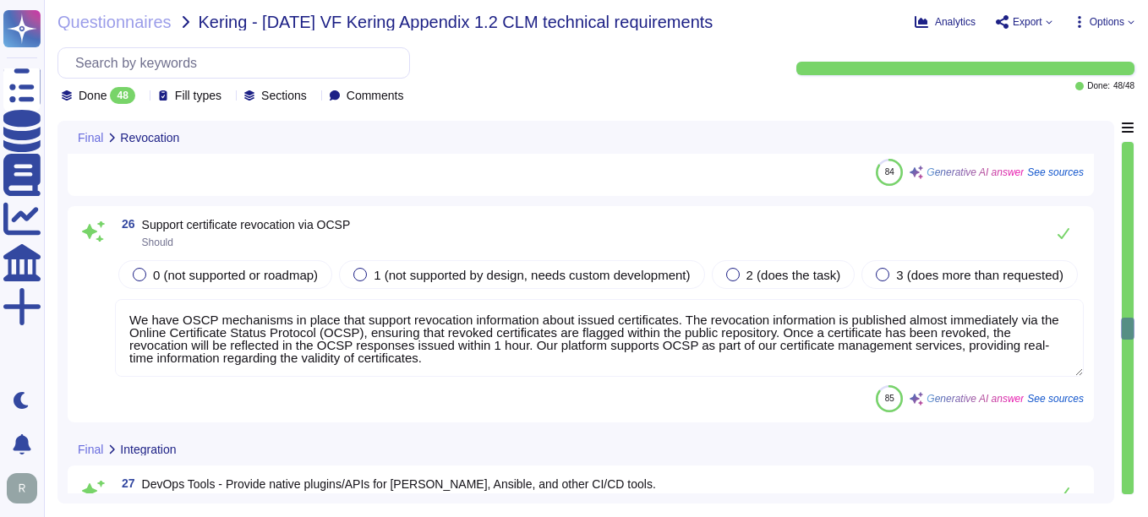
type textarea "We offer a RESTful API that supports integration with various platforms and too…"
type textarea "SCM is available through a web-based interface that works on popular browsers o…"
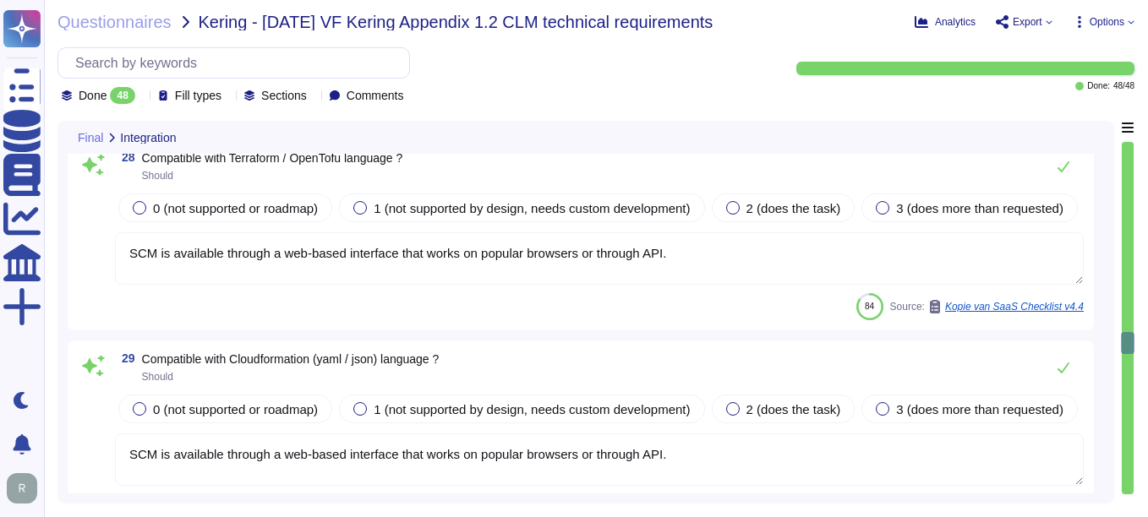
type textarea "SCM is available through a web-based interface that works on popular browsers o…"
type textarea "Our user interface and support resources are primarily available in English lan…"
type textarea "SCM is available through a web-based interface that works on popular browsers o…"
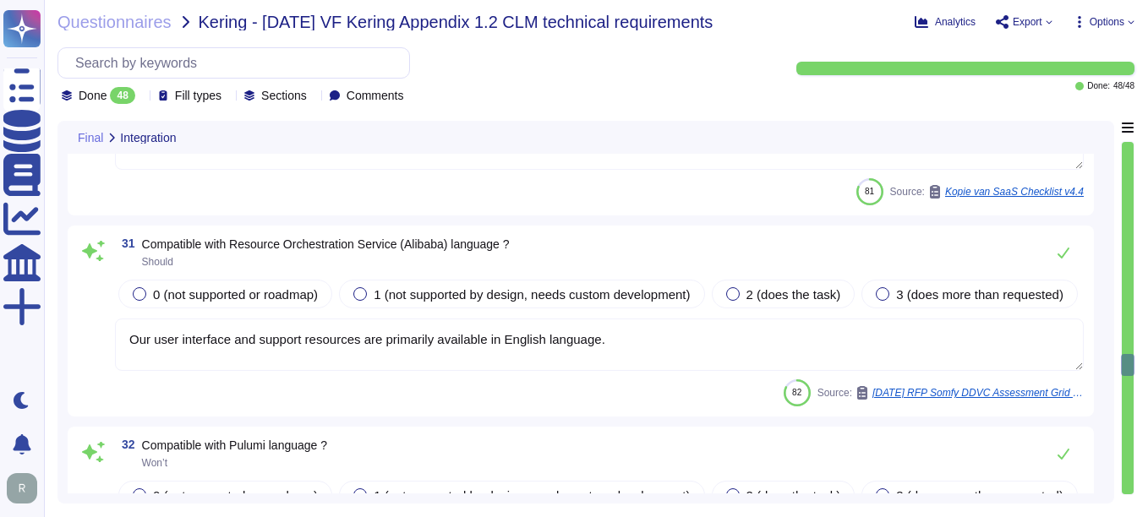
type textarea "SCM is available through a web-based interface that works on popular browsers o…"
type textarea "Our user interface and support resources are primarily available in English lan…"
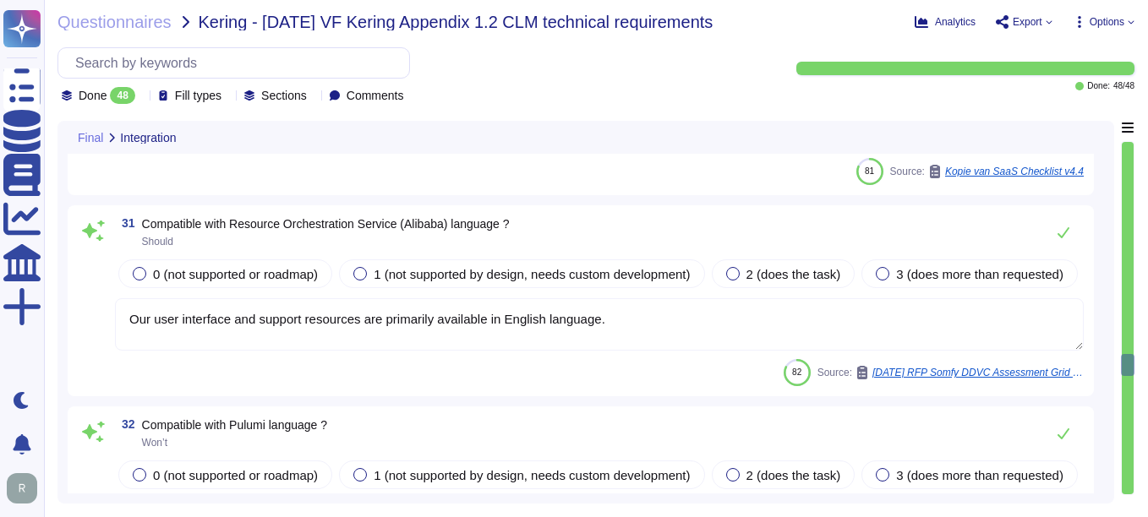
type textarea "Our user interface and support resources are primarily available in English lan…"
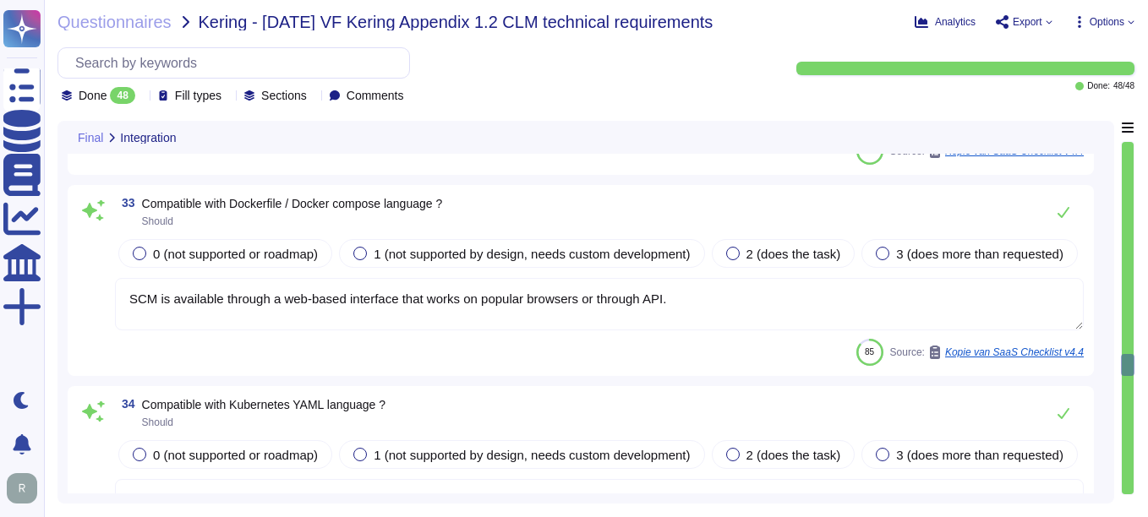
type textarea "We have integration with ServiceNow, which can be utilized for your CMDB needs.…"
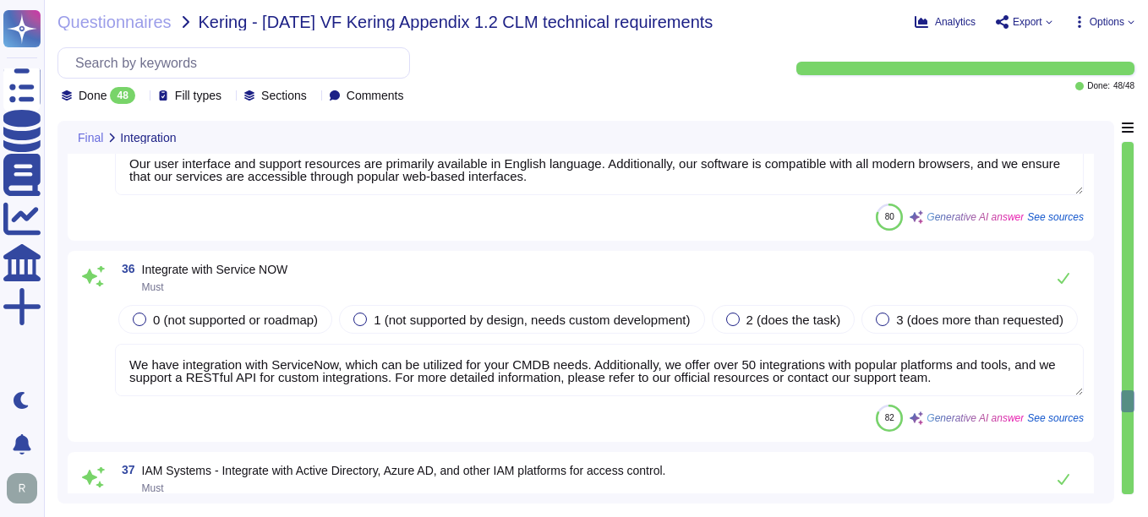
type textarea "Our service supports integration with Active Directory and Azure AD for user au…"
type textarea "Sectigo provides REST APIs and webhooks to facilitate the integration of loggin…"
type textarea "We offer a comprehensive and documented RESTful API that supports various opera…"
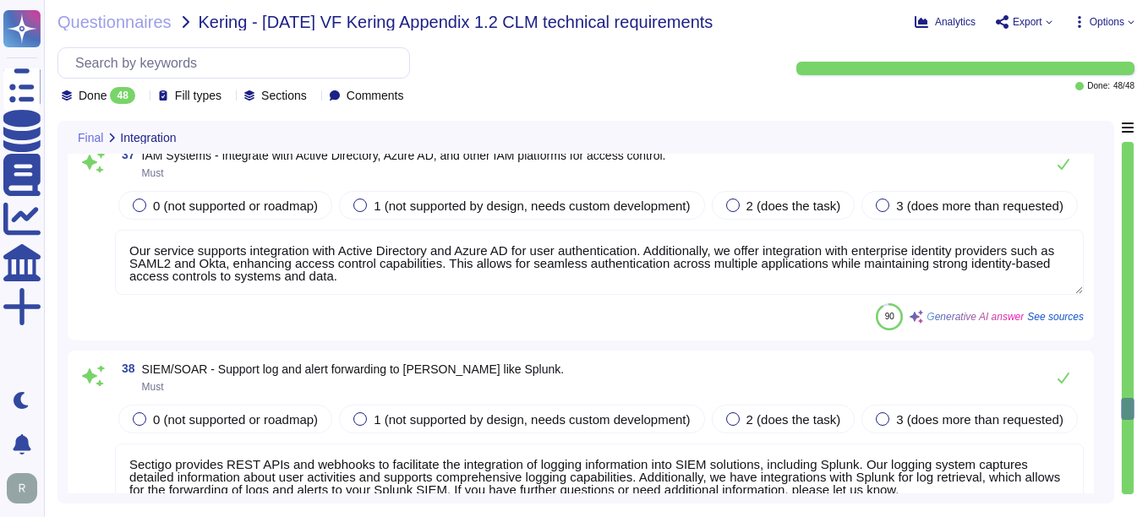
type textarea "No, we do not have ‘break glass’ privileged user accounts."
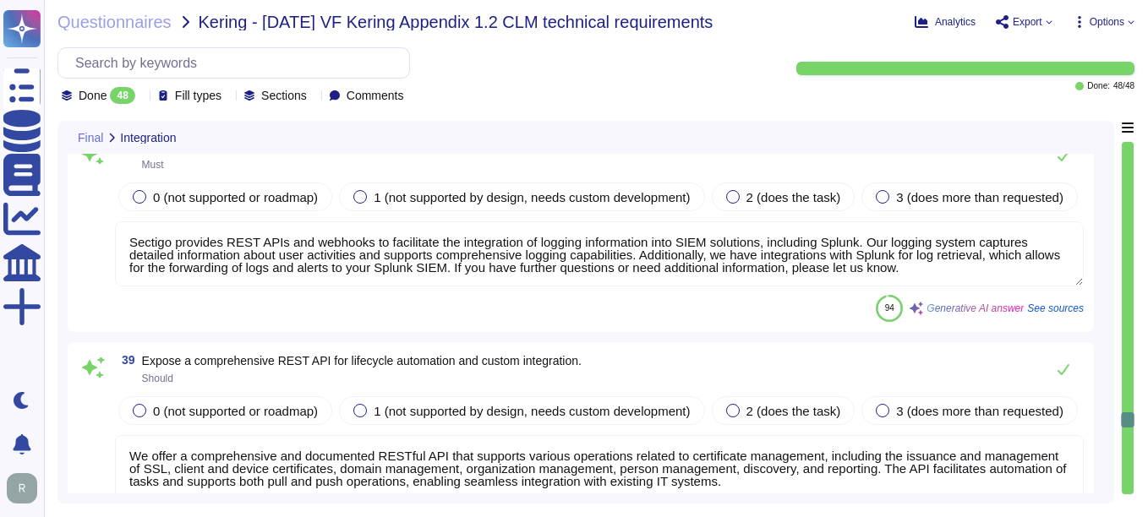
type textarea "We offer our solution as Software as a Service (SaaS), which is hosted and deli…"
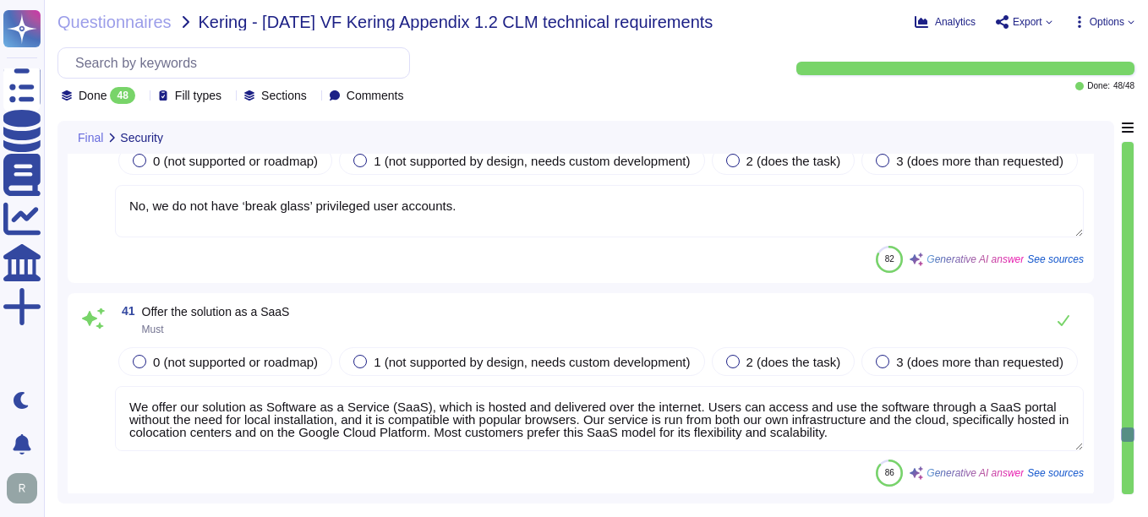
type textarea "Sectigo complies with the General Data Protection Regulation (GDPR) where appli…"
type textarea "The service supports Single Sign-On (SSO) via SAML2 and integrates with Okta fo…"
type textarea "We have roles-based access. All access levels are confirmed every quarter. When…"
type textarea "Applications are released to production on a fixed schedule, specifically durin…"
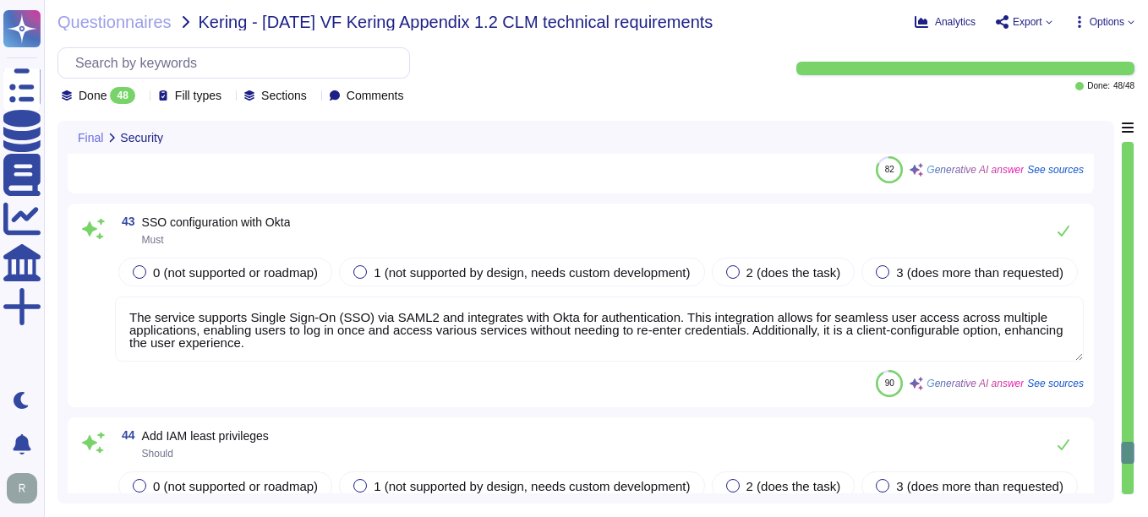
type textarea "Our customers manage user provisioning. Please refer the URL -https://docs.sect…"
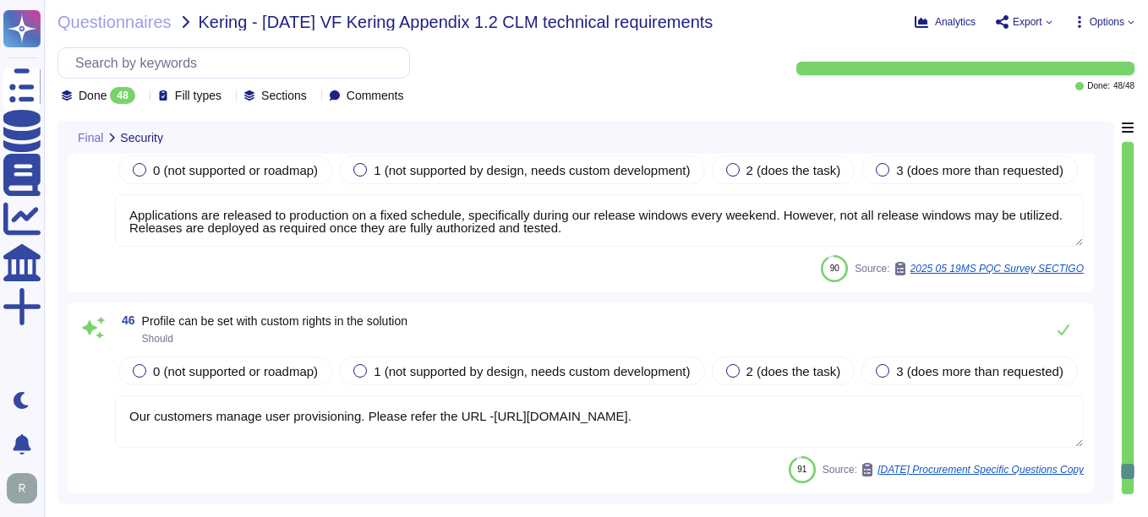
type textarea "Our support Service Level Agreements (SLAs) include the following: 1. Support A…"
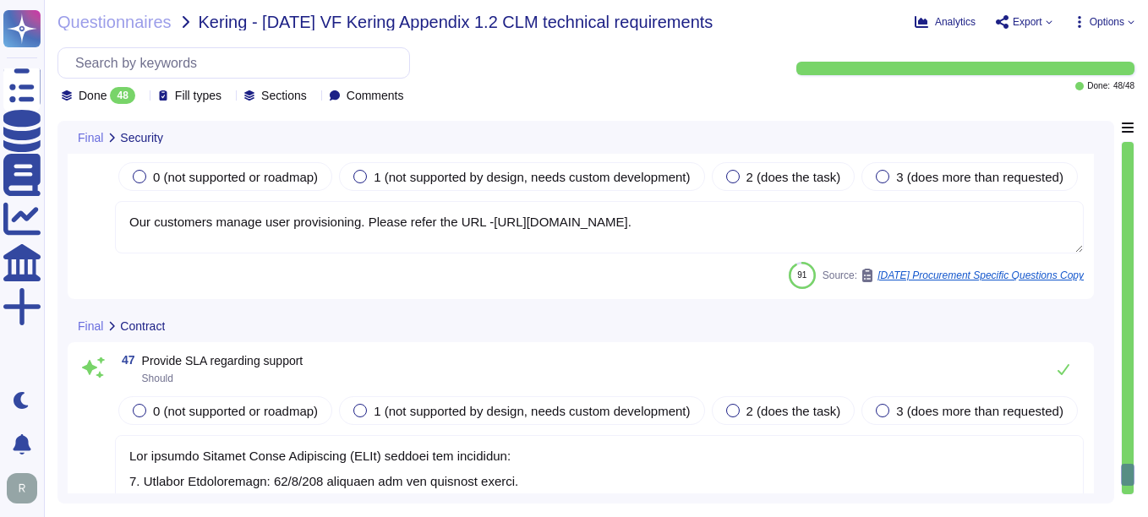
scroll to position [10568, 0]
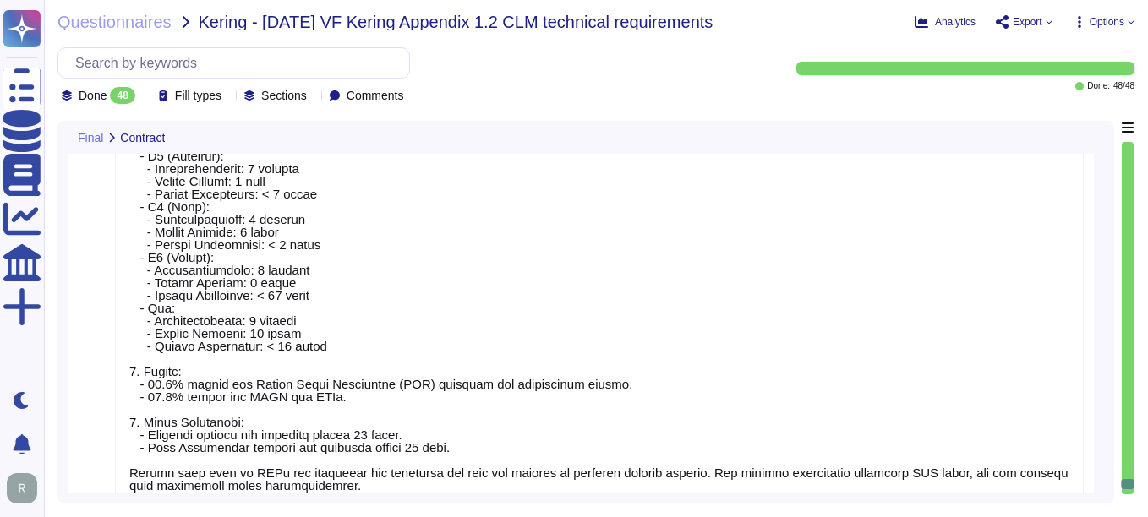
type textarea "Our Professional Services team is equipped to fully deploy an instance. For mor…"
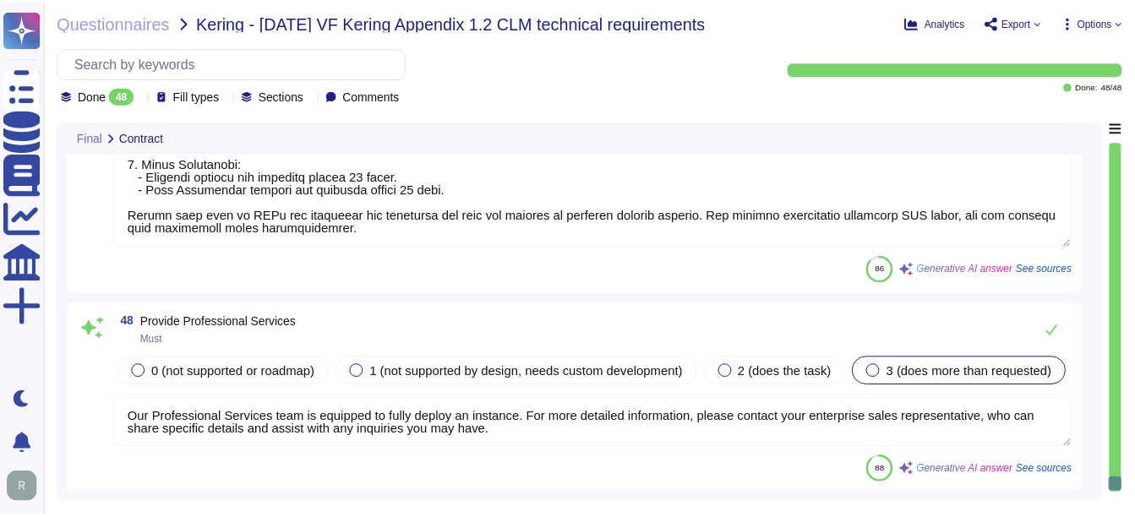
scroll to position [10826, 0]
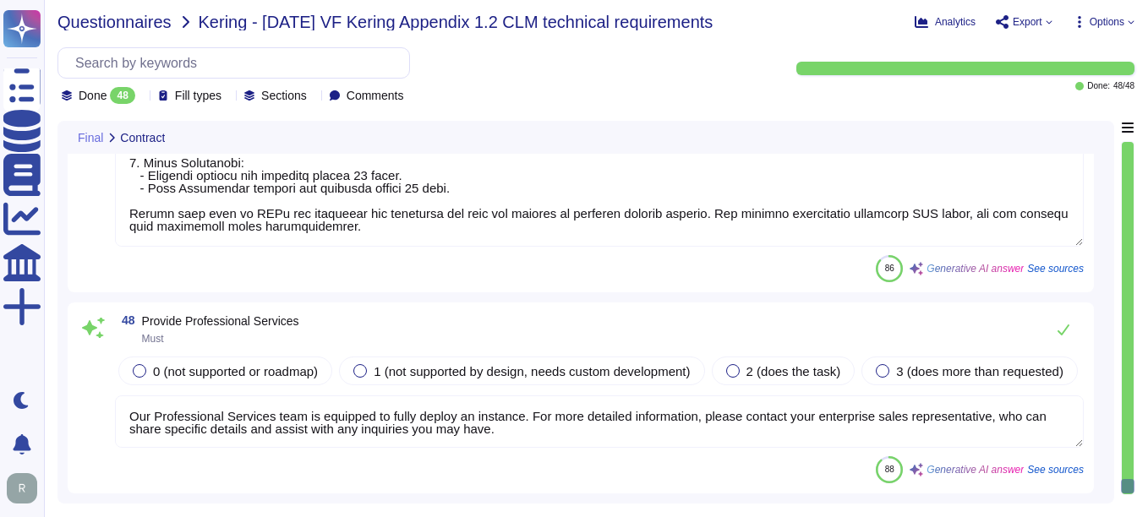
click at [159, 28] on span "Questionnaires" at bounding box center [114, 22] width 114 height 17
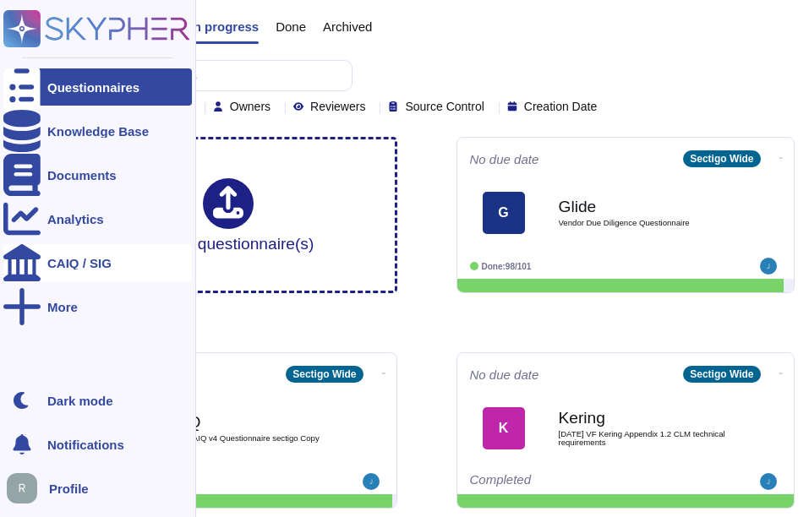
click at [93, 260] on div "CAIQ / SIG" at bounding box center [79, 263] width 64 height 13
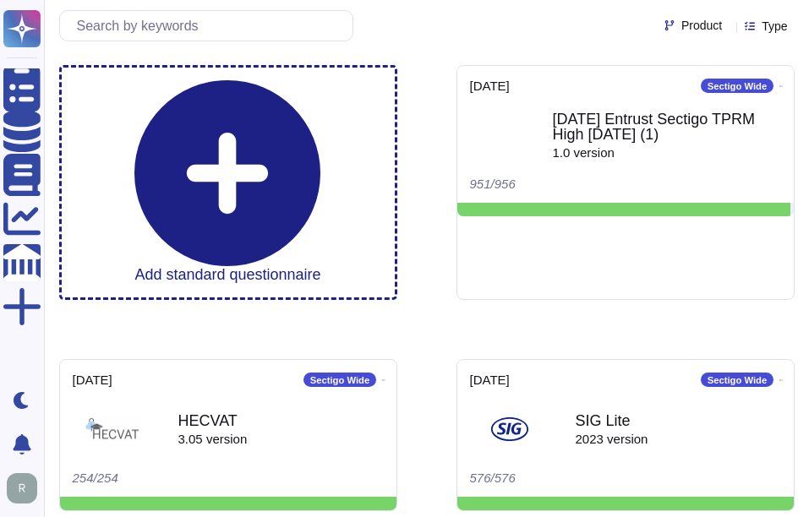
scroll to position [1, 0]
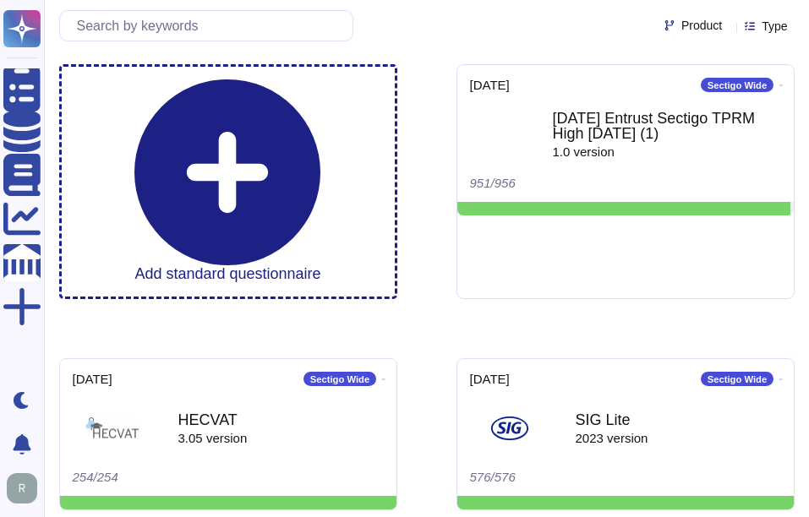
click at [419, 489] on div "Add standard questionnaire 2024-12-19 Sectigo Wide 2024 11 22 Entrust Sectigo T…" at bounding box center [427, 326] width 763 height 550
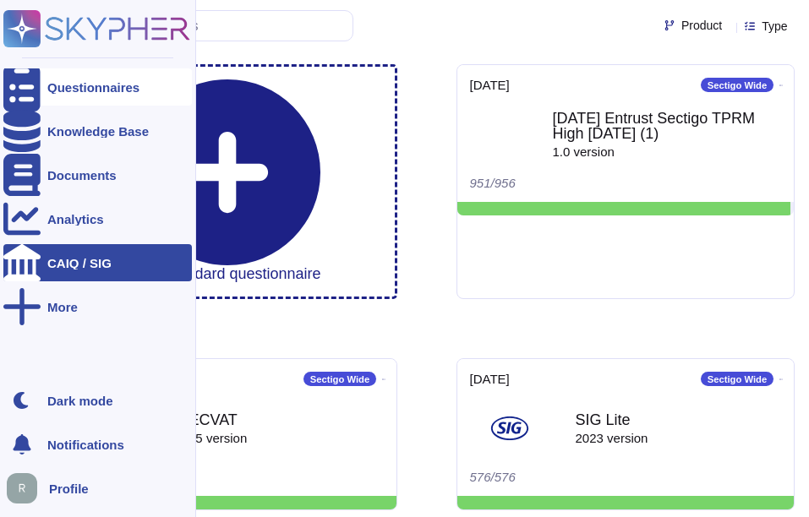
click at [97, 81] on div "Questionnaires" at bounding box center [93, 87] width 92 height 13
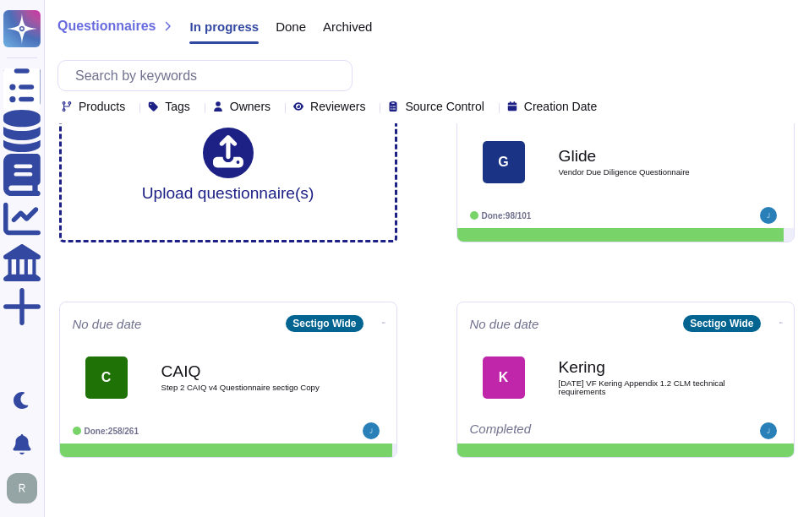
scroll to position [169, 0]
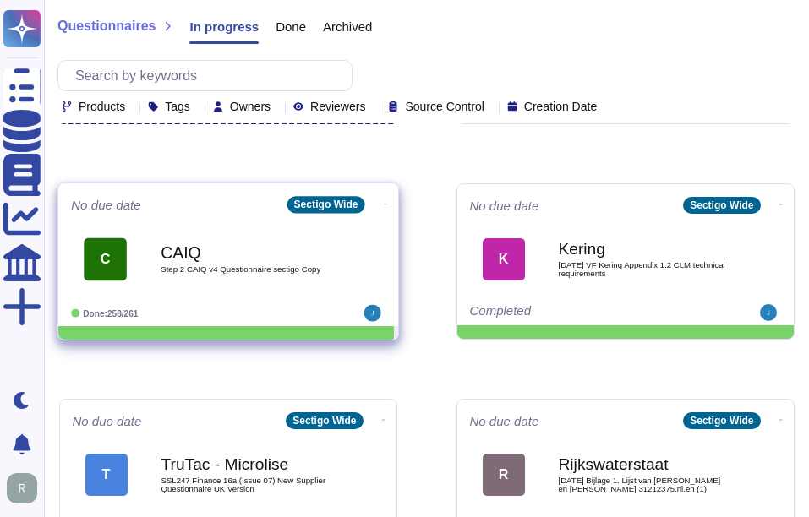
click at [252, 262] on div "CAIQ Step 2 CAIQ v4 Questionnaire sectigo Copy" at bounding box center [246, 259] width 171 height 68
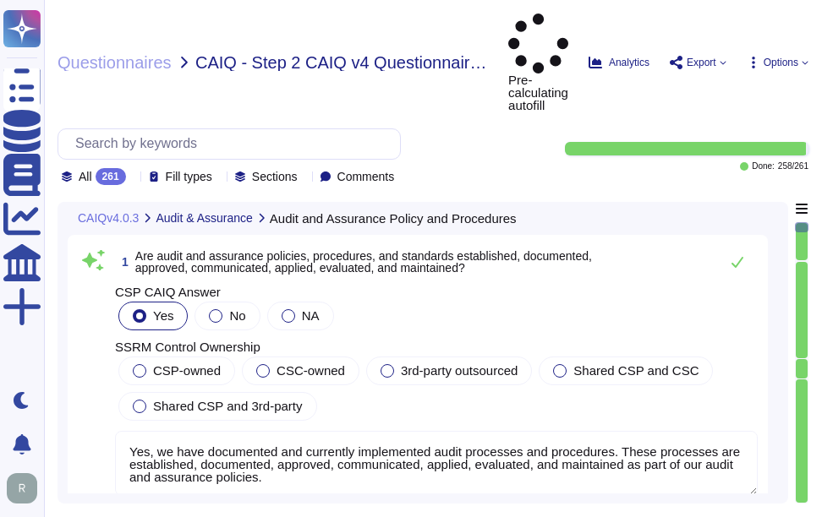
type textarea "Yes, we have documented and currently implemented audit processes and procedure…"
type textarea "Yes, all audit and assurance policies, procedures, and standards are reviewed a…"
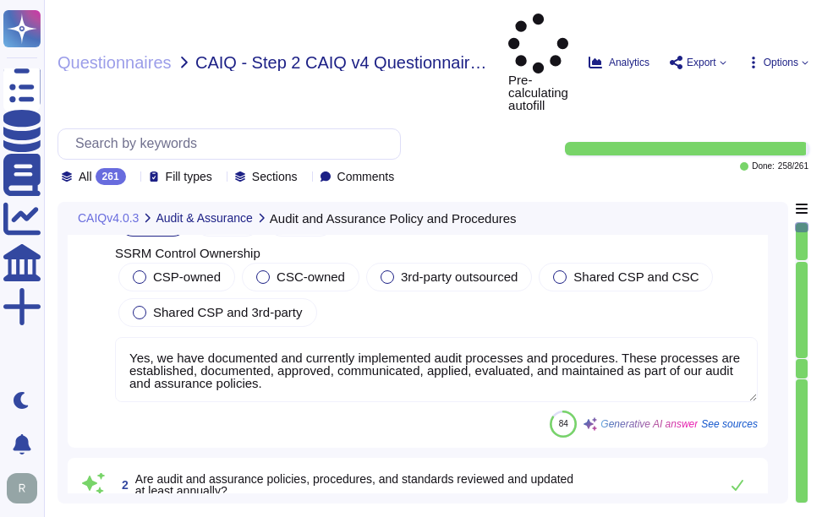
type textarea "Yes, independent audit and assurance assessments are conducted according to rel…"
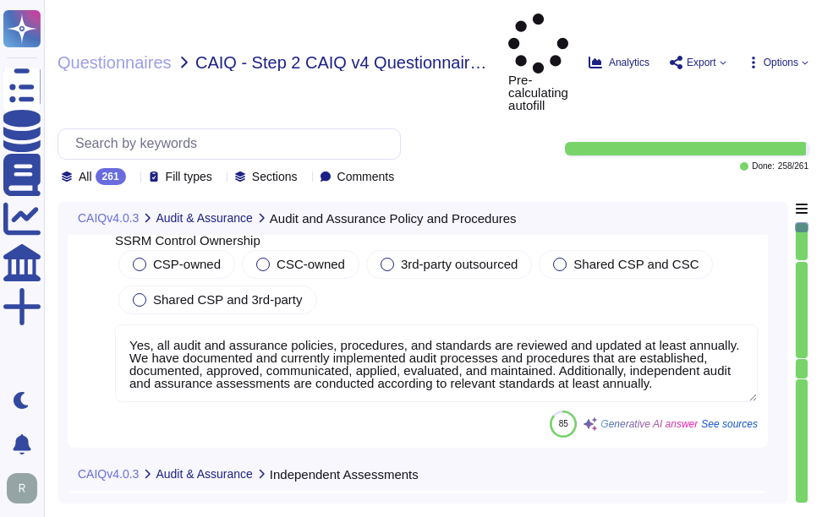
scroll to position [592, 0]
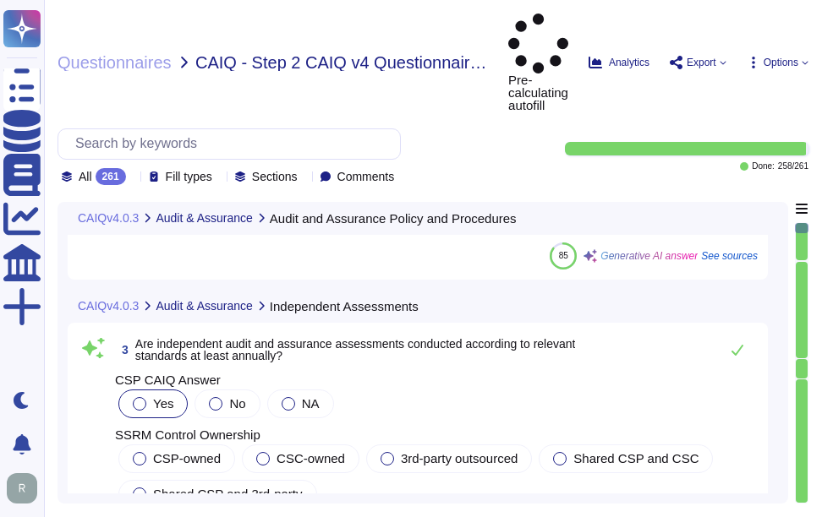
type textarea "Yes, independent audit and assurance assessments are performed according to ris…"
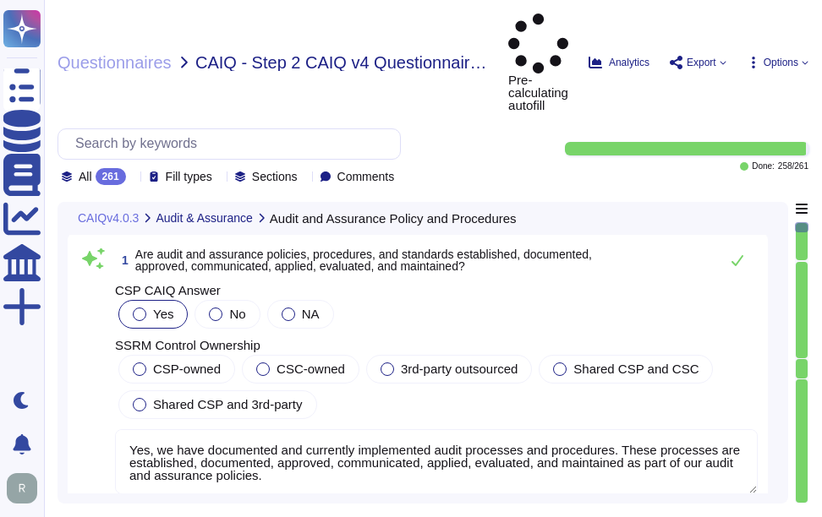
scroll to position [0, 0]
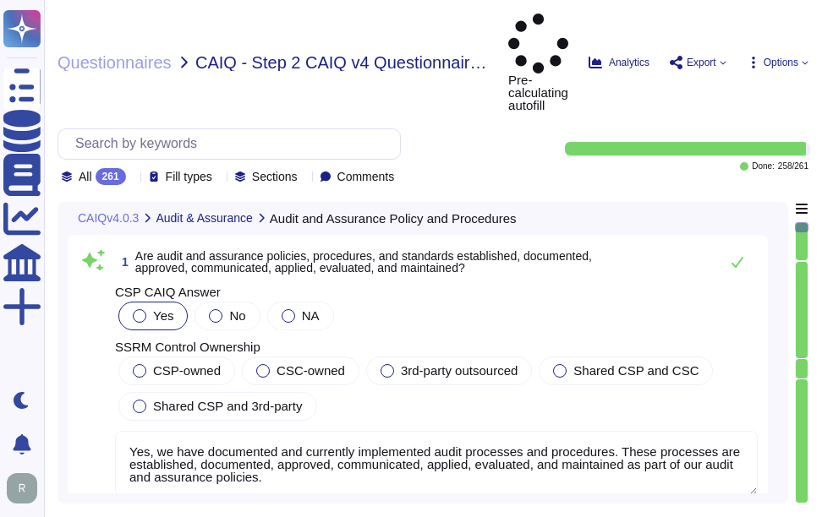
type textarea "Yes, independent audit and assurance assessments are conducted according to rel…"
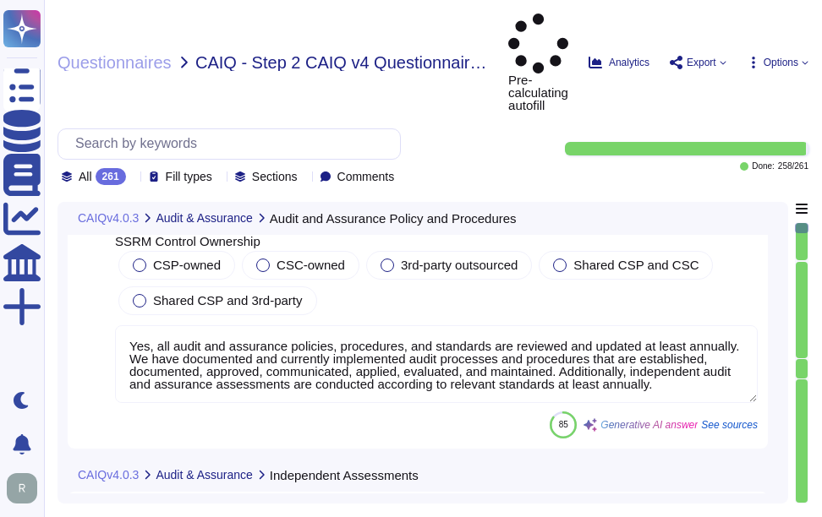
type textarea "Yes, independent audit and assurance assessments are performed according to ris…"
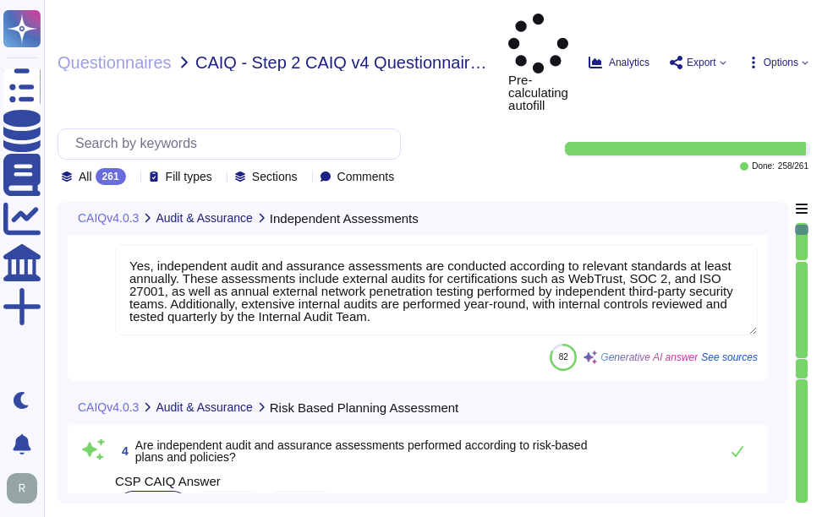
type textarea "Yes, compliance is verified regarding all relevant standards, regulations, lega…"
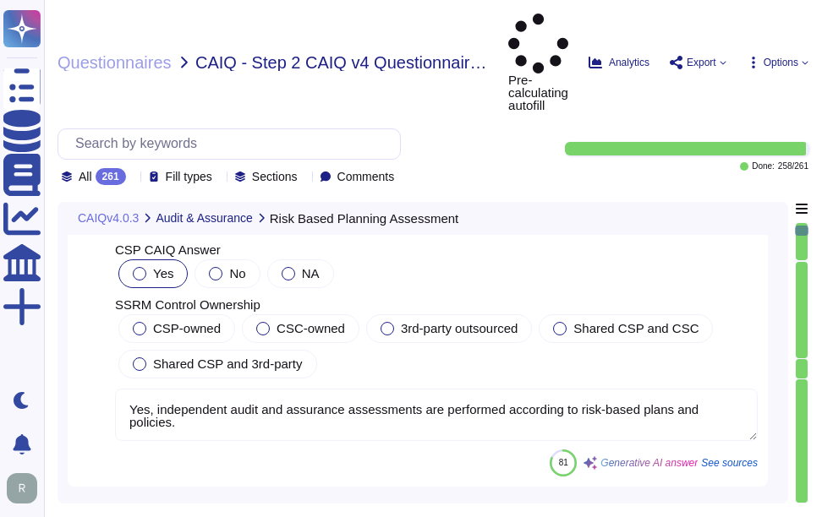
scroll to position [1268, 0]
type textarea "Yes, we have documented and currently implemented audit processes and procedure…"
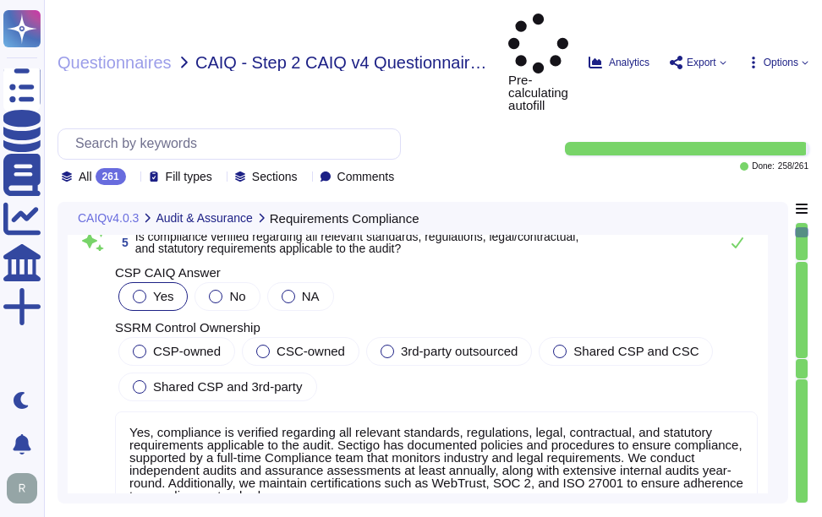
type textarea "Yes, a risk-based corrective action plan is established, documented, approved, …"
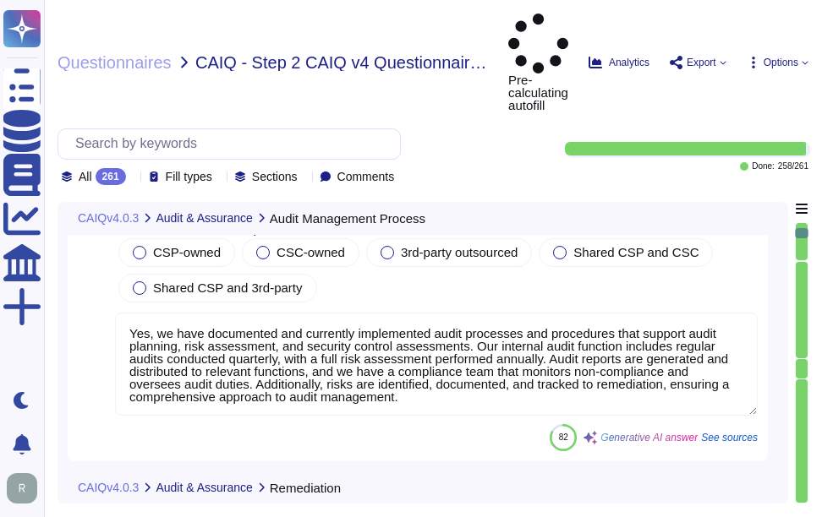
type textarea "Yes, the Internal Audit Team tracks all open findings until closure, and the re…"
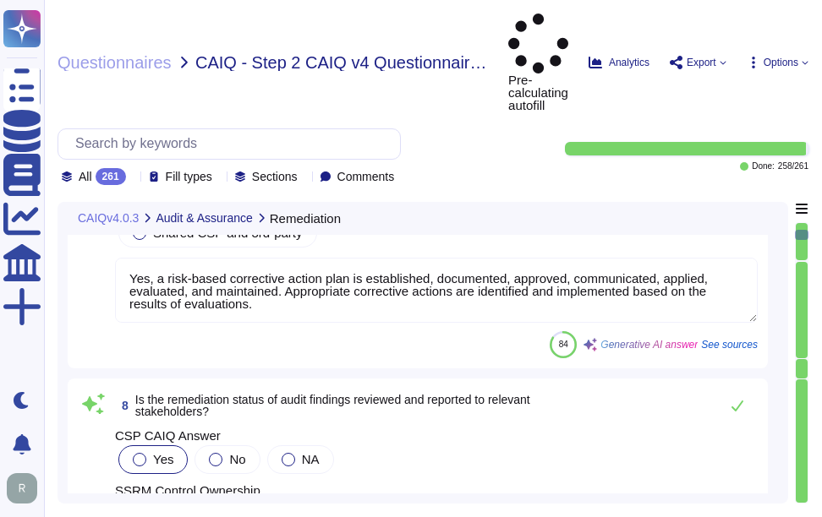
type textarea "Yes, Sectigo has established, documented, and approved application security pol…"
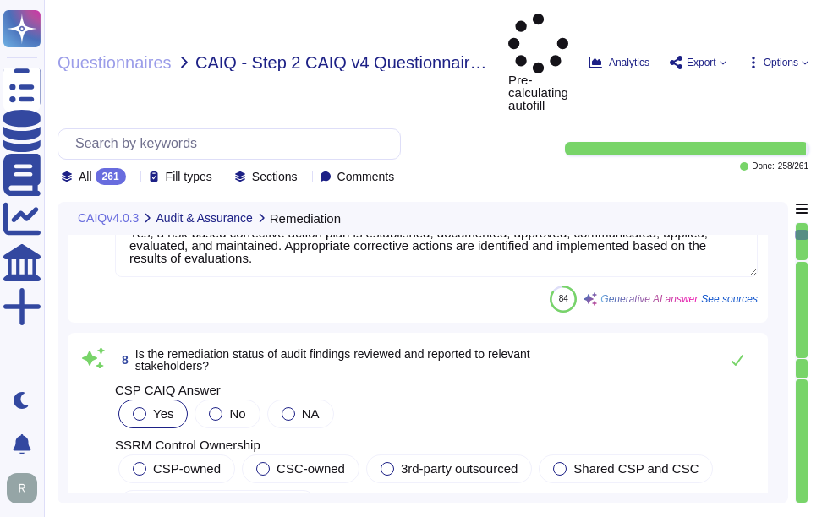
scroll to position [2367, 0]
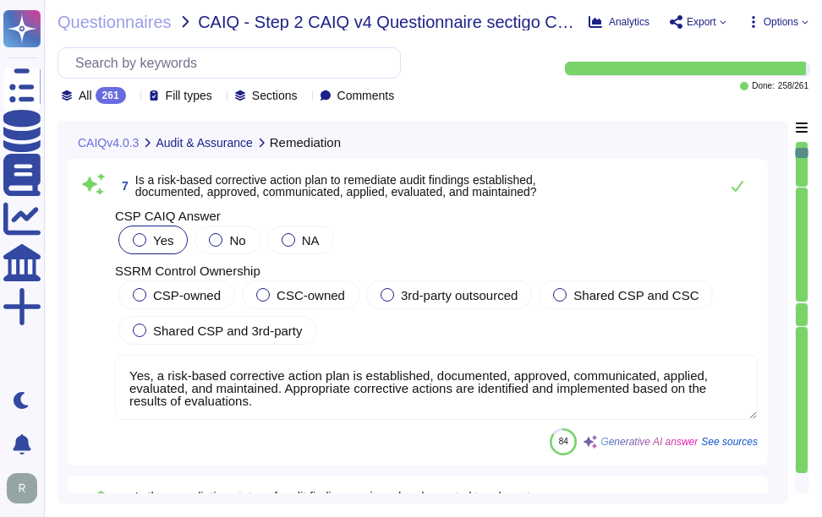
type textarea "Yes, we have documented and currently implemented audit processes and procedure…"
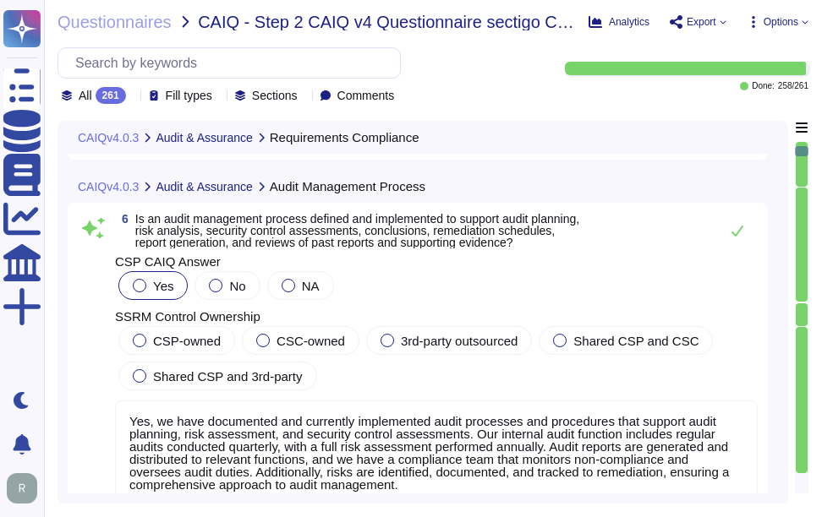
type textarea "Yes, compliance is verified regarding all relevant standards, regulations, lega…"
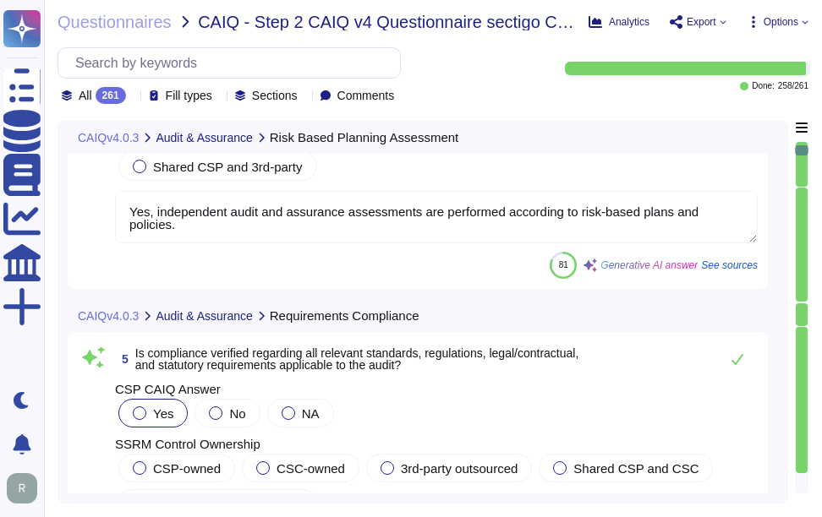
type textarea "Yes, independent audit and assurance assessments are performed according to ris…"
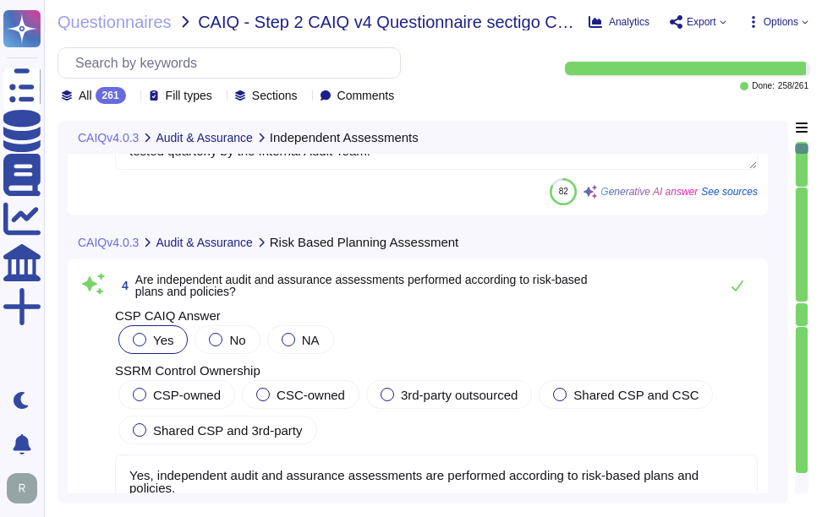
type textarea "Yes, independent audit and assurance assessments are conducted according to rel…"
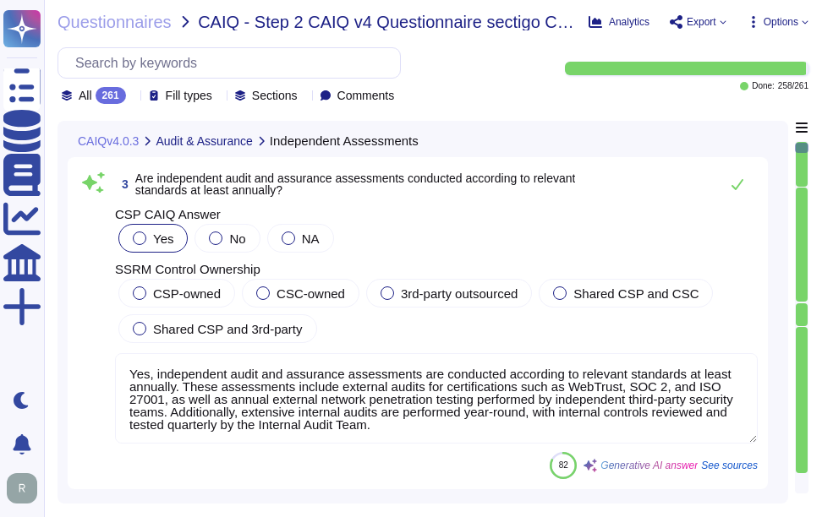
type textarea "Yes, we have documented and currently implemented audit processes and procedure…"
type textarea "Yes, all audit and assurance policies, procedures, and standards are reviewed a…"
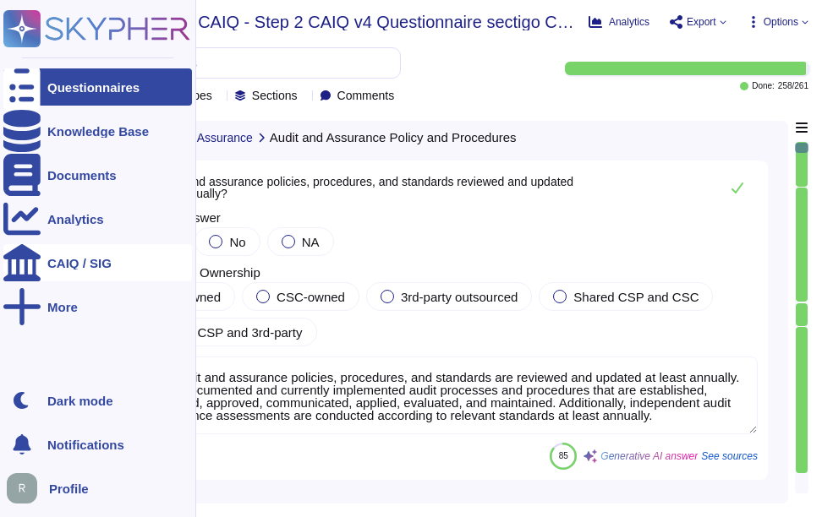
scroll to position [169, 0]
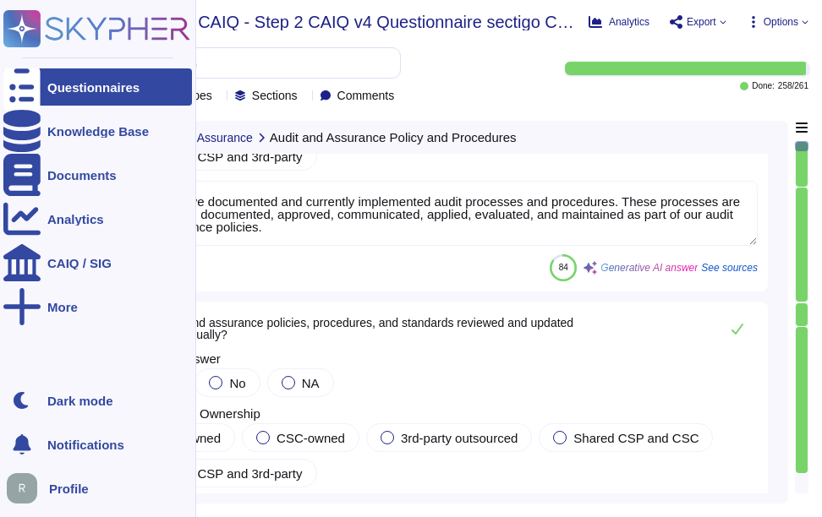
click at [125, 86] on div "Questionnaires" at bounding box center [93, 87] width 92 height 13
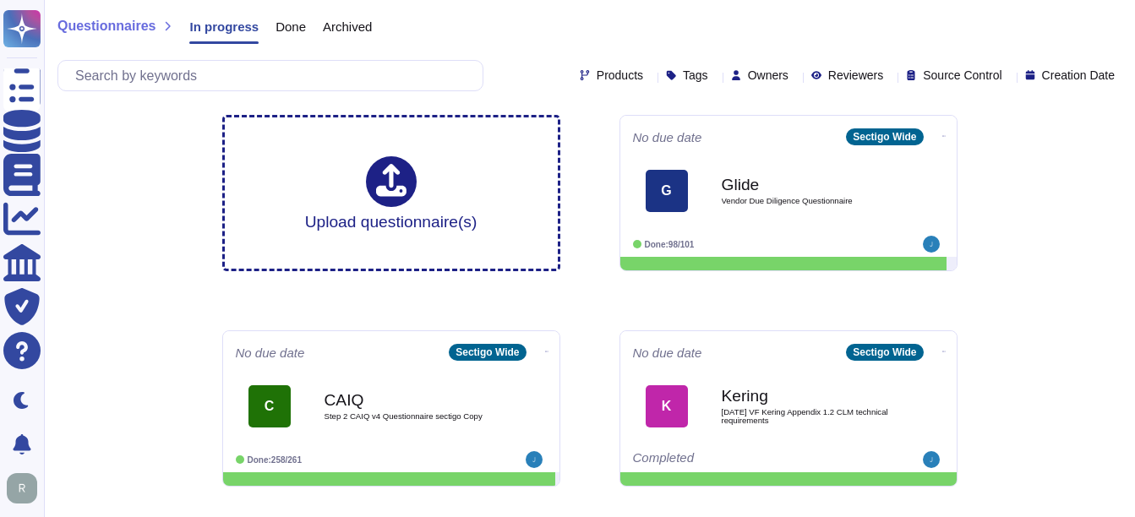
click at [772, 211] on div "Glide Vendor Due Diligence Questionnaire" at bounding box center [806, 191] width 169 height 68
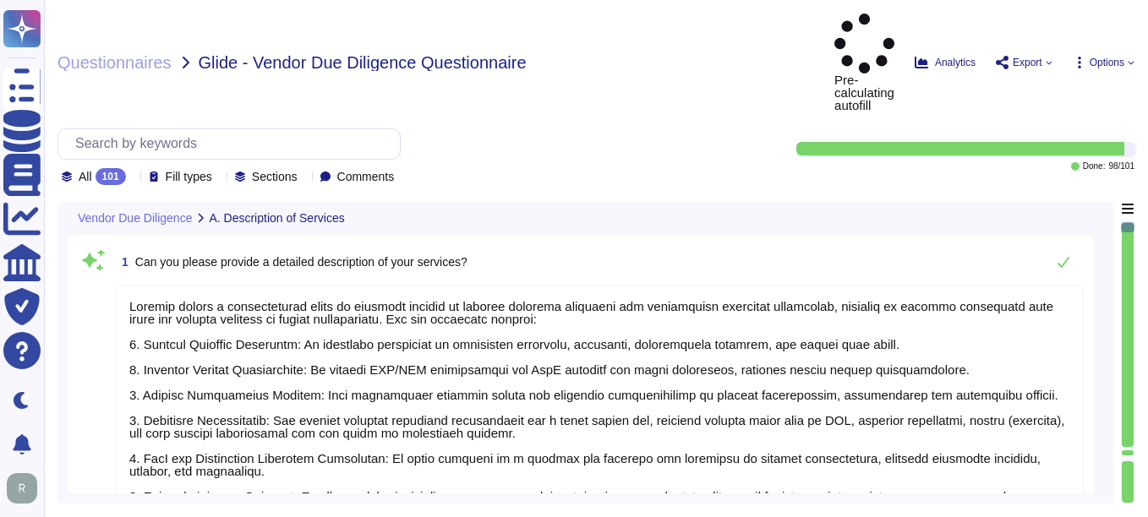
type textarea "Sectigo offers a comprehensive range of services focused on digital identity so…"
type textarea "Our services are categorized as Software as a Service (SaaS). We host our produ…"
type textarea "Yes, our service supports user authentication via SSO. It is compatible with id…"
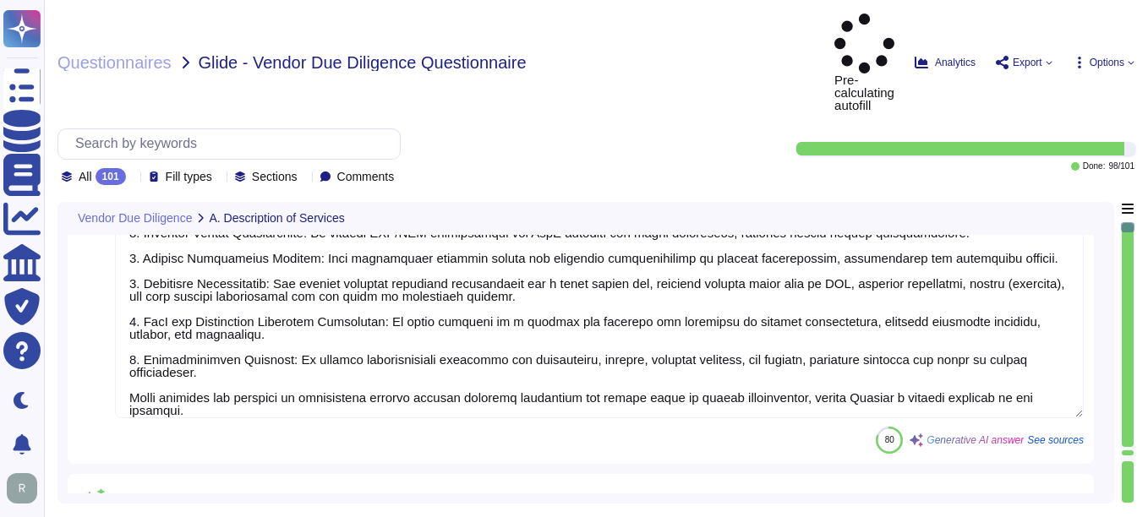
type textarea "Yes, our service natively supports two-factor authentication for end-users. The…"
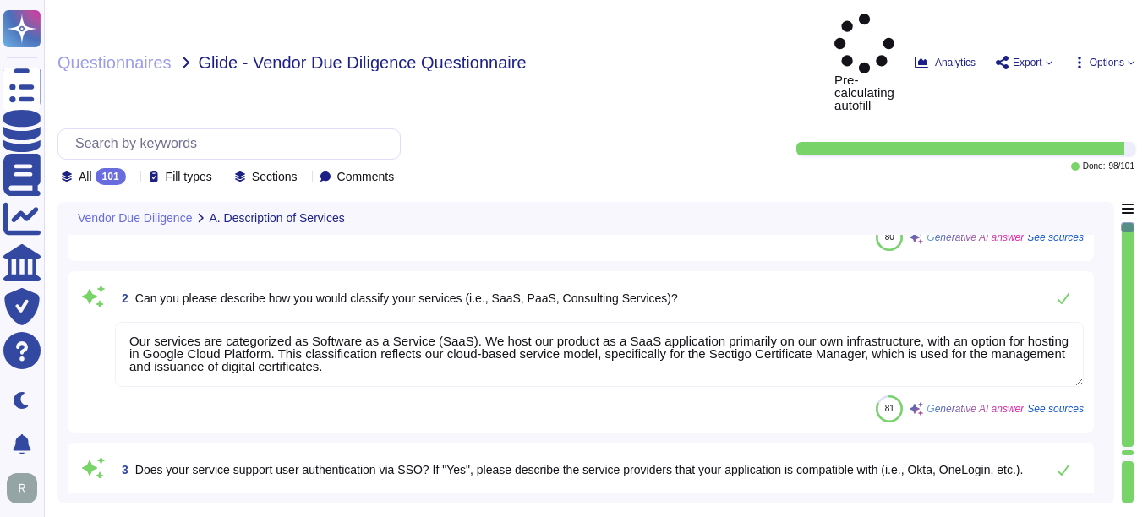
type textarea "Yes, our company maintains logs for a minimum of one year, with access and audi…"
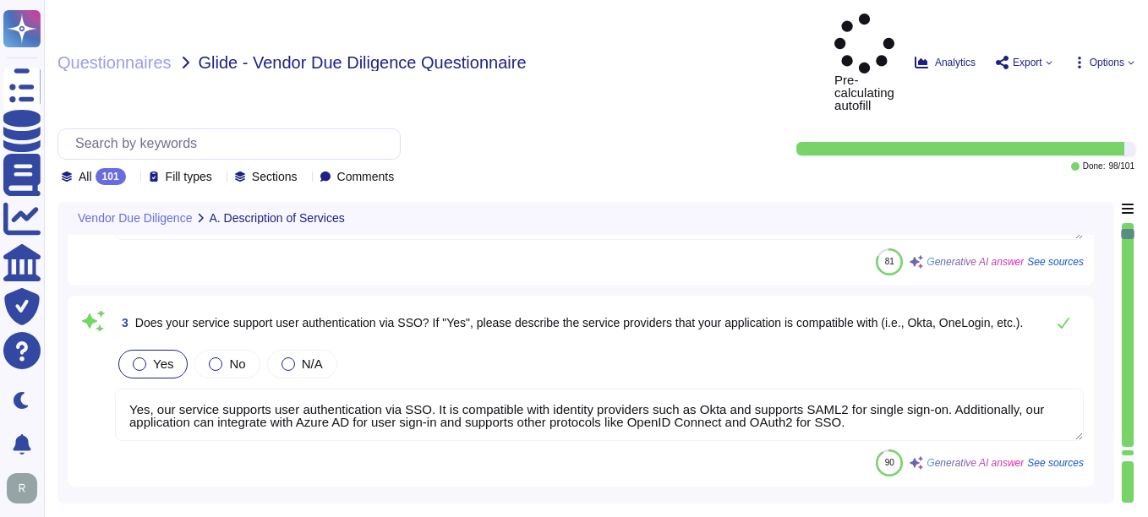
type textarea "No, Sectigo does not require access to any type of sensitive data. We collect, …"
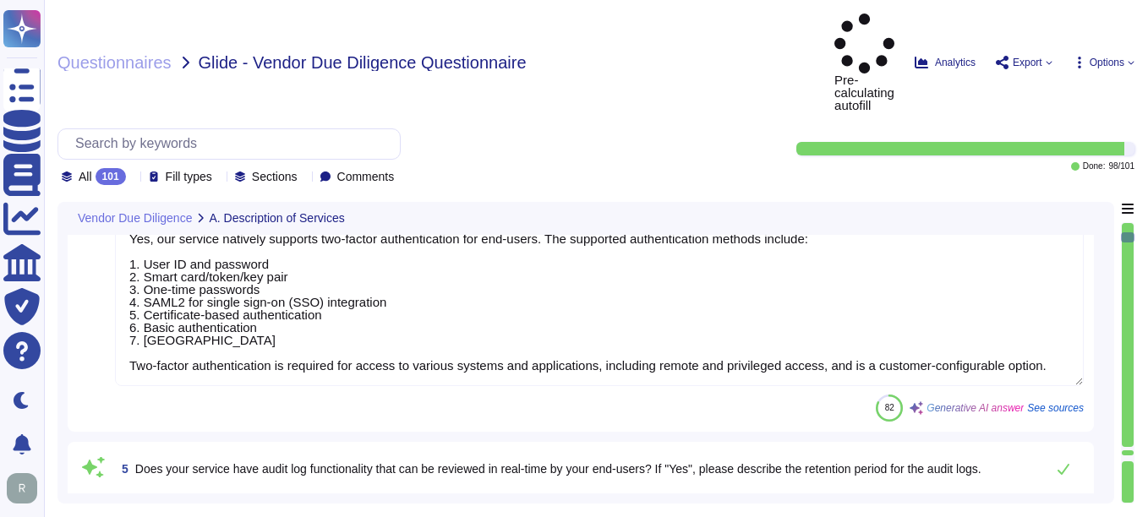
type textarea "Yes, our company requires all employees, including contractors, to undergo a ba…"
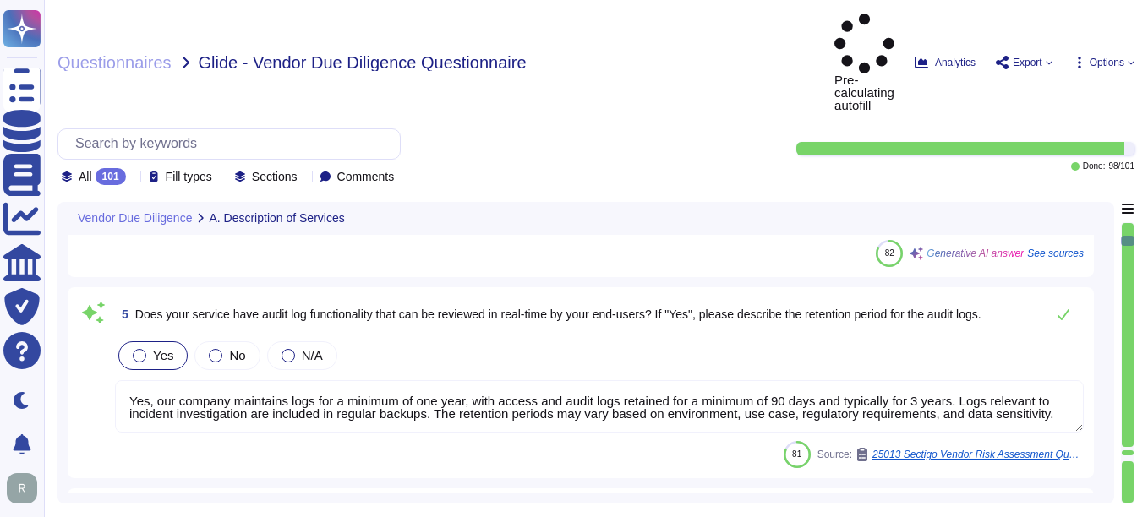
type textarea "Yes, employees are required to sign non-disclosure agreements (NDAs) prior to b…"
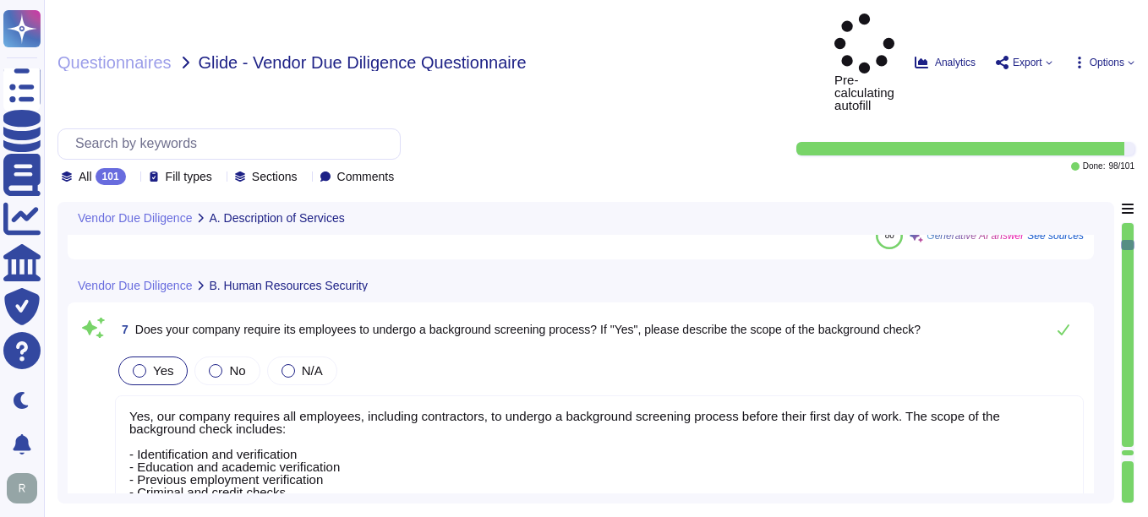
type textarea "Yes, all personnel must agree to and sign the terms and conditions detailed in …"
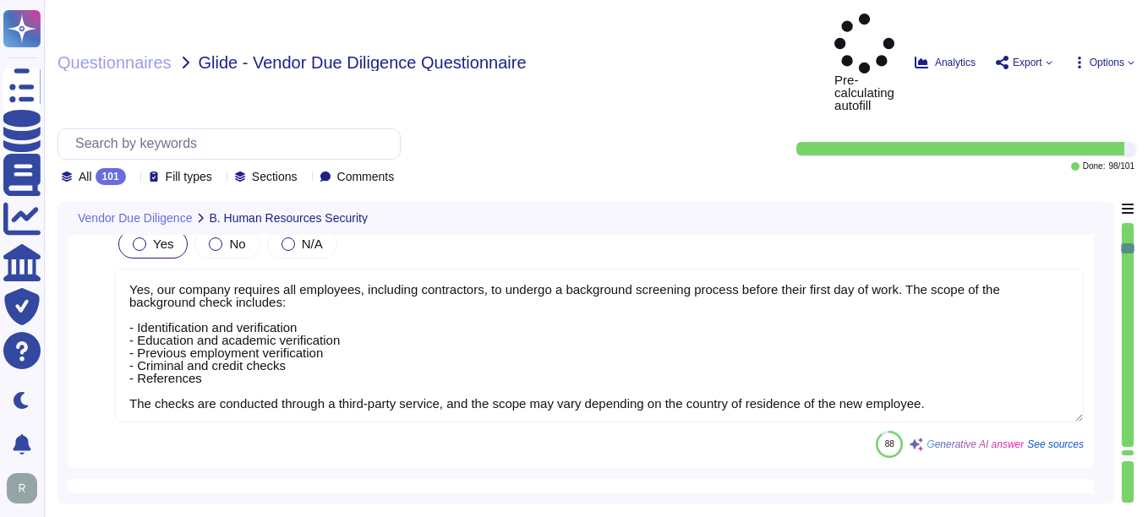
type textarea "Yes, employees are required to undergo training regarding company expectations …"
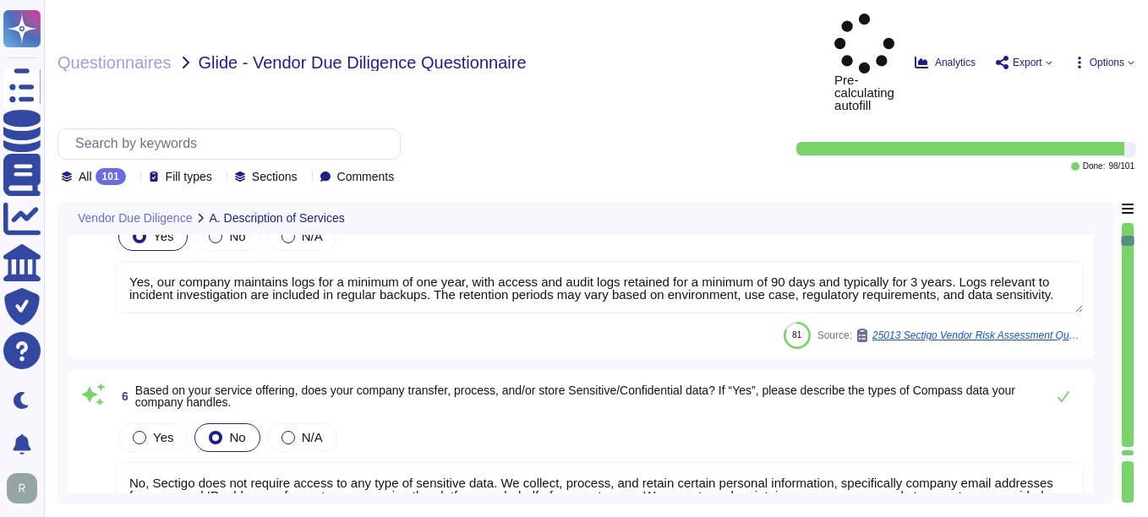
type textarea "Yes, our service natively supports two-factor authentication for end-users. The…"
type textarea "Yes, our company maintains logs for a minimum of one year, with access and audi…"
type textarea "No, Sectigo does not require access to any type of sensitive data. We collect, …"
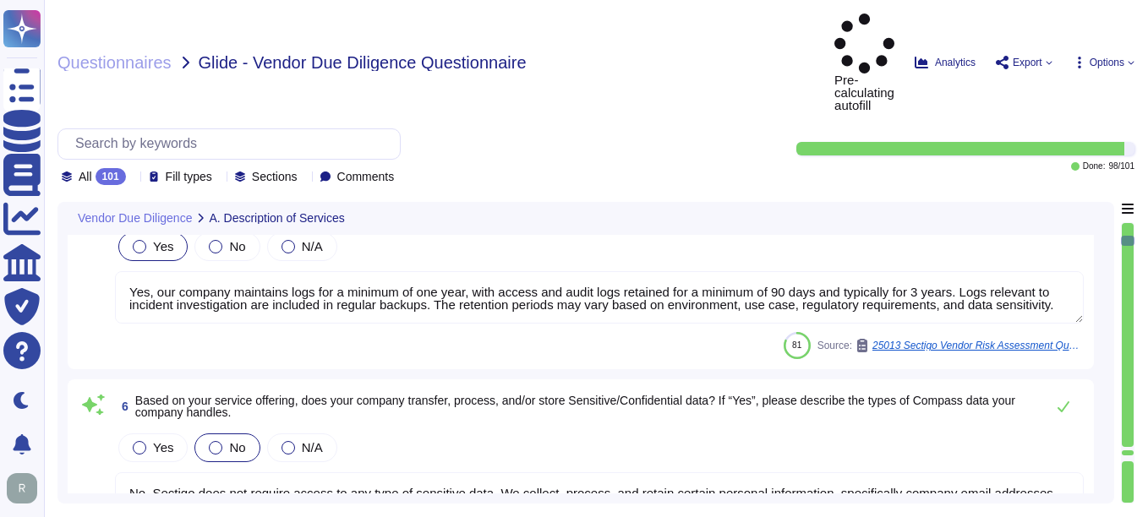
type textarea "Yes, our service supports user authentication via SSO. It is compatible with id…"
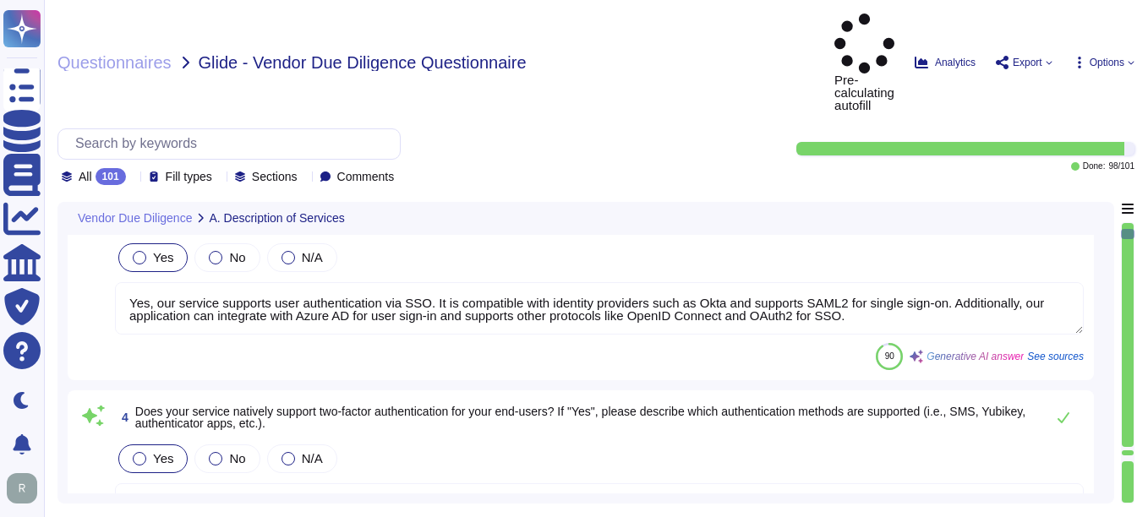
type textarea "Sectigo offers a comprehensive range of services focused on digital identity so…"
type textarea "Our services are categorized as Software as a Service (SaaS). We host our produ…"
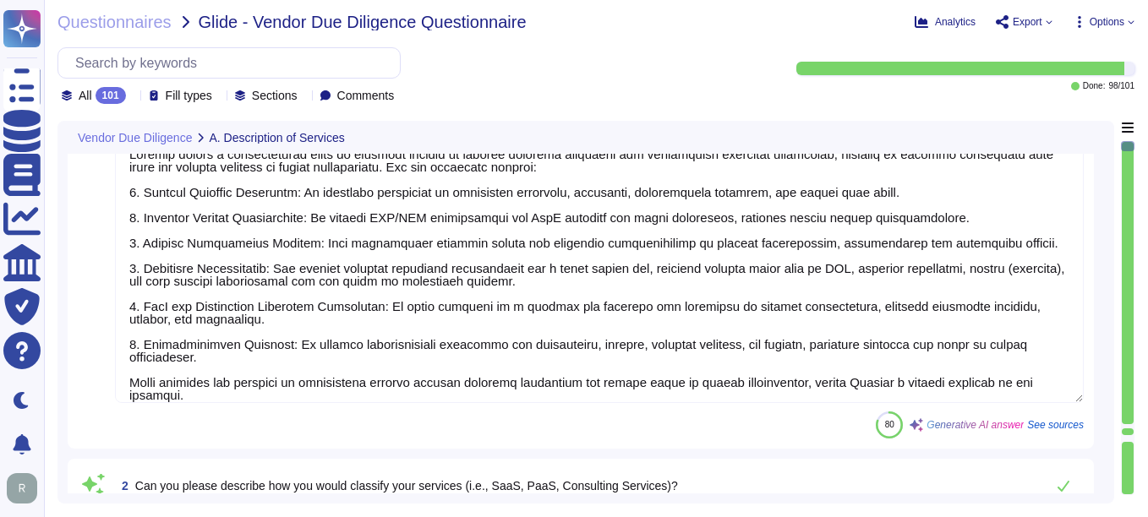
scroll to position [85, 0]
type textarea "Yes, our service natively supports two-factor authentication for end-users. The…"
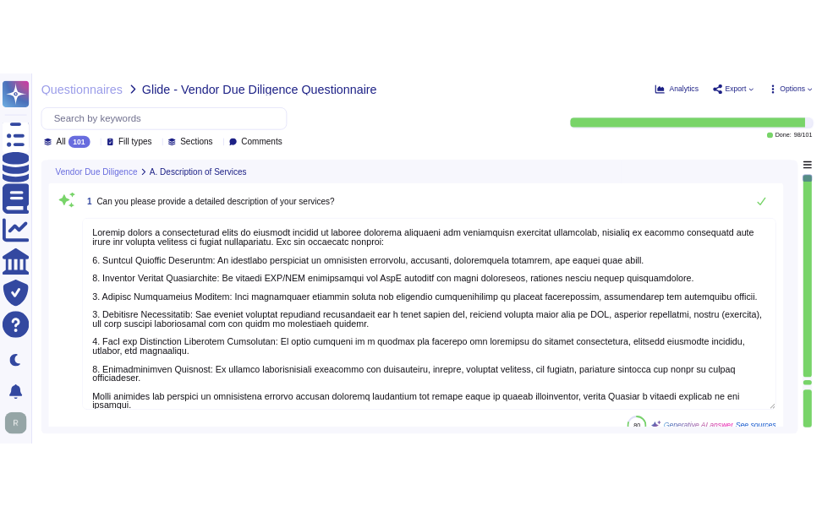
scroll to position [0, 0]
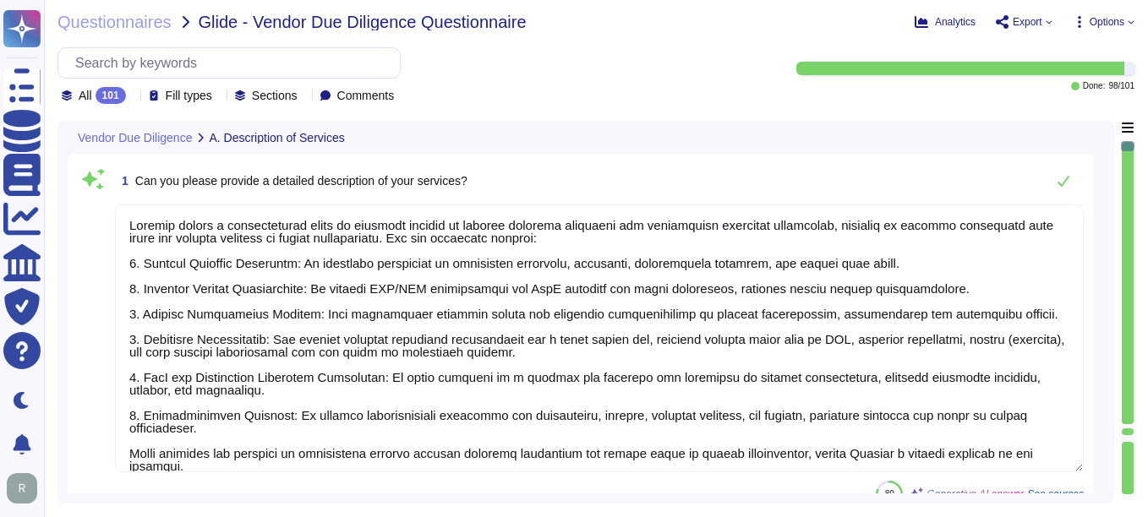
click at [678, 69] on div "All 101 Fill types Sections Comments" at bounding box center [409, 75] width 704 height 57
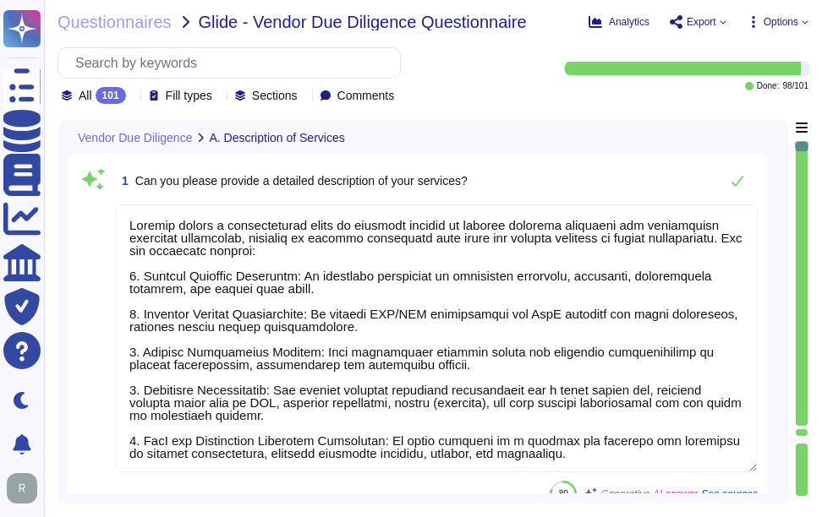
click at [216, 18] on span "Glide - Vendor Due Diligence Questionnaire" at bounding box center [363, 22] width 328 height 17
copy span "Glide"
